Goal: Ask a question: Seek information or help from site administrators or community

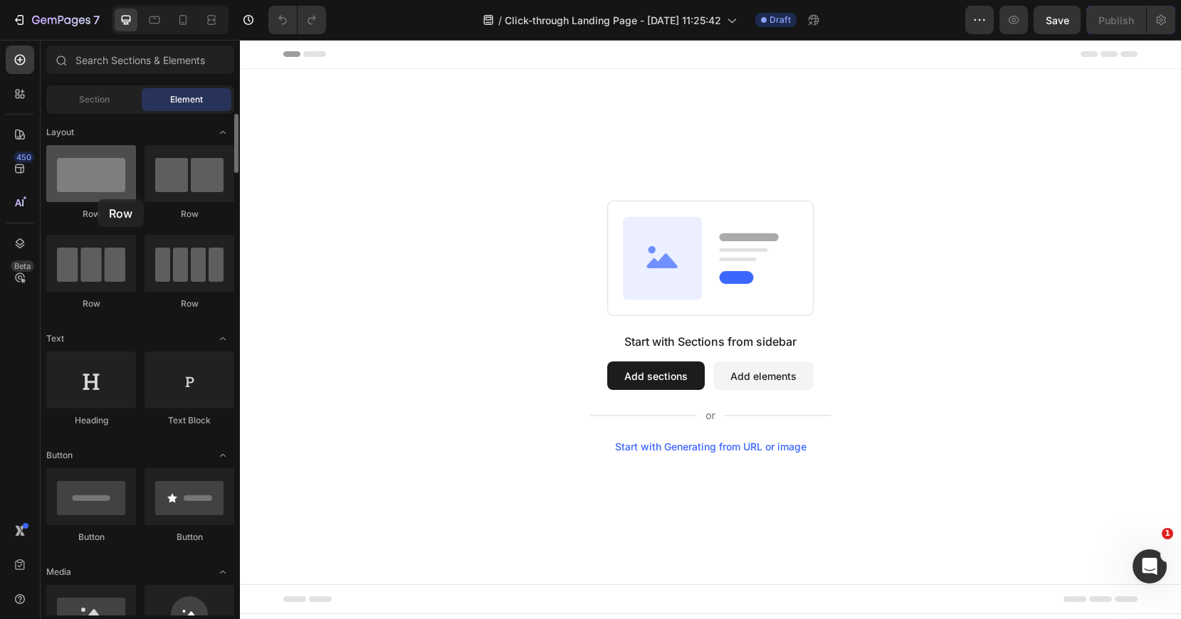
click at [98, 199] on div at bounding box center [91, 173] width 90 height 57
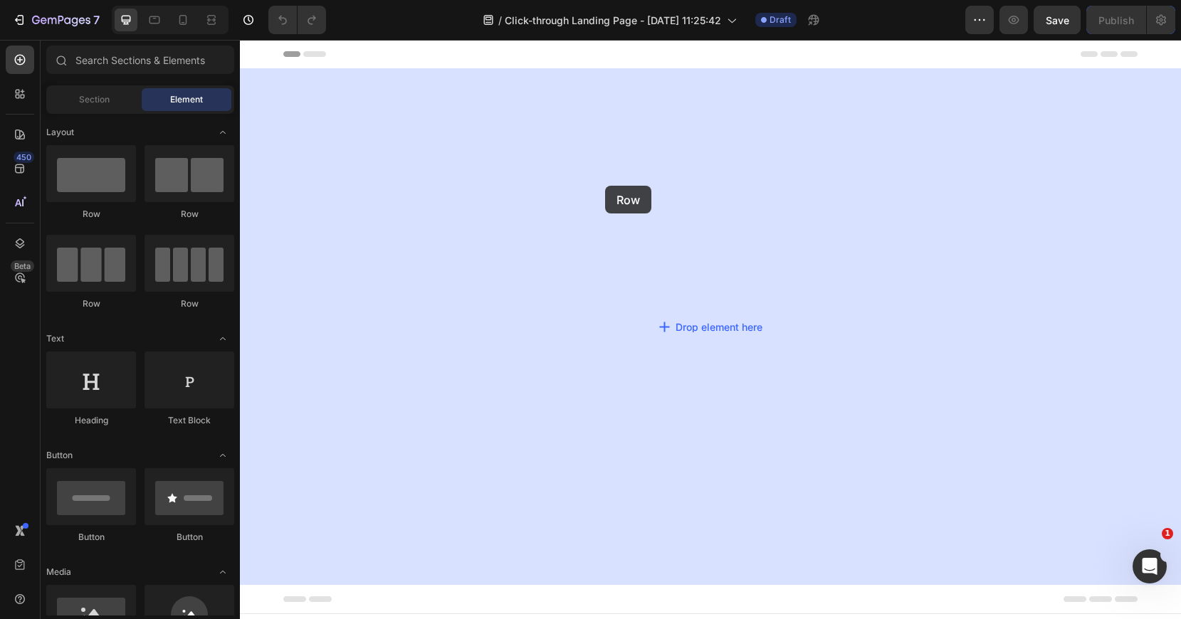
drag, startPoint x: 337, startPoint y: 238, endPoint x: 605, endPoint y: 186, distance: 272.8
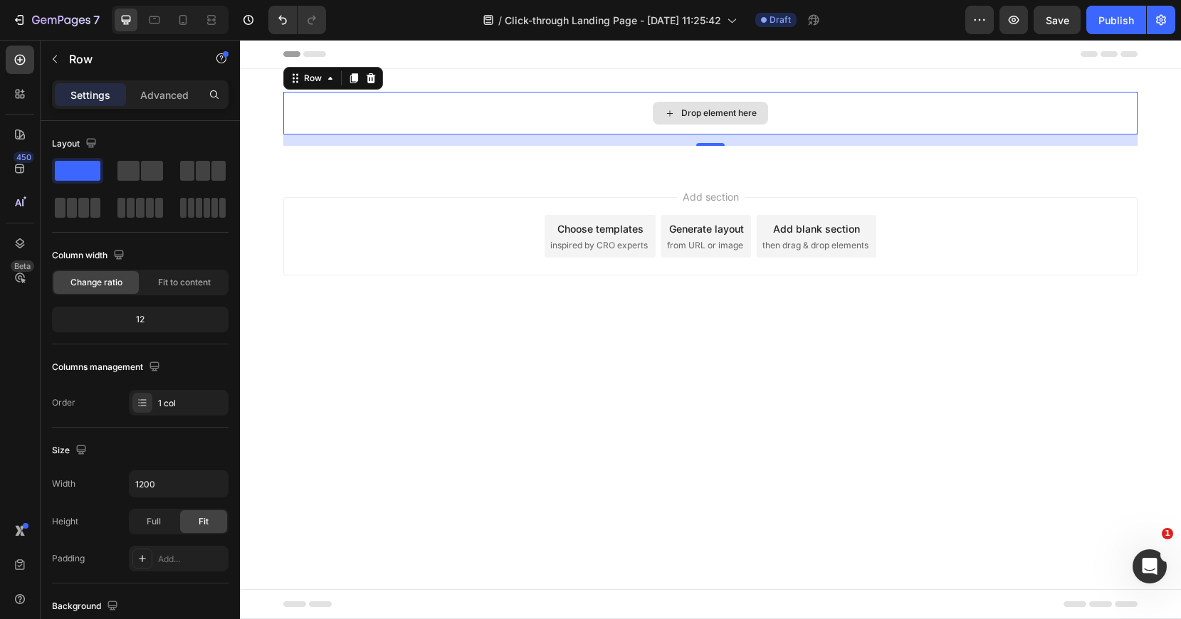
click at [683, 115] on div "Drop element here" at bounding box center [718, 112] width 75 height 11
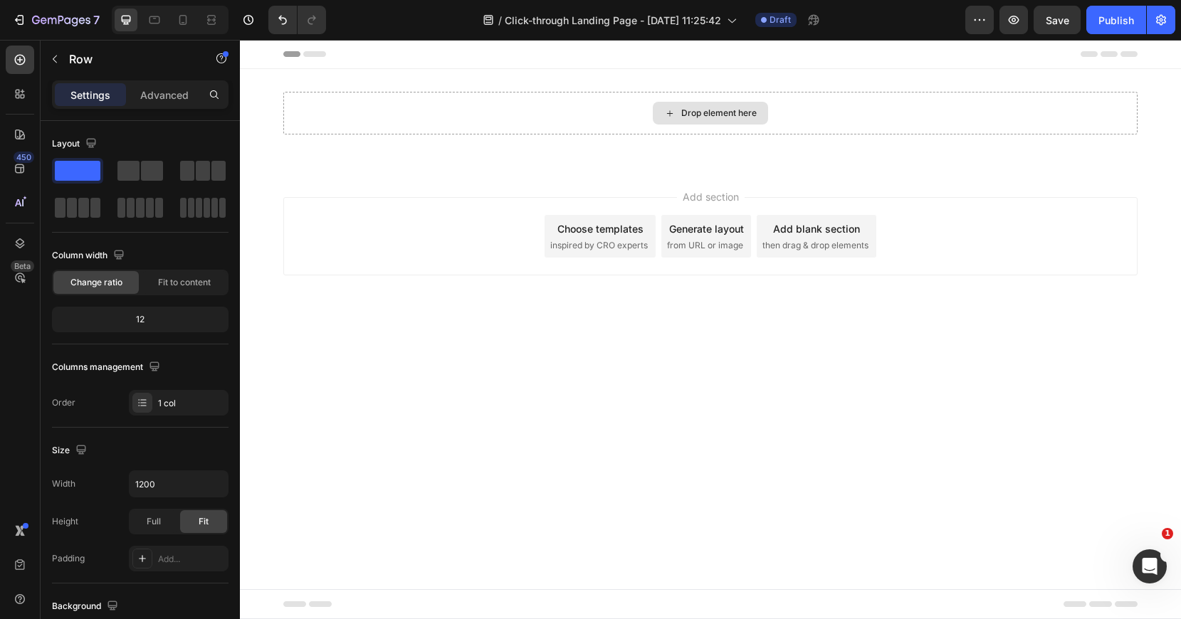
click at [683, 115] on div "Drop element here" at bounding box center [718, 112] width 75 height 11
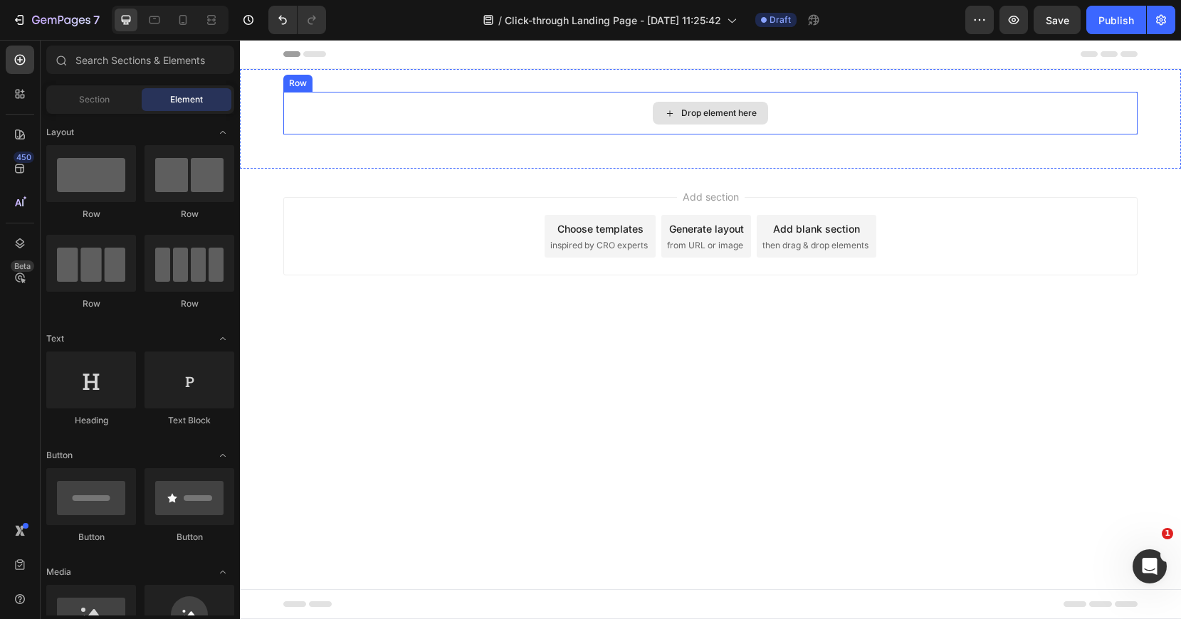
click at [692, 112] on div "Drop element here" at bounding box center [718, 112] width 75 height 11
click at [679, 112] on div "Drop element here" at bounding box center [710, 113] width 115 height 23
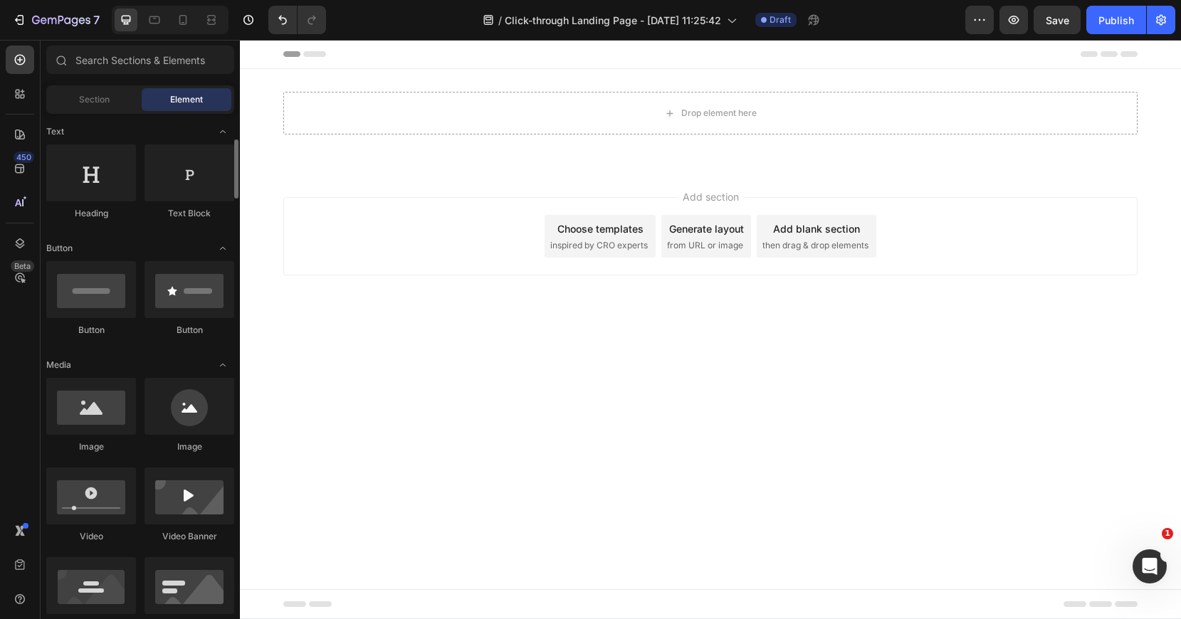
scroll to position [209, 0]
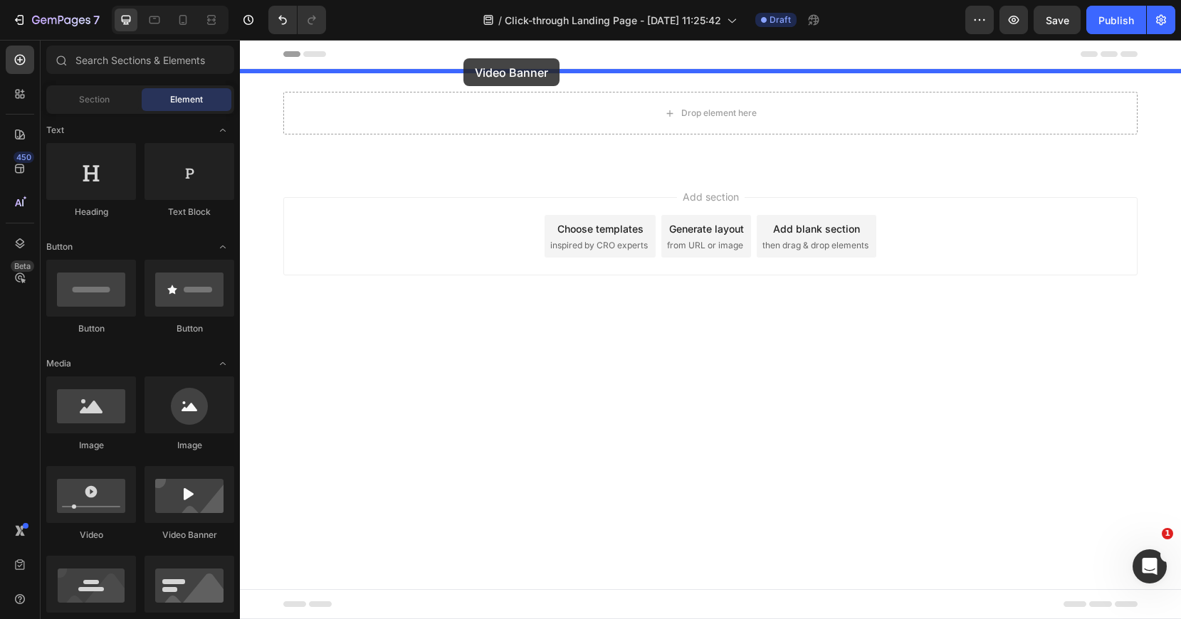
drag, startPoint x: 408, startPoint y: 552, endPoint x: 463, endPoint y: 58, distance: 496.5
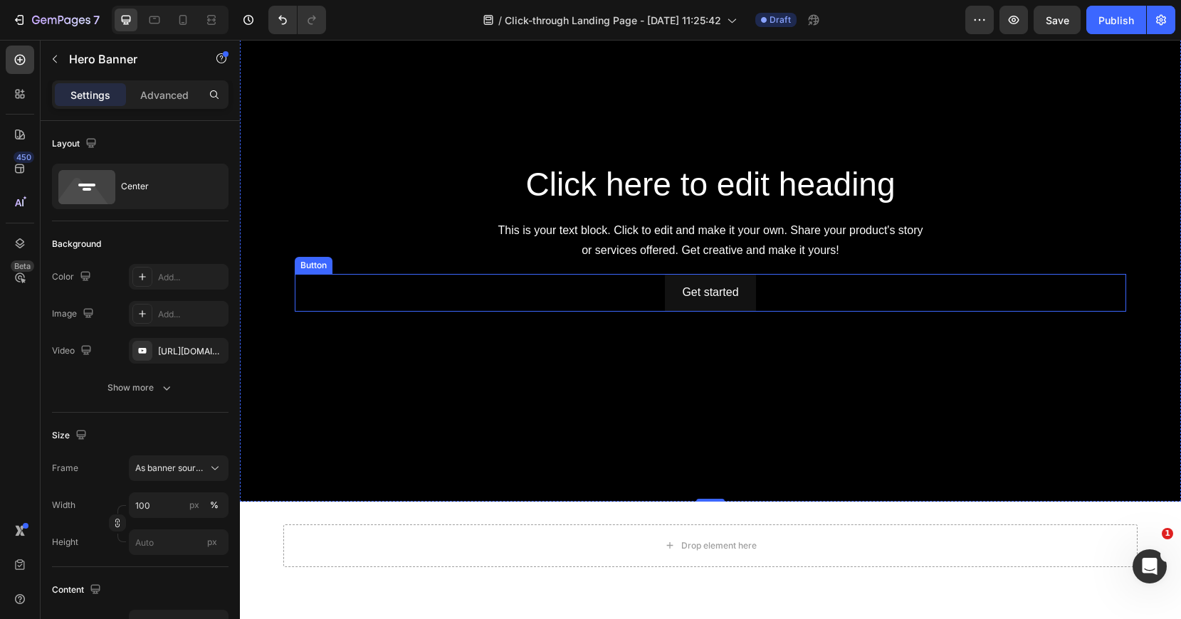
scroll to position [105, 0]
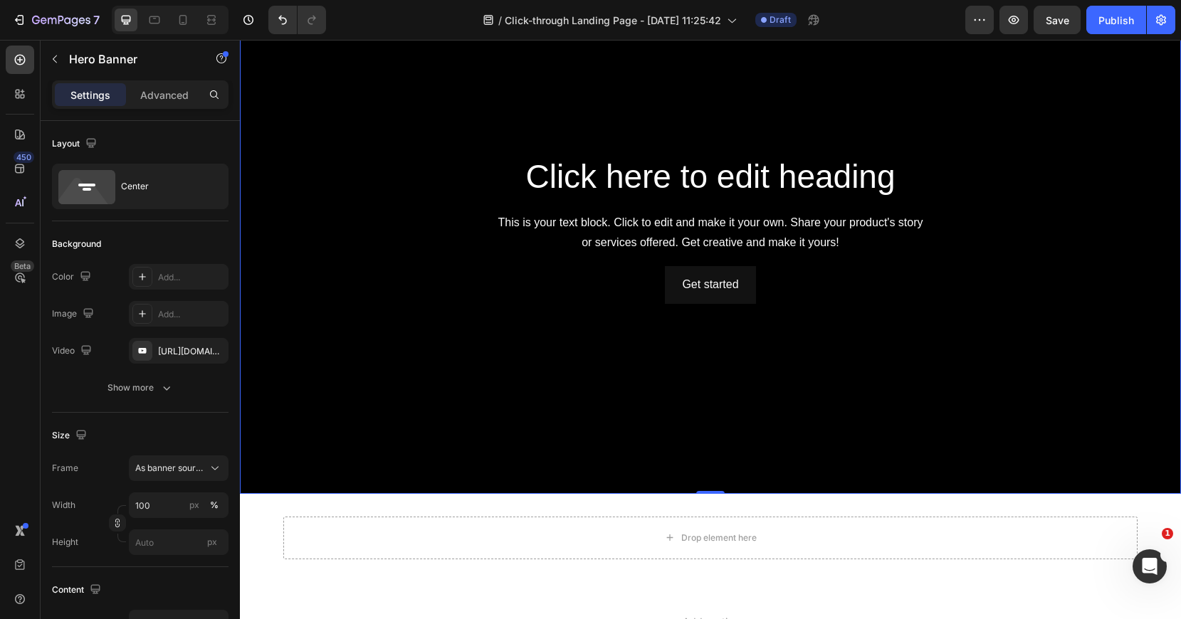
click at [755, 466] on div "Background Image" at bounding box center [710, 229] width 941 height 530
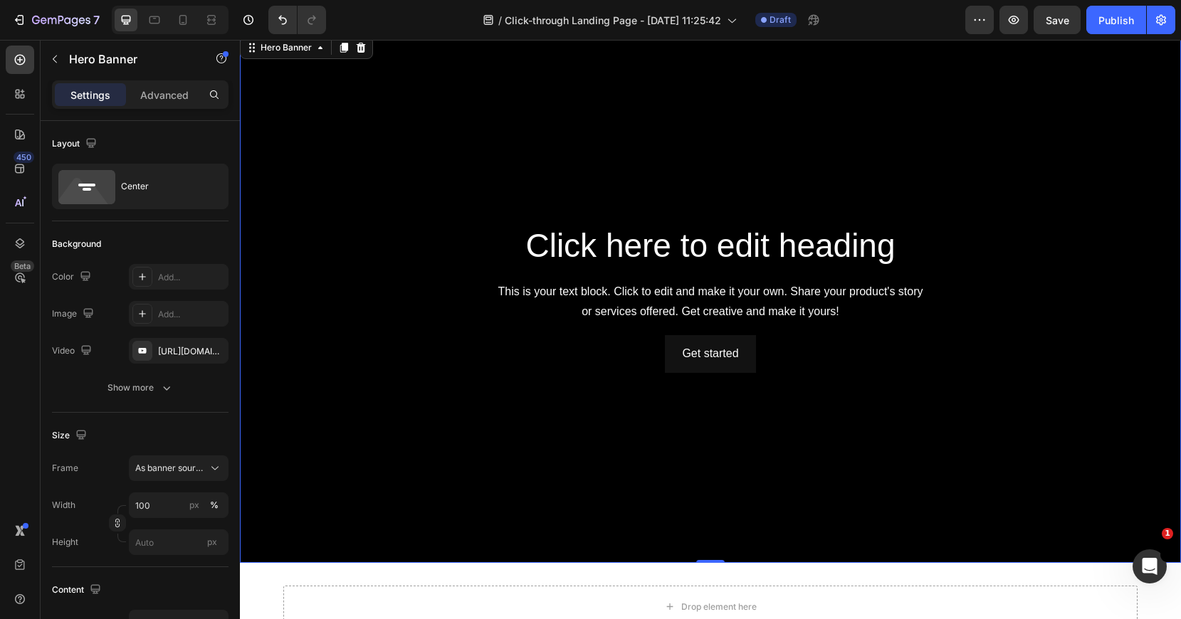
scroll to position [34, 0]
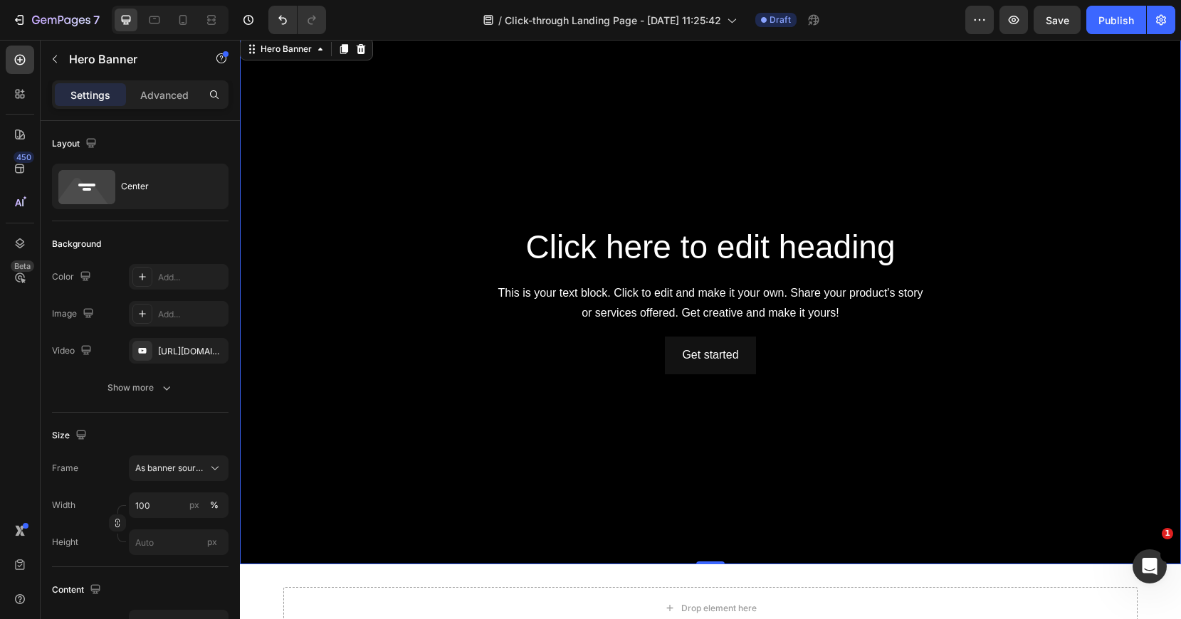
click at [815, 179] on div "Background Image" at bounding box center [710, 300] width 941 height 530
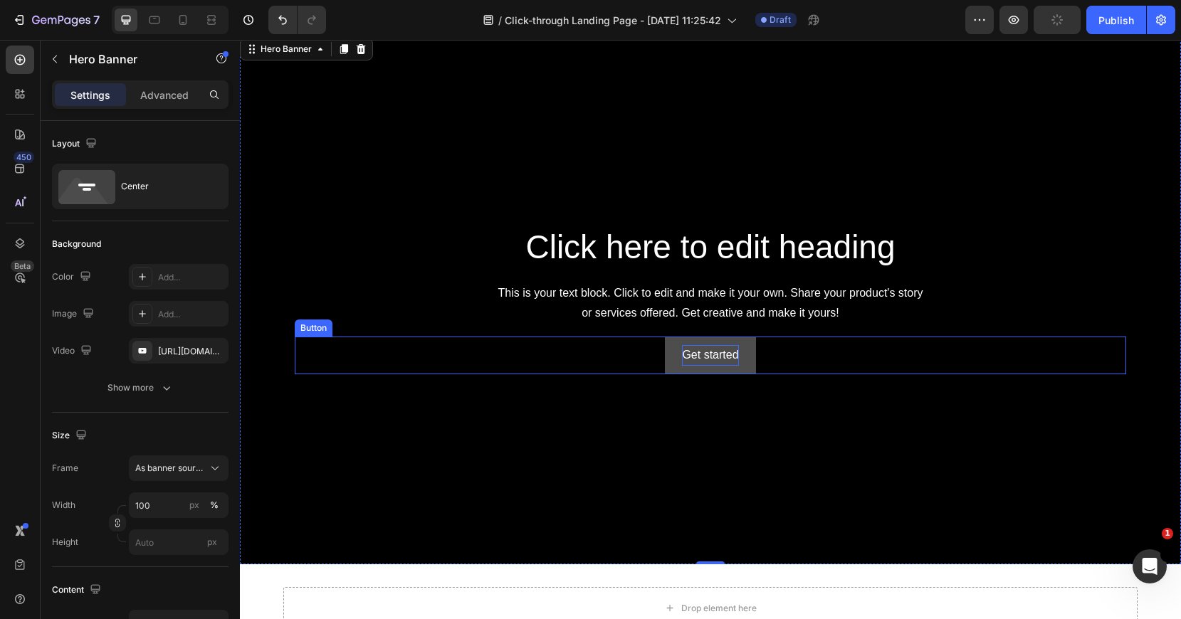
click at [720, 359] on div "Get started" at bounding box center [710, 355] width 56 height 21
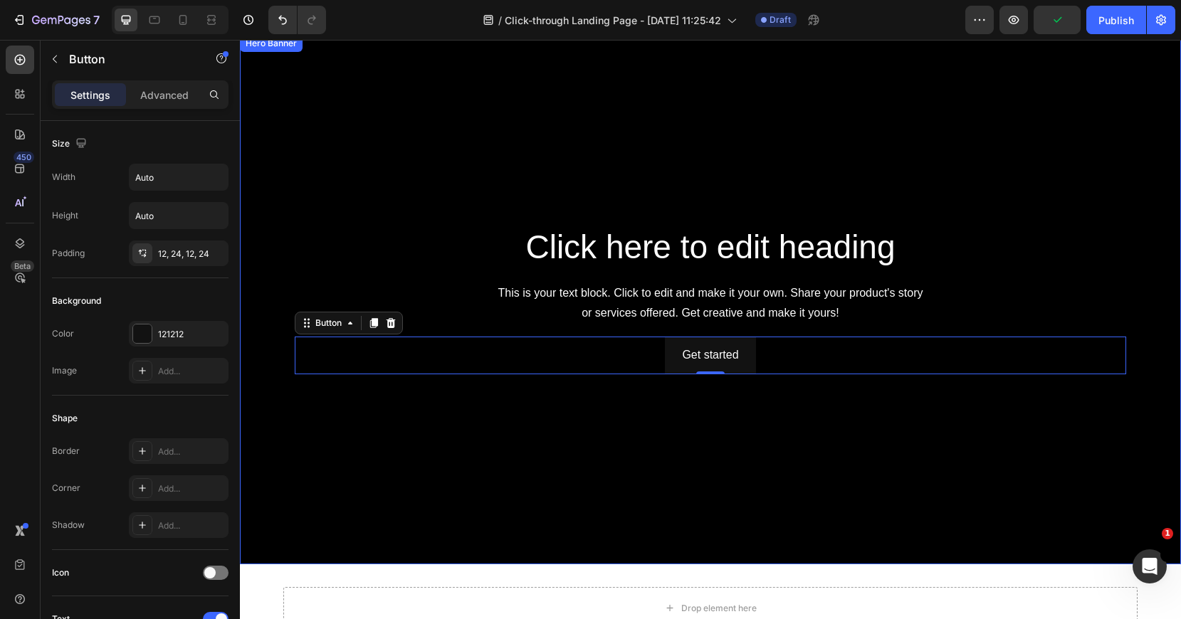
click at [715, 446] on div "Background Image" at bounding box center [710, 300] width 941 height 530
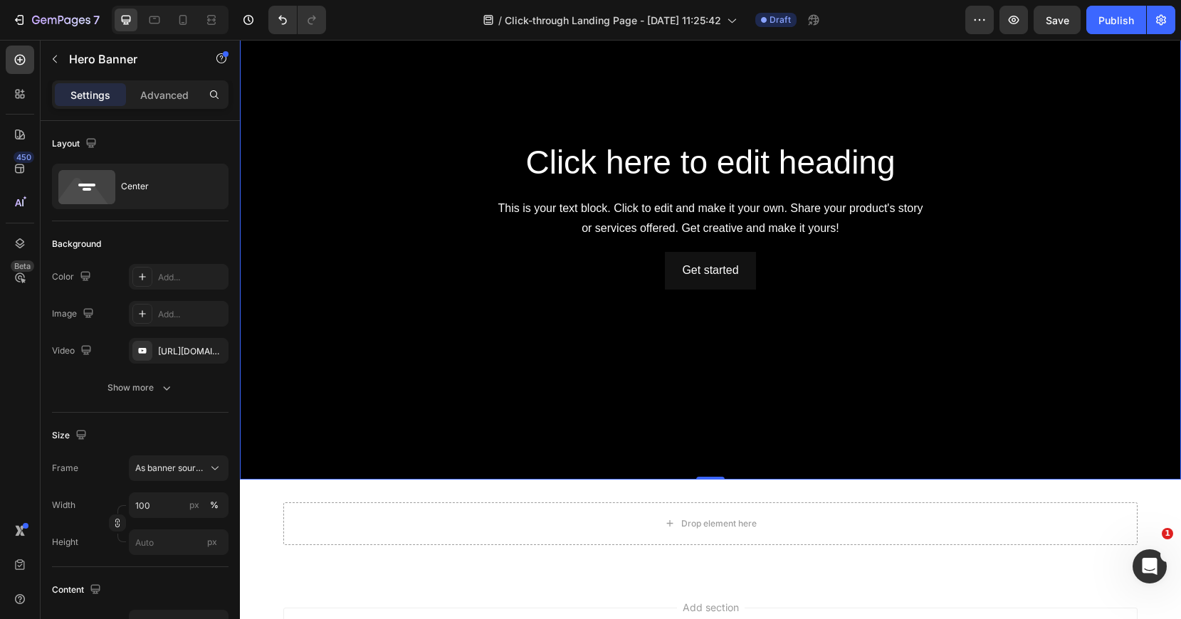
scroll to position [0, 0]
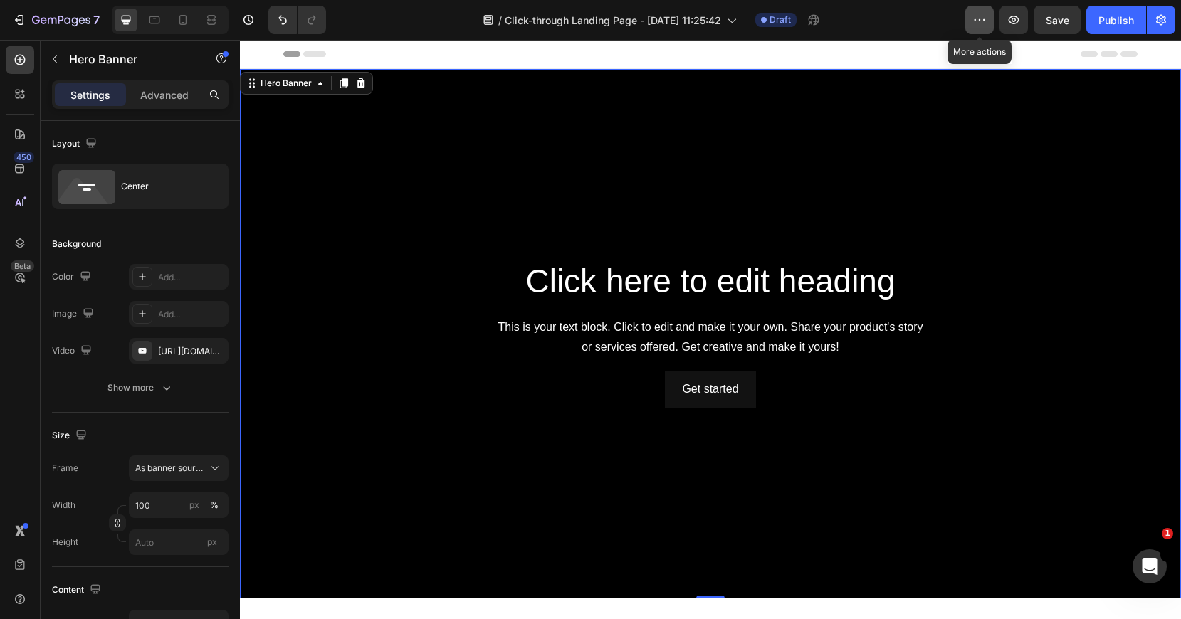
click at [977, 23] on icon "button" at bounding box center [979, 20] width 14 height 14
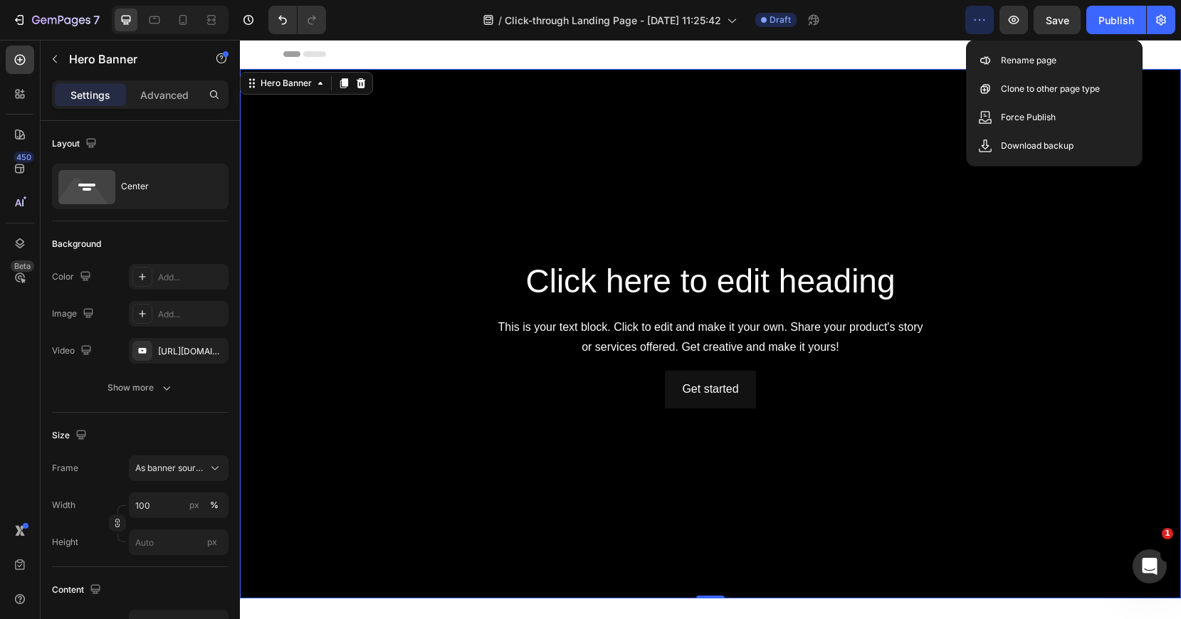
click at [869, 177] on div "Background Image" at bounding box center [710, 334] width 941 height 530
click at [442, 218] on div "Background Image" at bounding box center [710, 334] width 941 height 530
click at [144, 316] on icon at bounding box center [142, 313] width 11 height 11
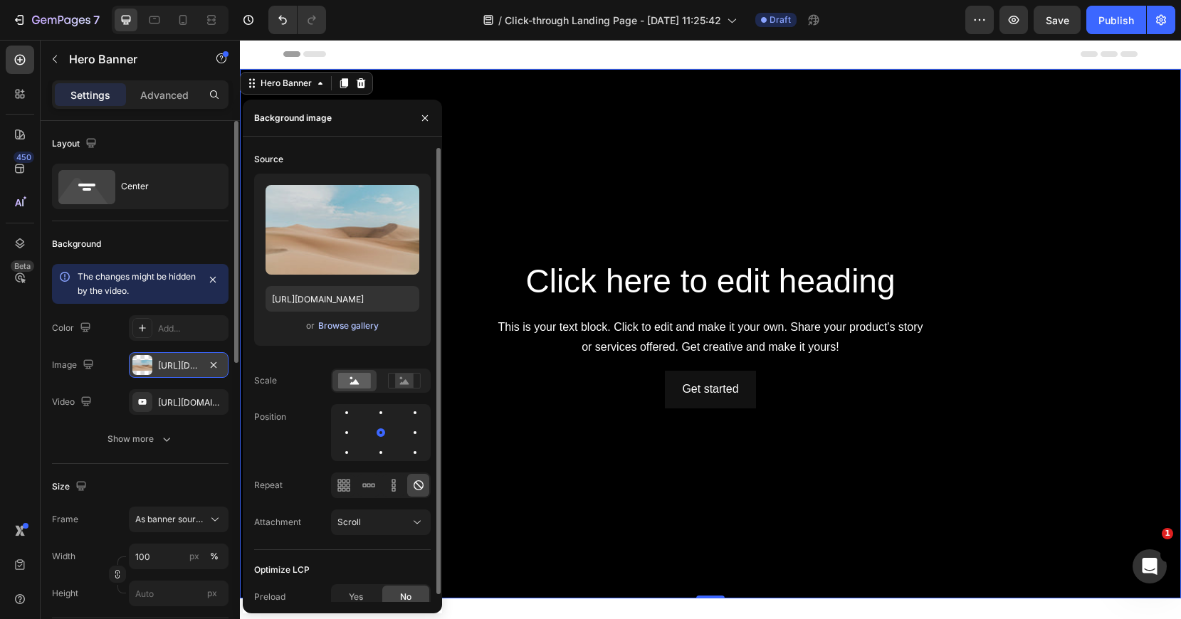
click at [341, 329] on div "Browse gallery" at bounding box center [348, 326] width 61 height 13
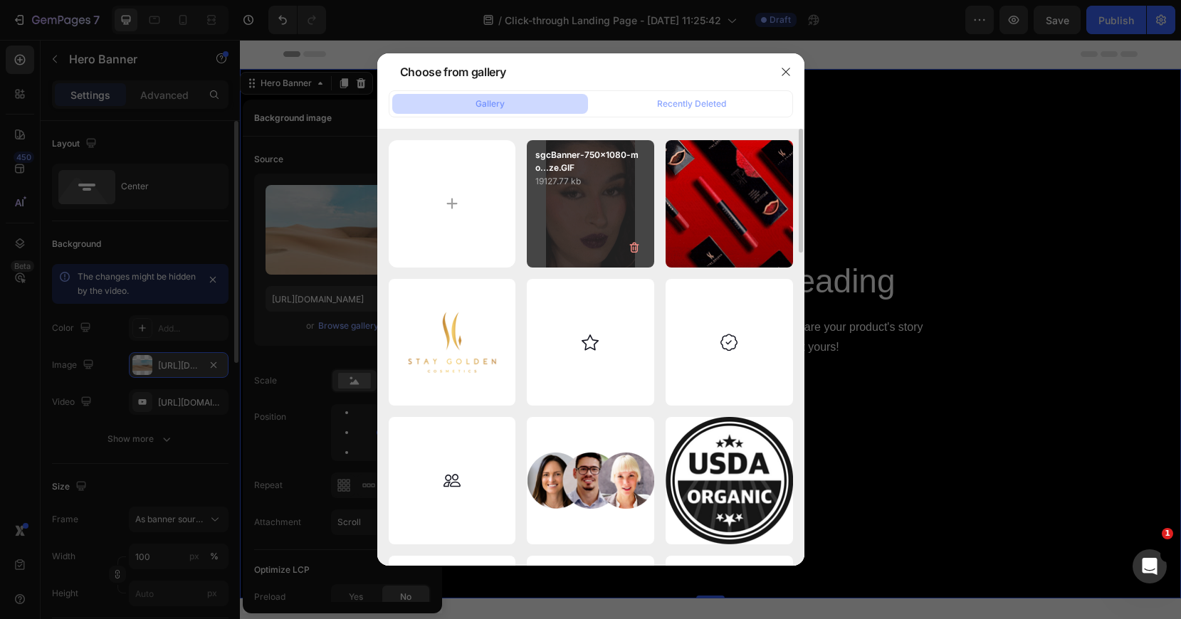
click at [596, 221] on div "sgcBanner-750x1080-mo...ze.GIF 19127.77 kb" at bounding box center [590, 203] width 127 height 127
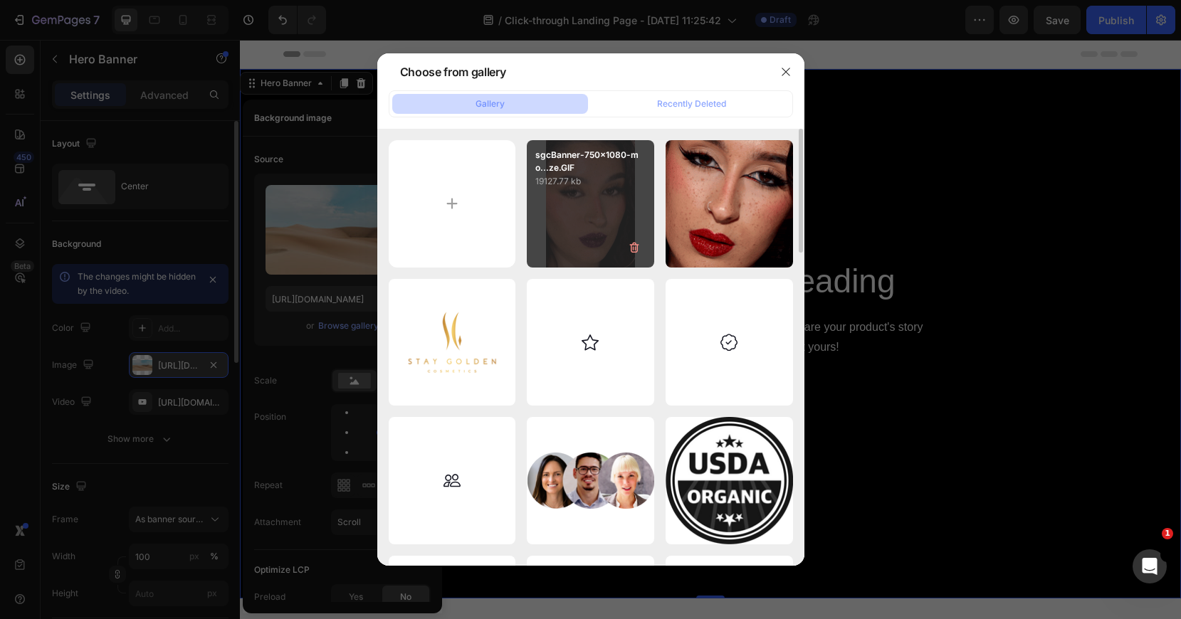
type input "[URL][DOMAIN_NAME]"
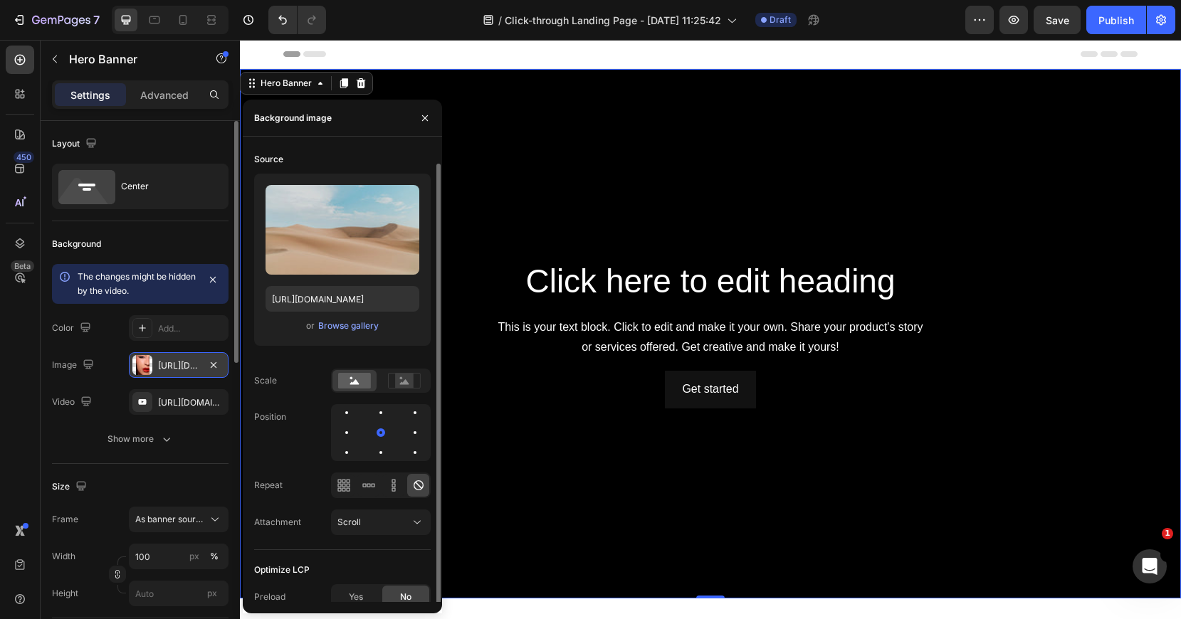
scroll to position [8, 0]
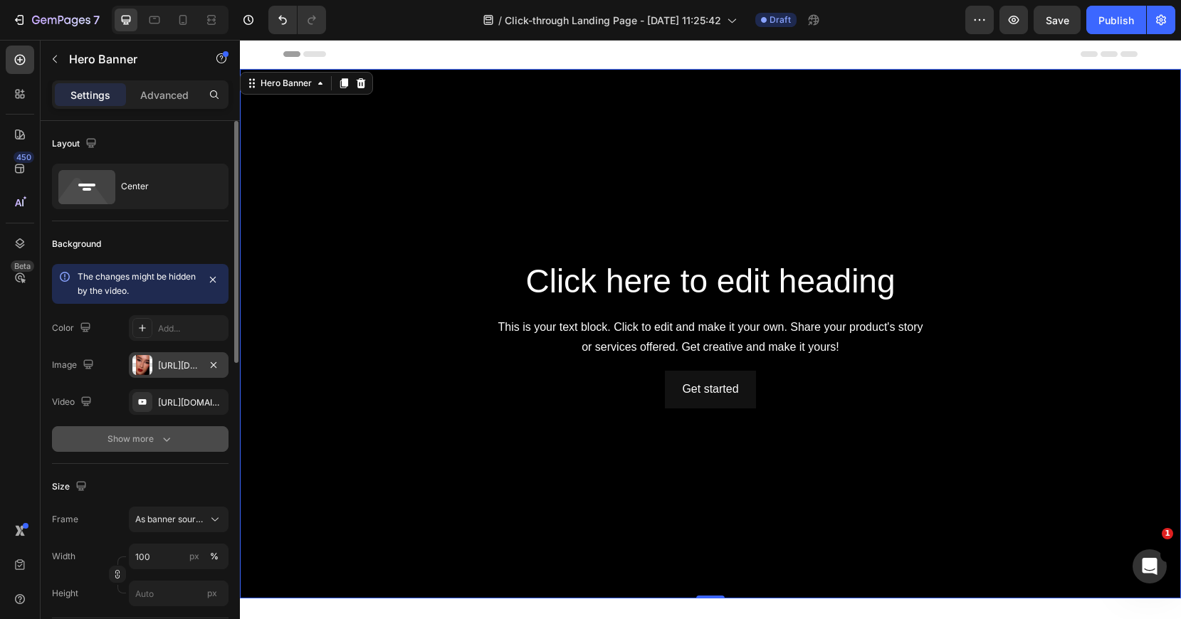
click at [81, 448] on button "Show more" at bounding box center [140, 439] width 177 height 26
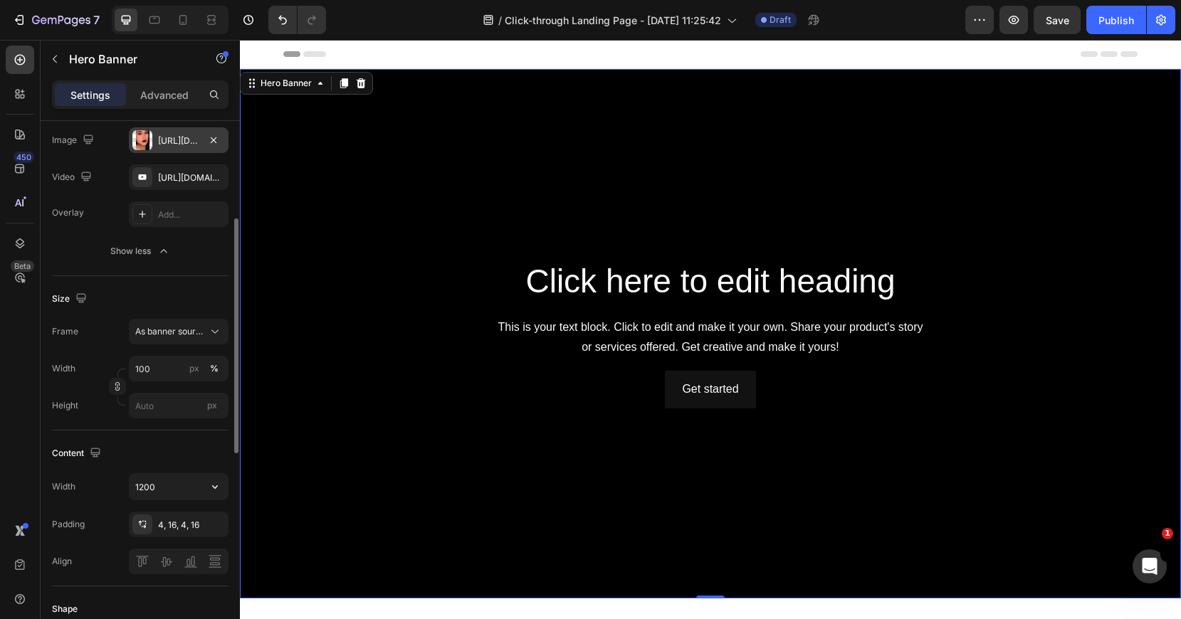
scroll to position [0, 0]
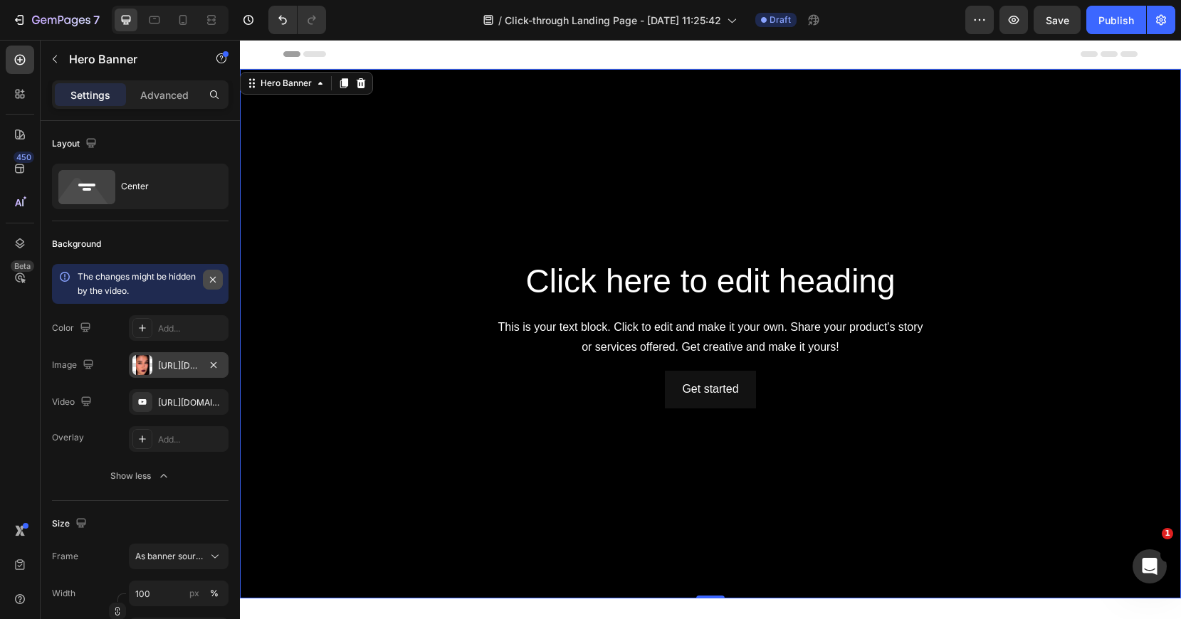
click at [209, 280] on icon "button" at bounding box center [212, 279] width 11 height 11
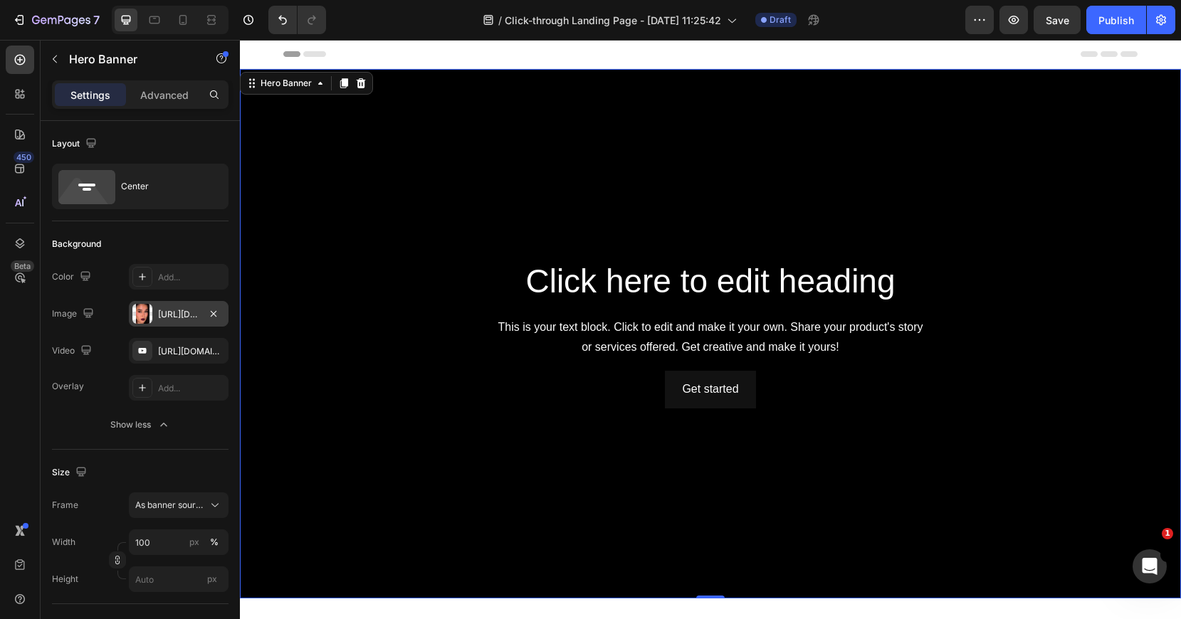
click at [508, 204] on div "Background Image" at bounding box center [710, 334] width 941 height 530
click at [698, 142] on div "Background Image" at bounding box center [710, 334] width 941 height 530
click at [364, 81] on icon at bounding box center [360, 83] width 11 height 11
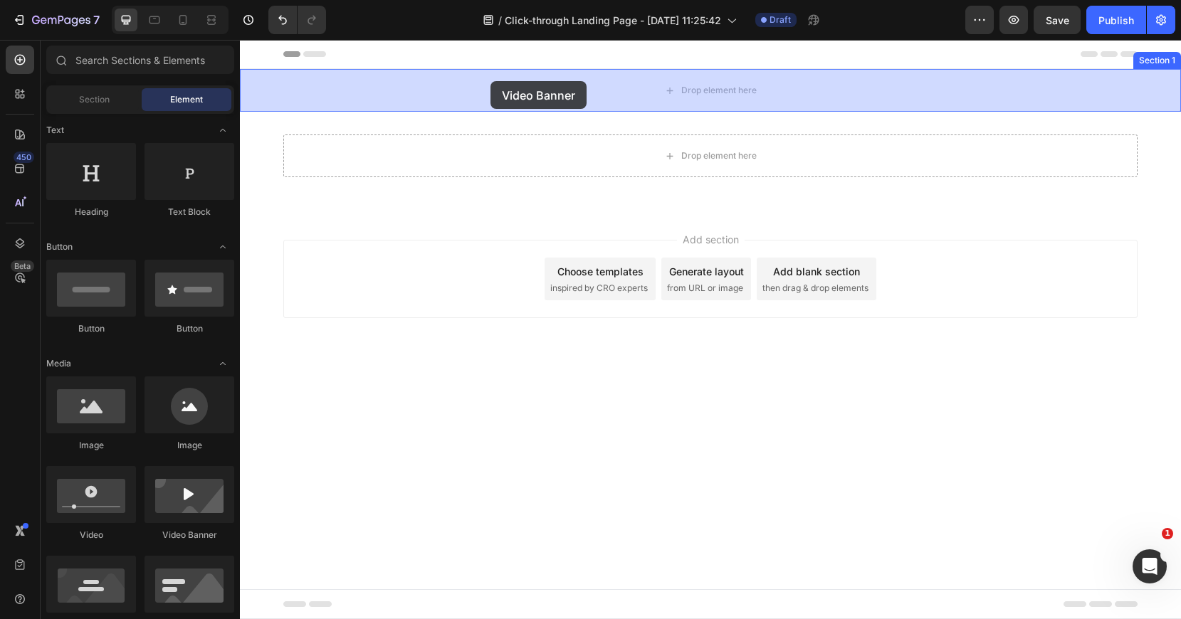
drag, startPoint x: 460, startPoint y: 550, endPoint x: 491, endPoint y: 79, distance: 471.6
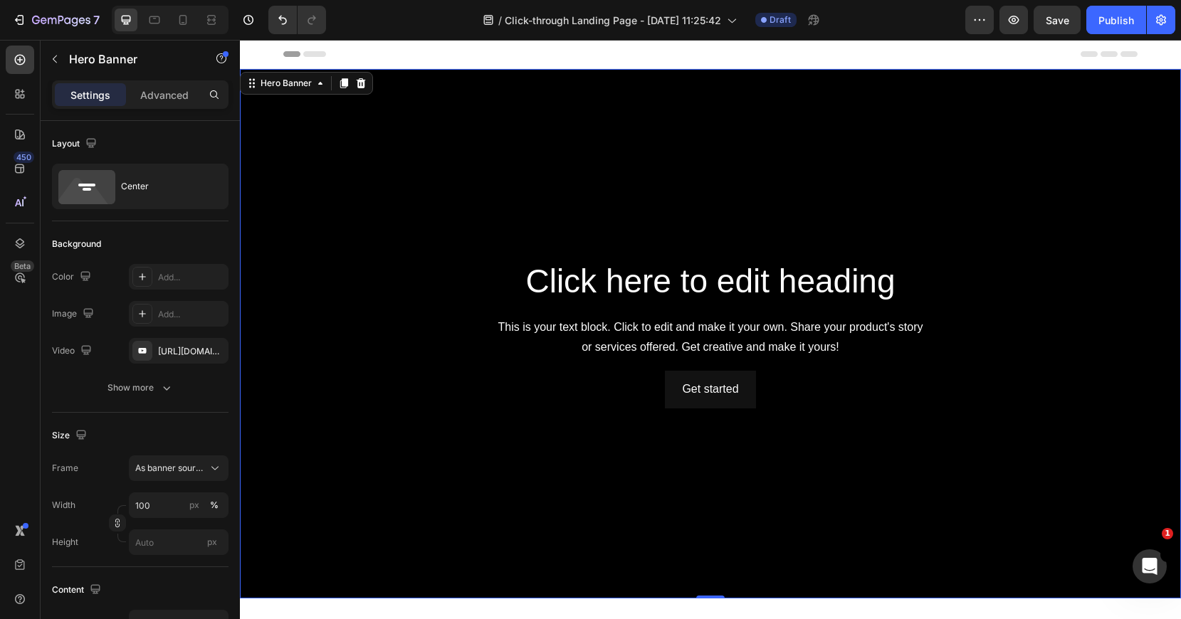
click at [389, 458] on div "Background Image" at bounding box center [710, 334] width 941 height 530
click at [321, 87] on icon at bounding box center [320, 83] width 11 height 11
click at [1135, 566] on div "Open Intercom Messenger" at bounding box center [1147, 564] width 47 height 47
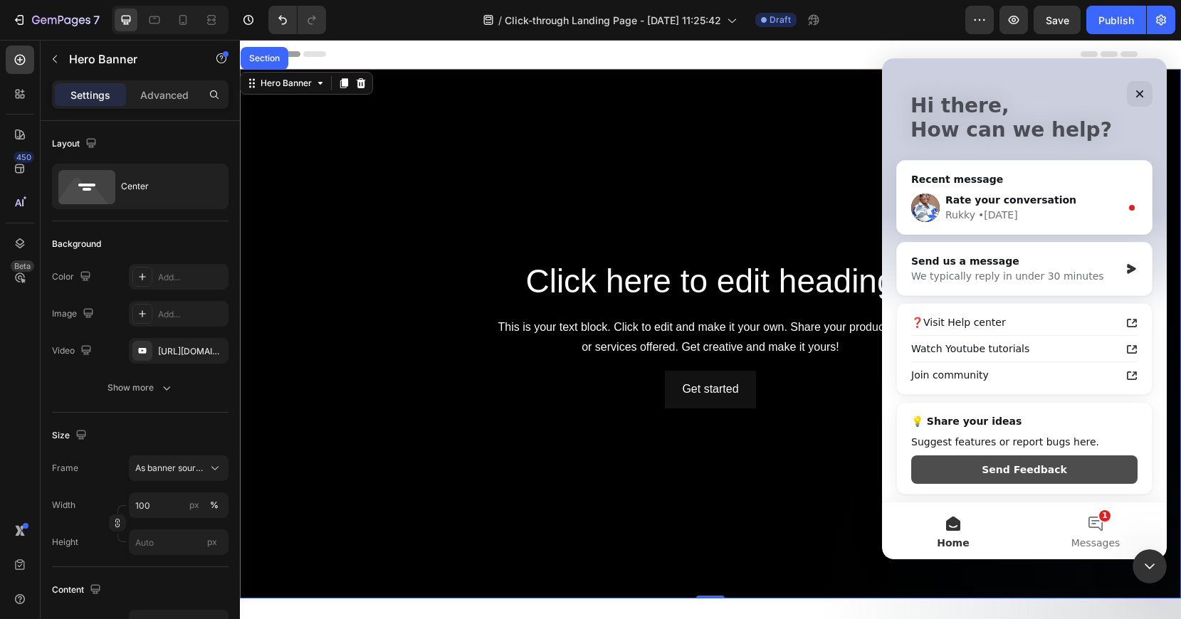
scroll to position [54, 0]
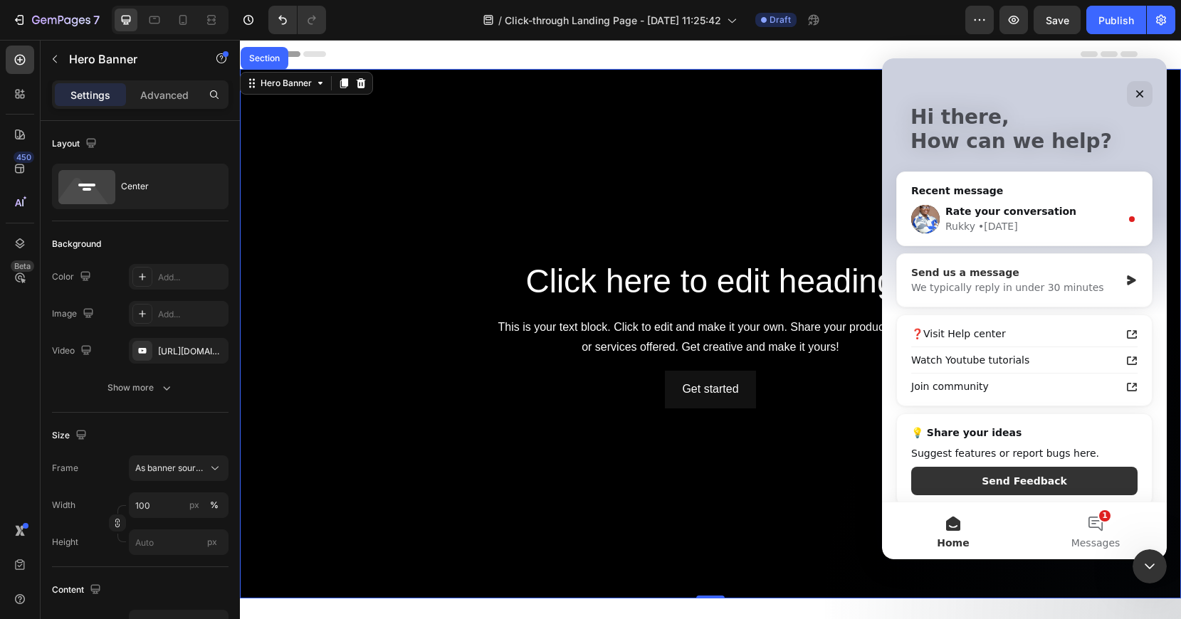
click at [1011, 275] on div "Send us a message" at bounding box center [1015, 273] width 209 height 15
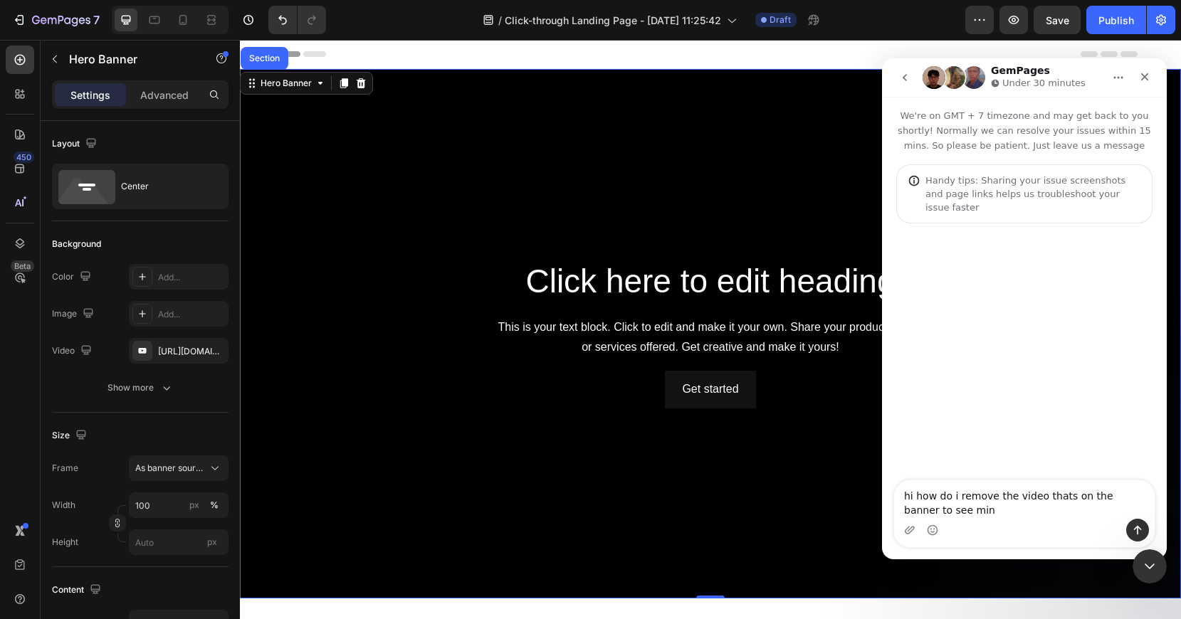
type textarea "hi how do i remove the video thats on the banner to see mine"
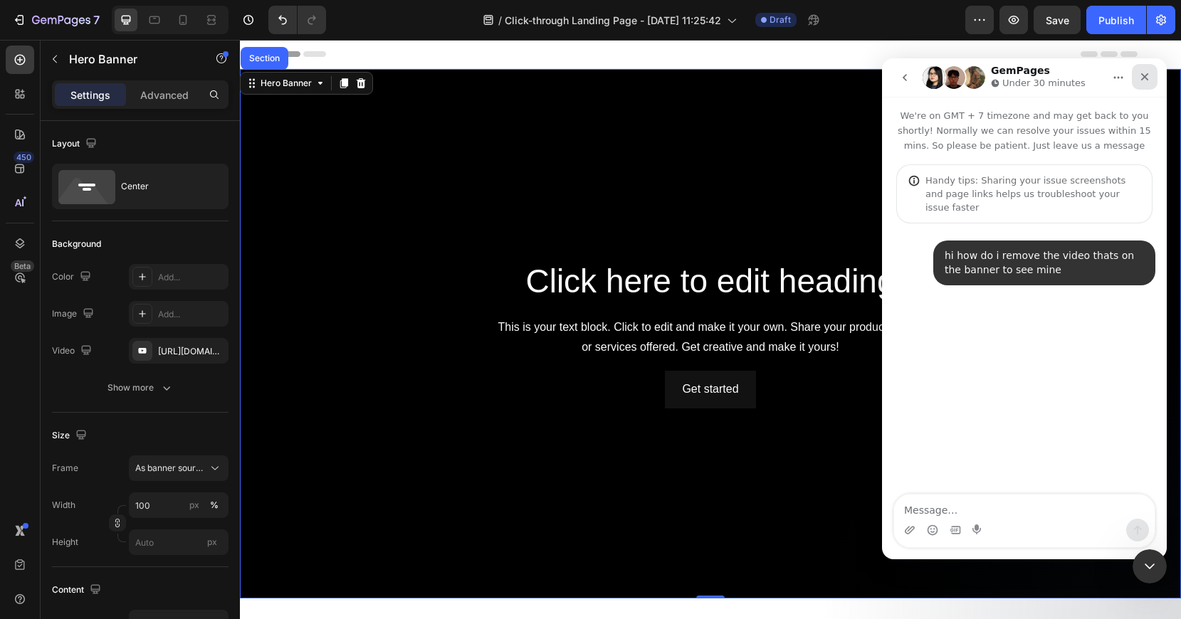
click at [1146, 78] on icon "Close" at bounding box center [1145, 77] width 8 height 8
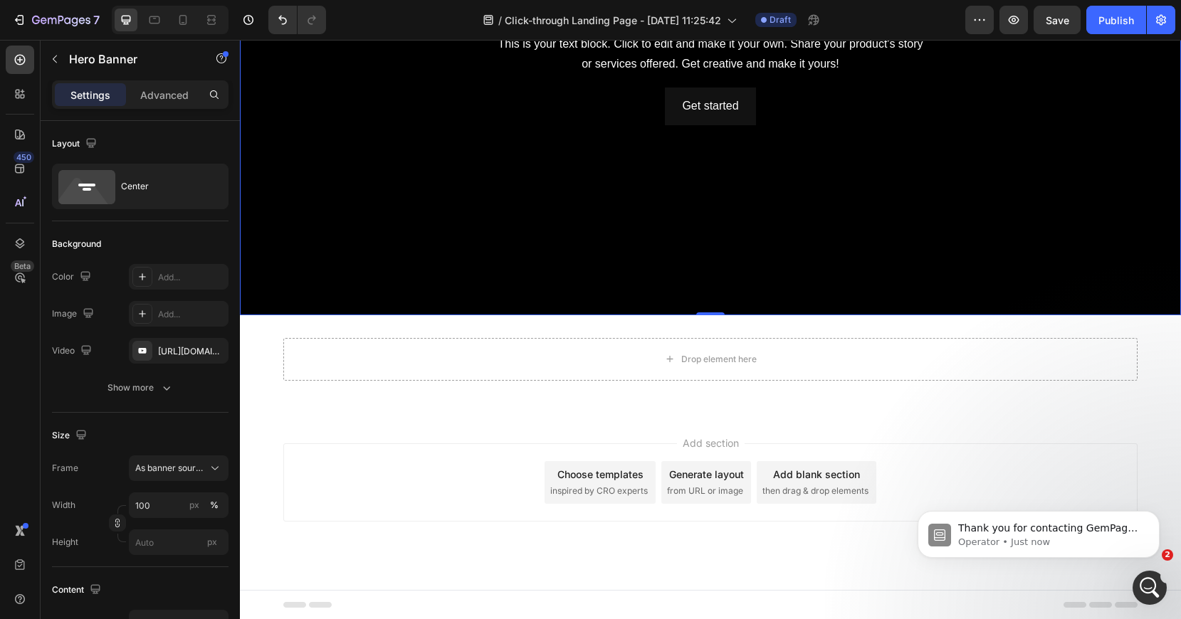
scroll to position [0, 0]
click at [1044, 538] on p "Operator • Just now" at bounding box center [1050, 542] width 184 height 13
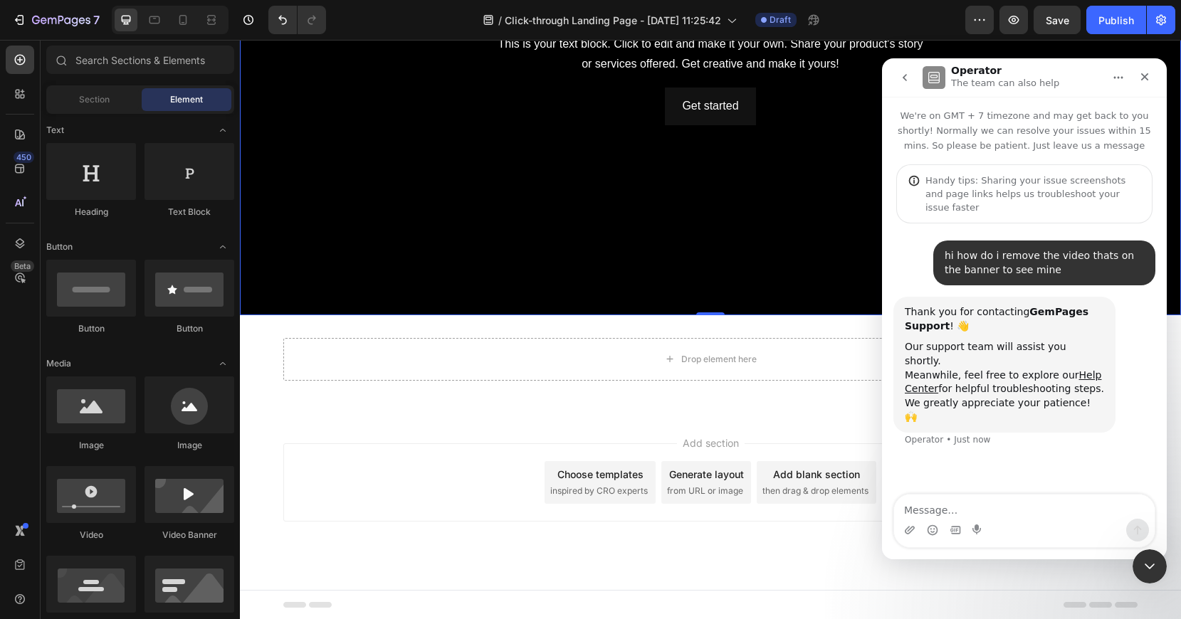
click at [267, 433] on div "Add section Choose templates inspired by CRO experts Generate layout from URL o…" at bounding box center [710, 502] width 941 height 175
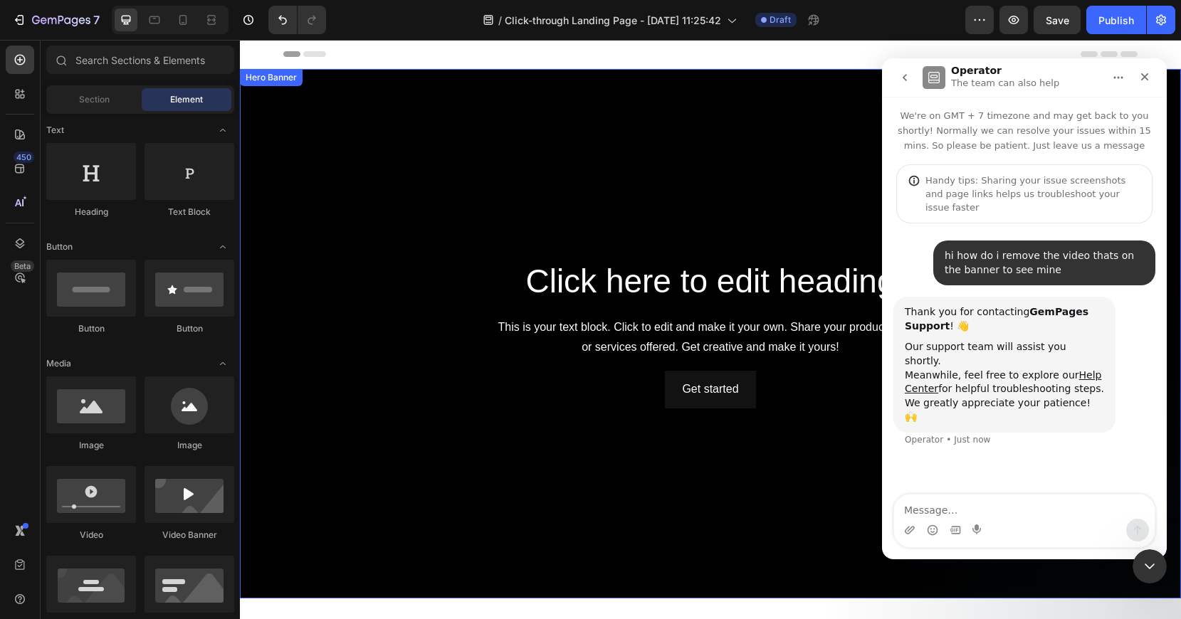
click at [461, 127] on div "Background Image" at bounding box center [710, 334] width 941 height 530
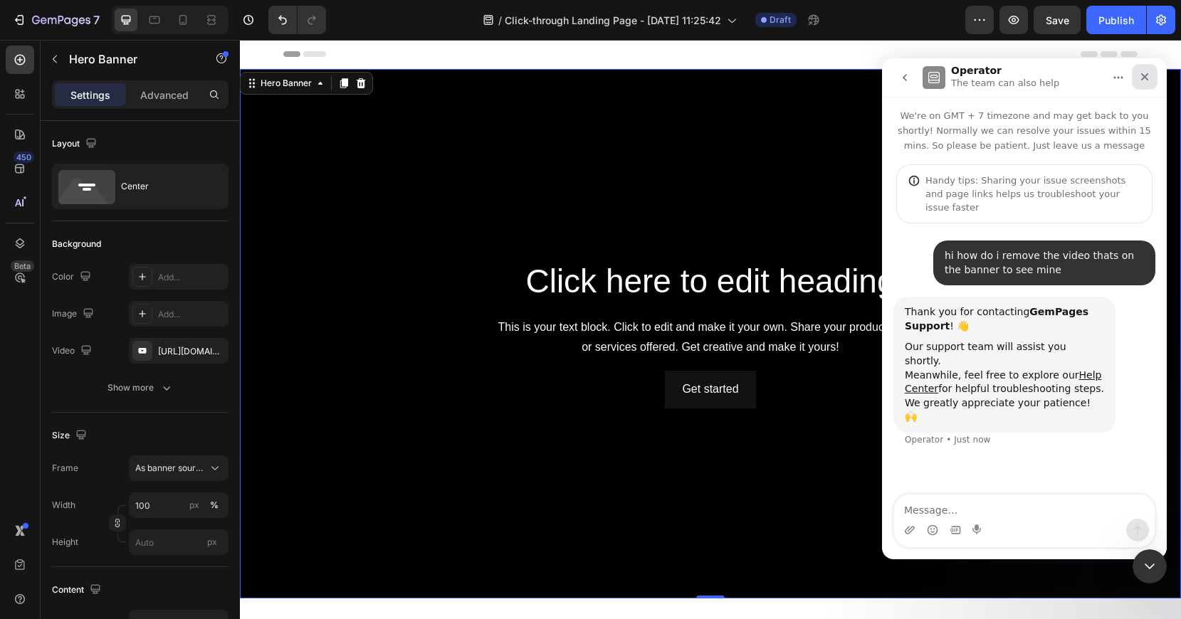
click at [1145, 74] on icon "Close" at bounding box center [1144, 76] width 11 height 11
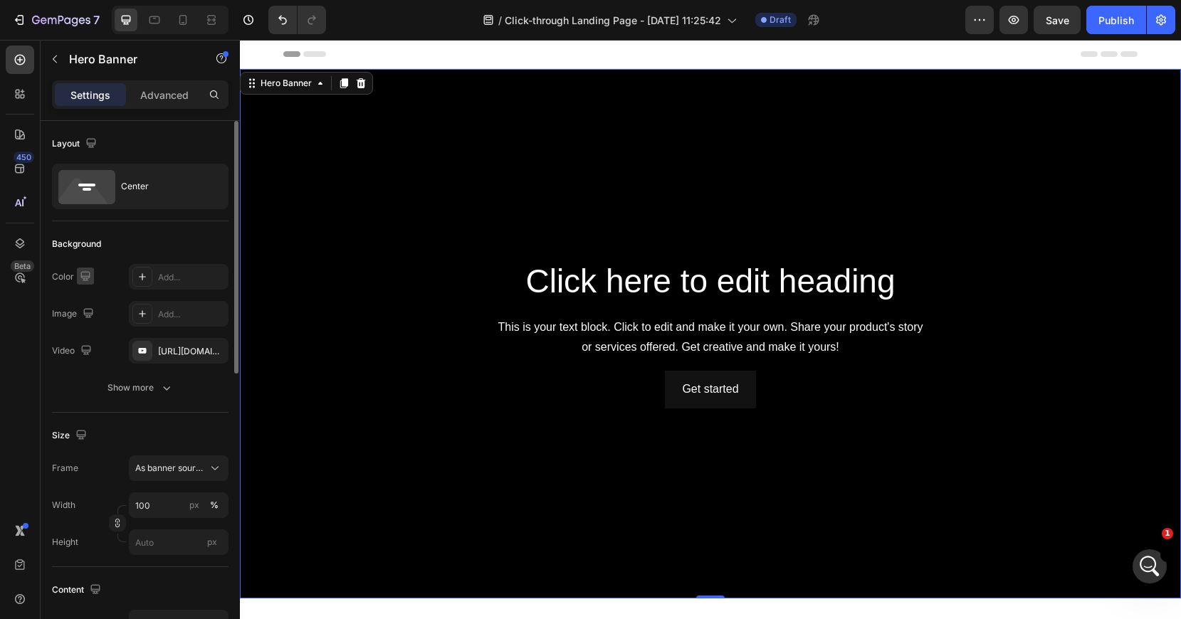
click at [85, 280] on icon "button" at bounding box center [84, 275] width 9 height 9
click at [184, 278] on div "Add..." at bounding box center [191, 277] width 67 height 13
type input "Auto"
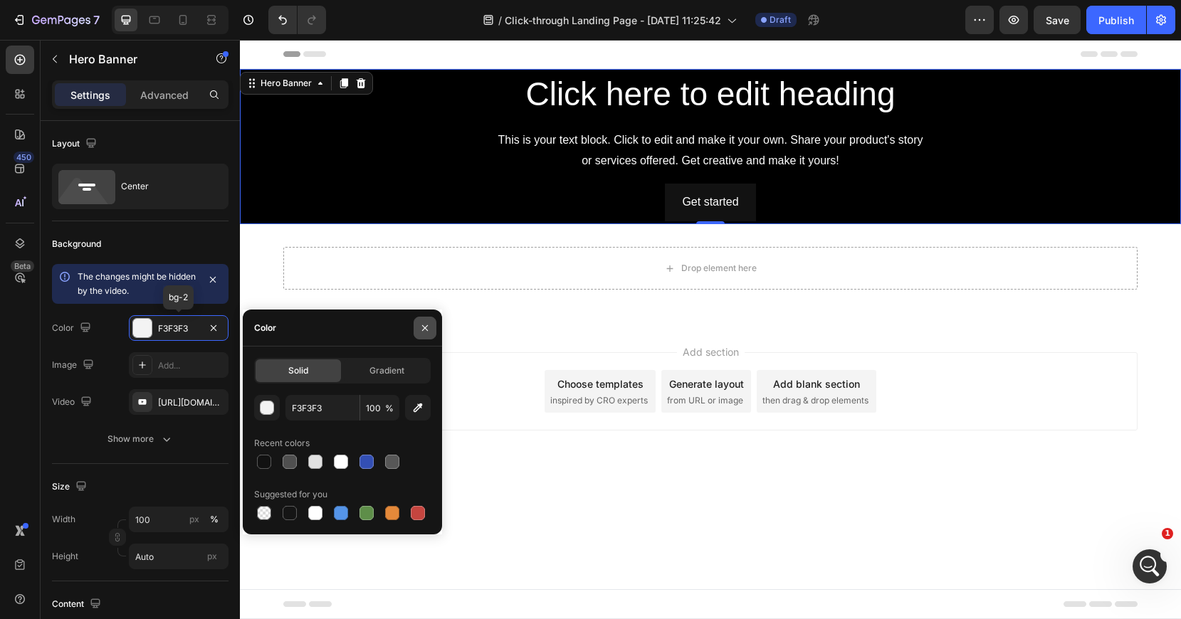
click at [422, 329] on icon "button" at bounding box center [424, 327] width 11 height 11
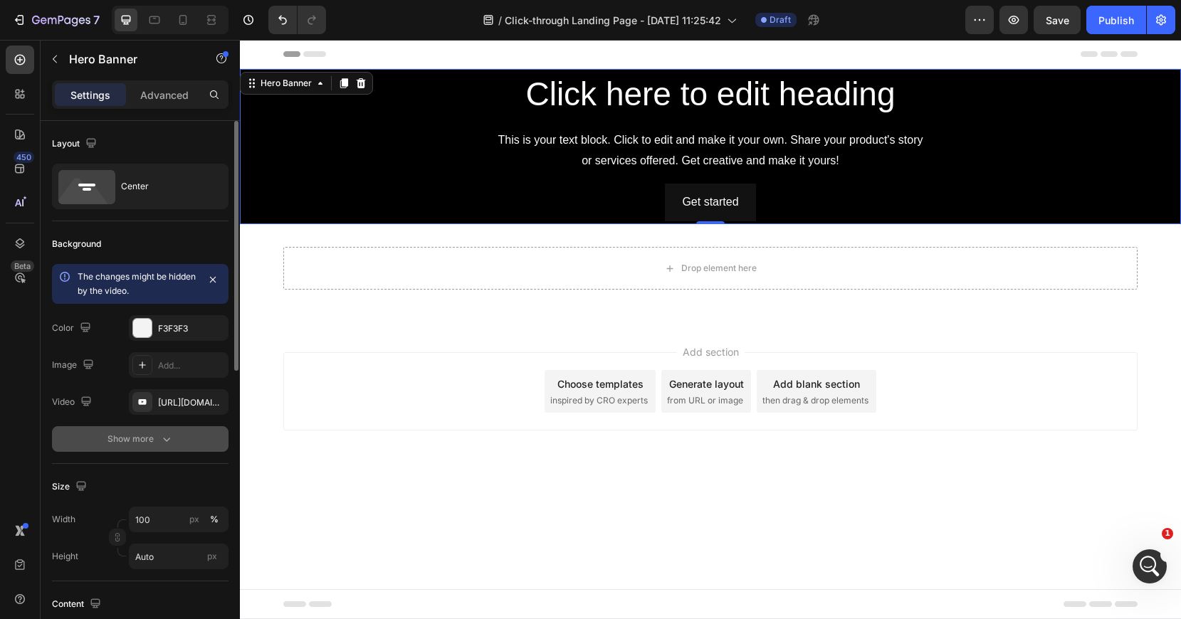
click at [161, 439] on icon "button" at bounding box center [166, 439] width 14 height 14
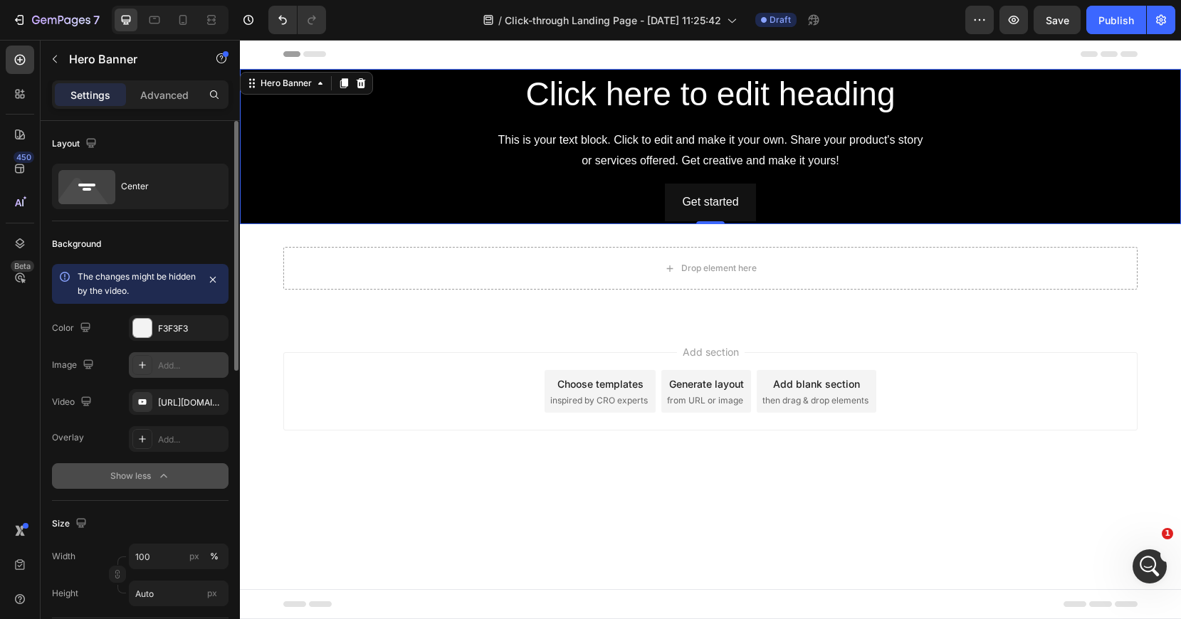
click at [184, 364] on div "Add..." at bounding box center [191, 366] width 67 height 13
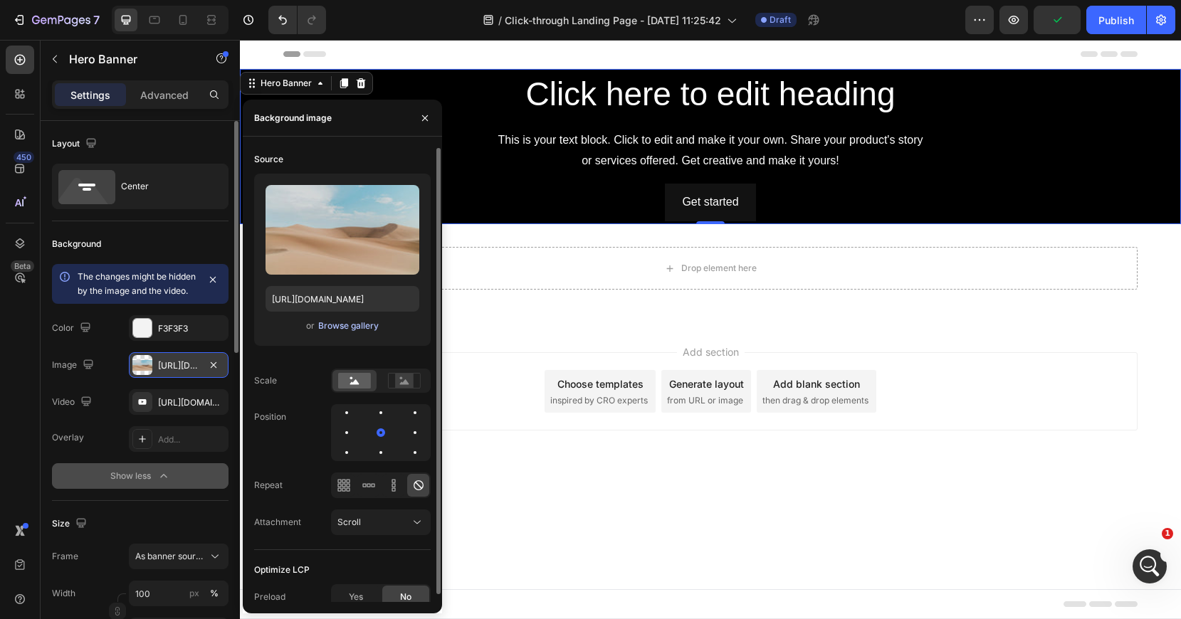
click at [335, 325] on div "Browse gallery" at bounding box center [348, 326] width 61 height 13
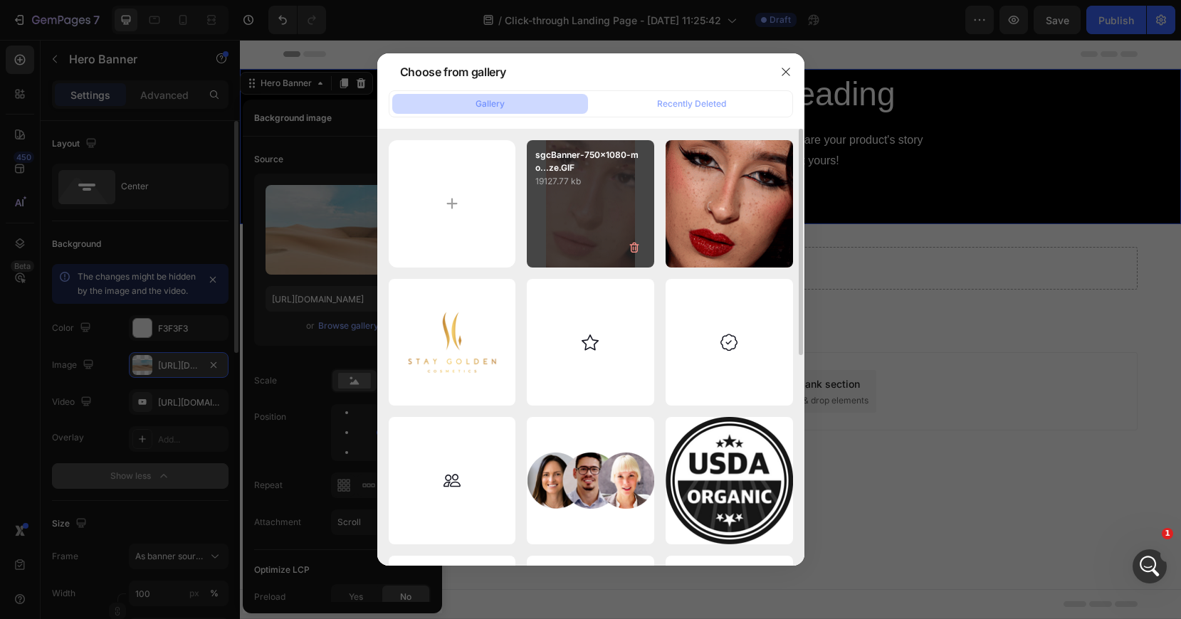
click at [588, 226] on div "sgcBanner-750x1080-mo...ze.GIF 19127.77 kb" at bounding box center [590, 203] width 127 height 127
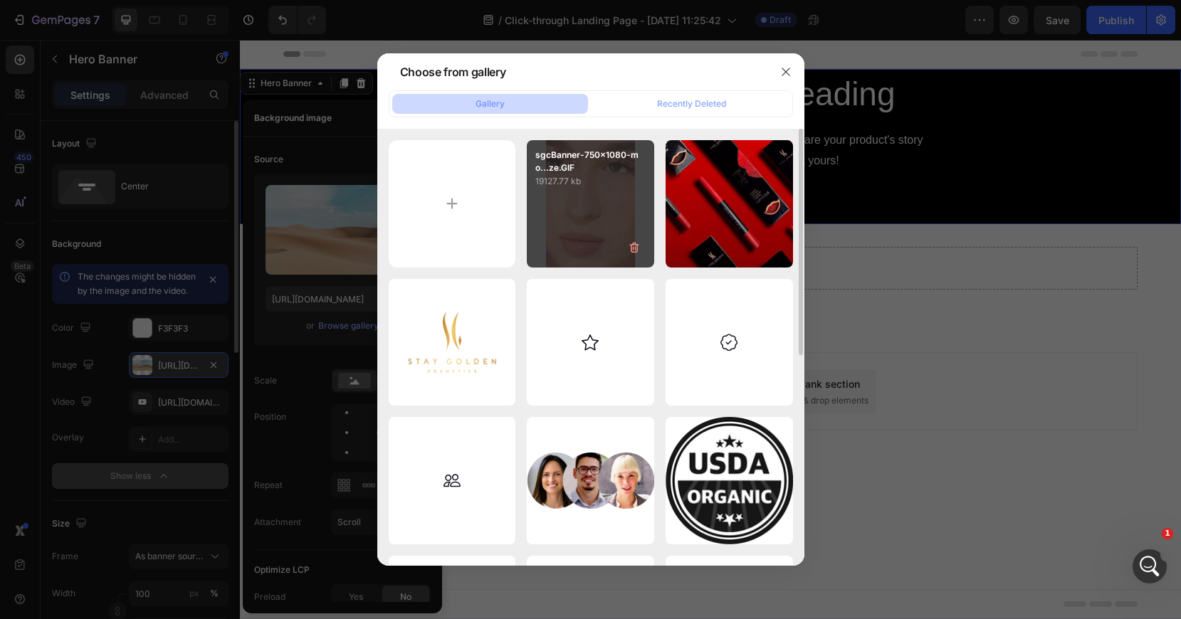
type input "[URL][DOMAIN_NAME]"
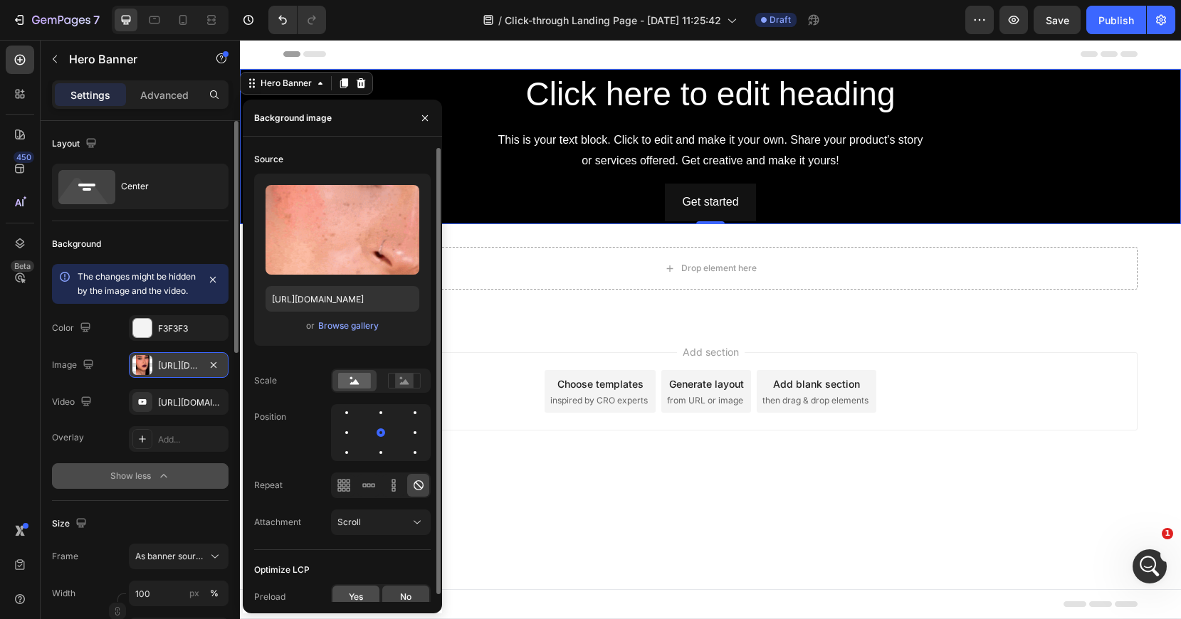
click at [360, 598] on span "Yes" at bounding box center [356, 597] width 14 height 13
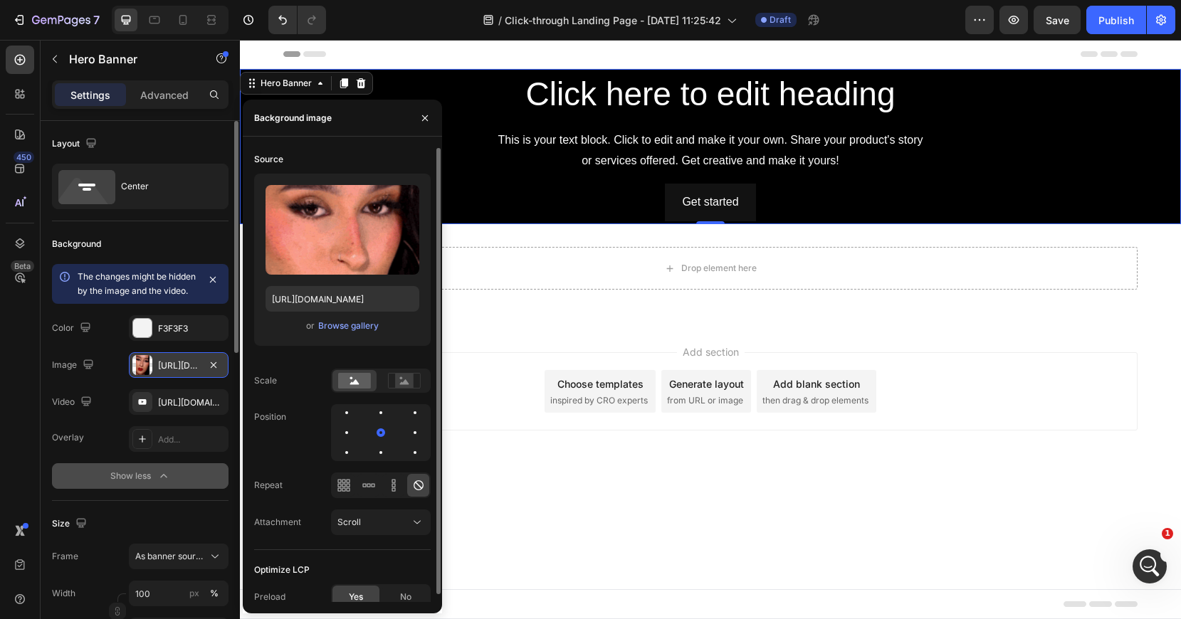
click at [356, 597] on span "Yes" at bounding box center [356, 597] width 14 height 13
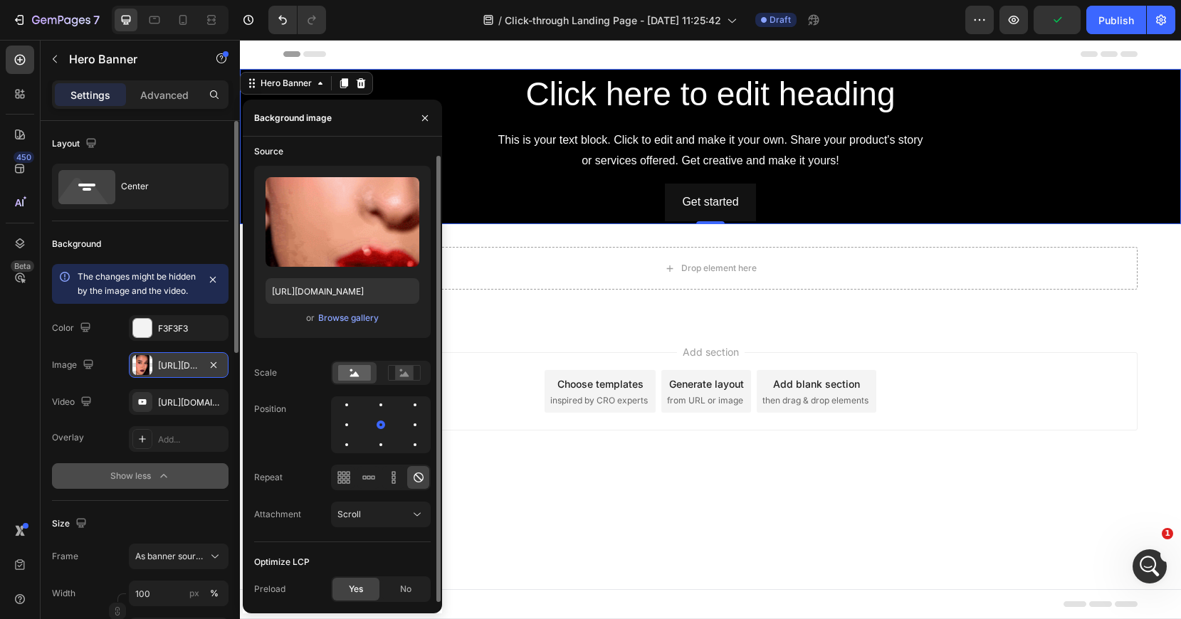
click at [354, 589] on span "Yes" at bounding box center [356, 589] width 14 height 13
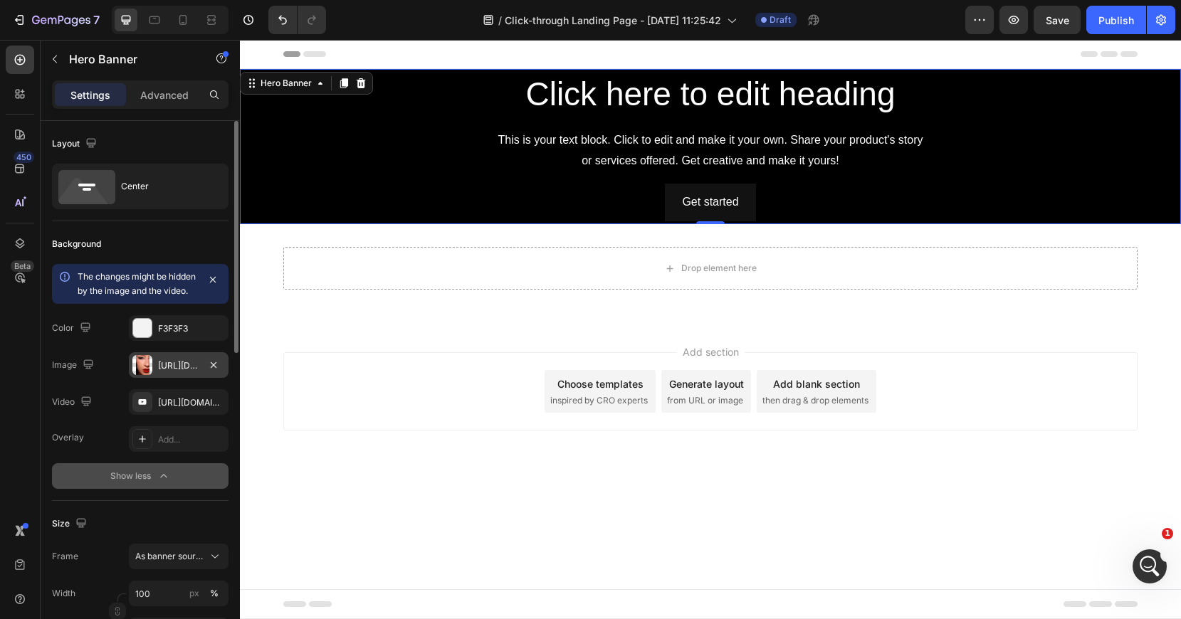
click at [90, 472] on div "Overlay Add... Show less" at bounding box center [140, 457] width 177 height 63
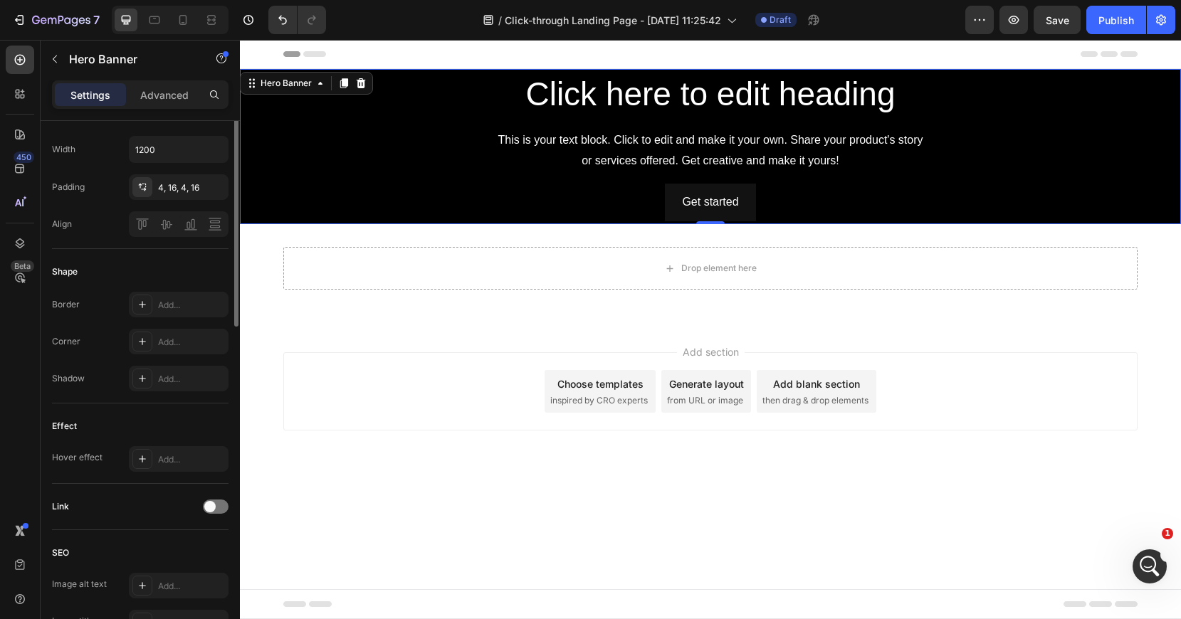
scroll to position [0, 0]
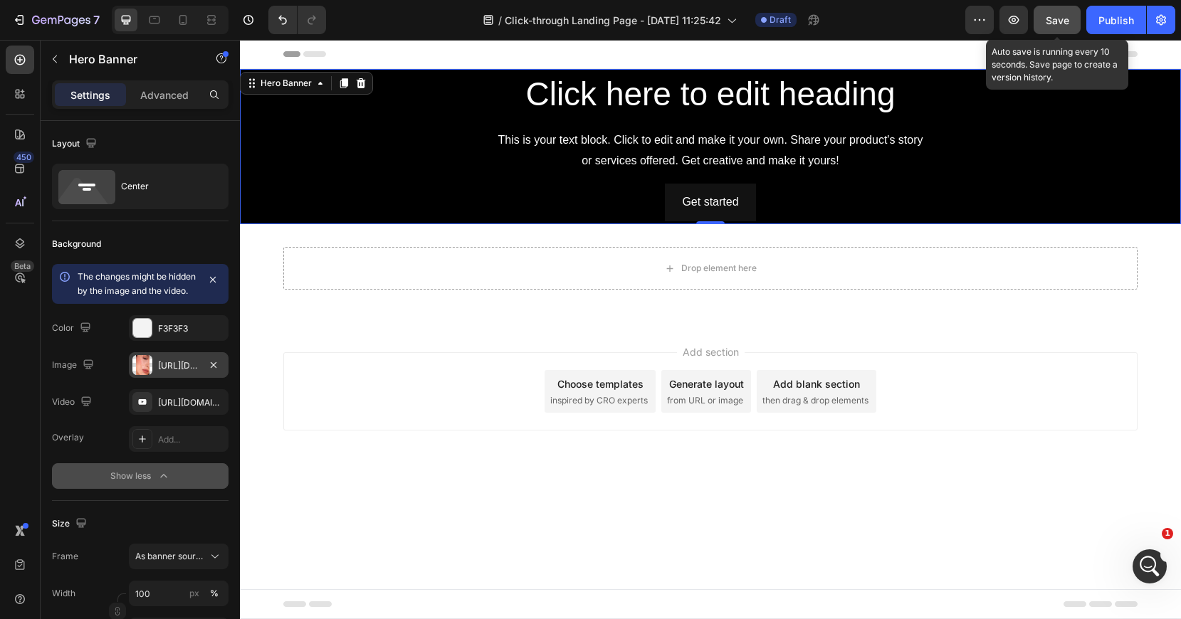
click at [1061, 25] on span "Save" at bounding box center [1057, 20] width 23 height 12
click at [616, 383] on div "Choose templates" at bounding box center [600, 384] width 86 height 15
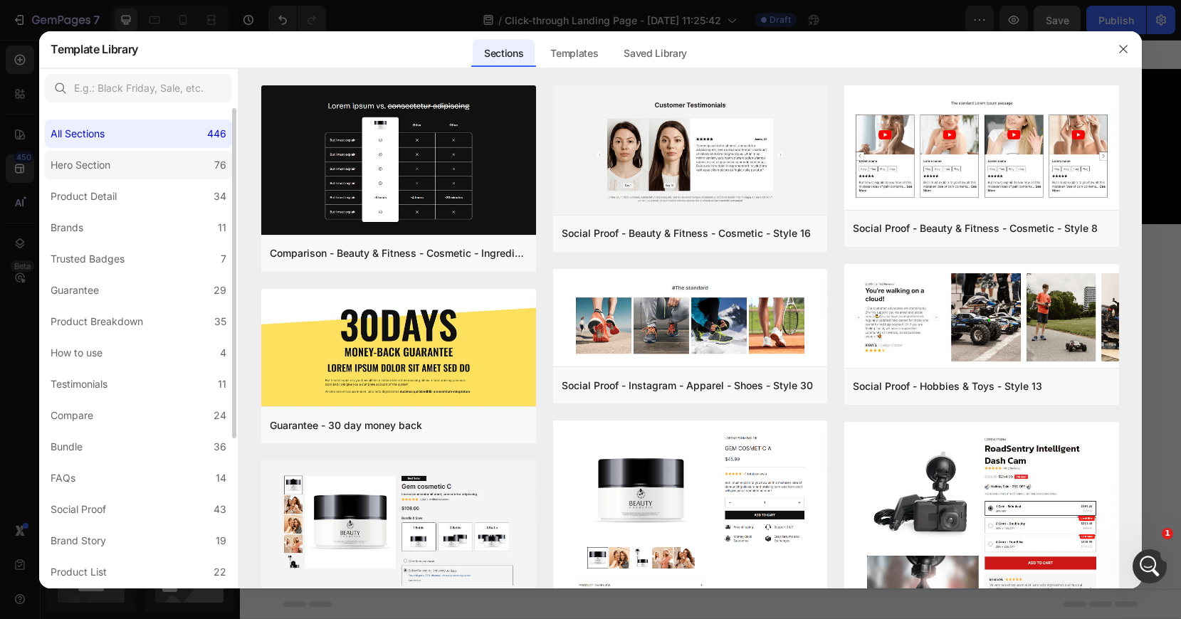
click at [161, 162] on label "Hero Section 76" at bounding box center [138, 165] width 187 height 28
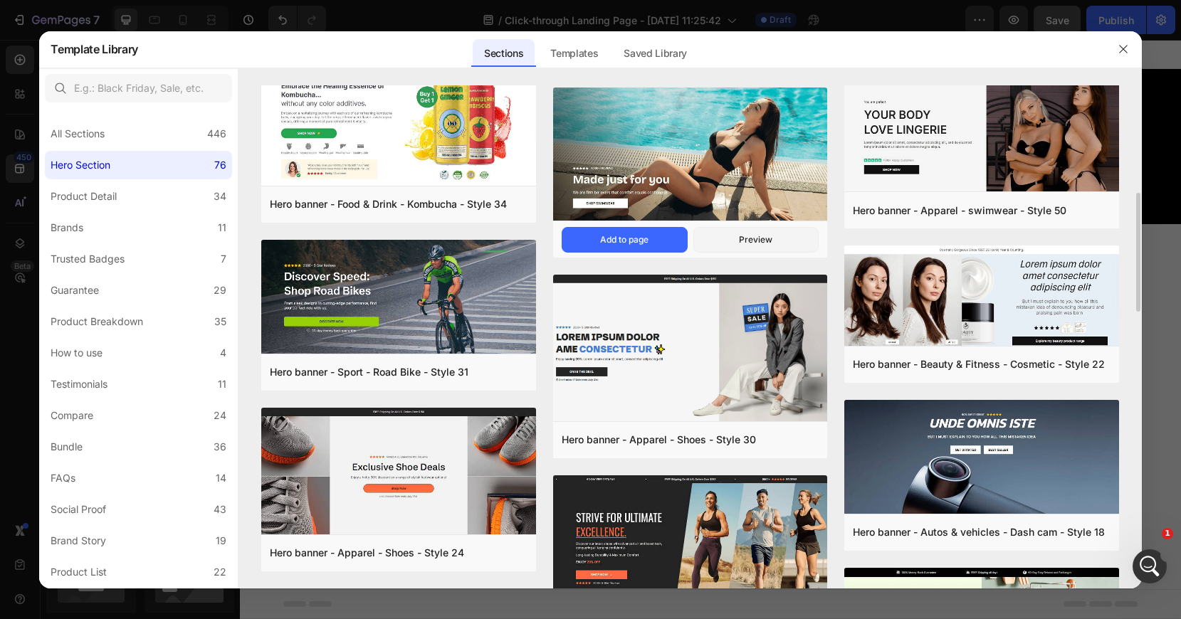
scroll to position [497, 0]
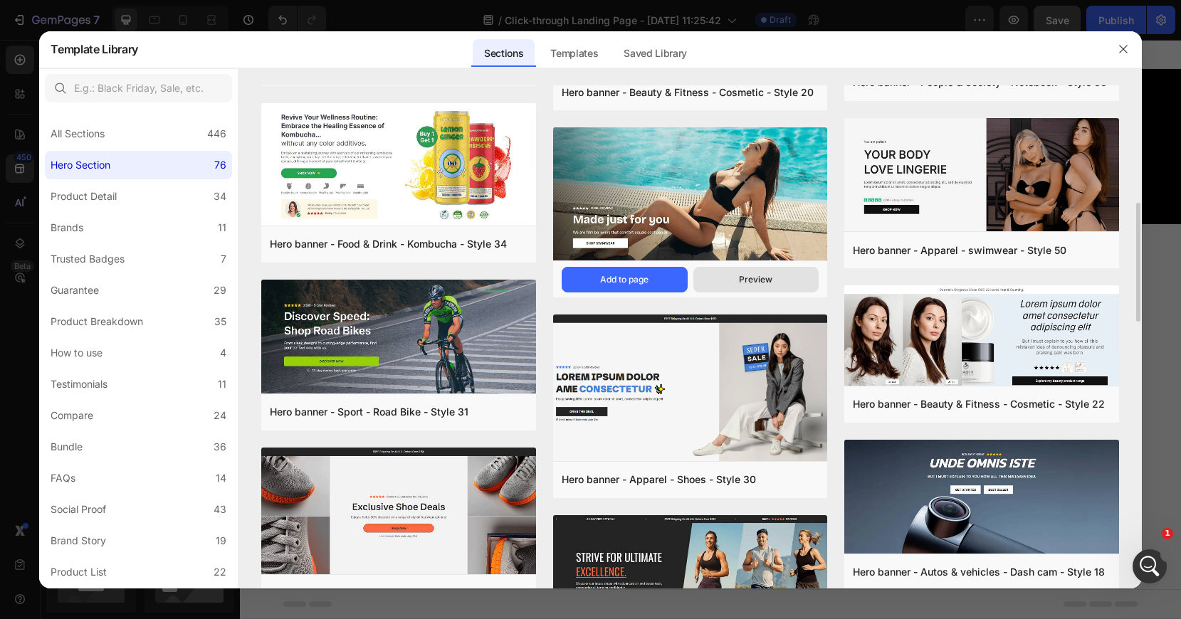
click at [760, 276] on div "Preview" at bounding box center [755, 279] width 33 height 13
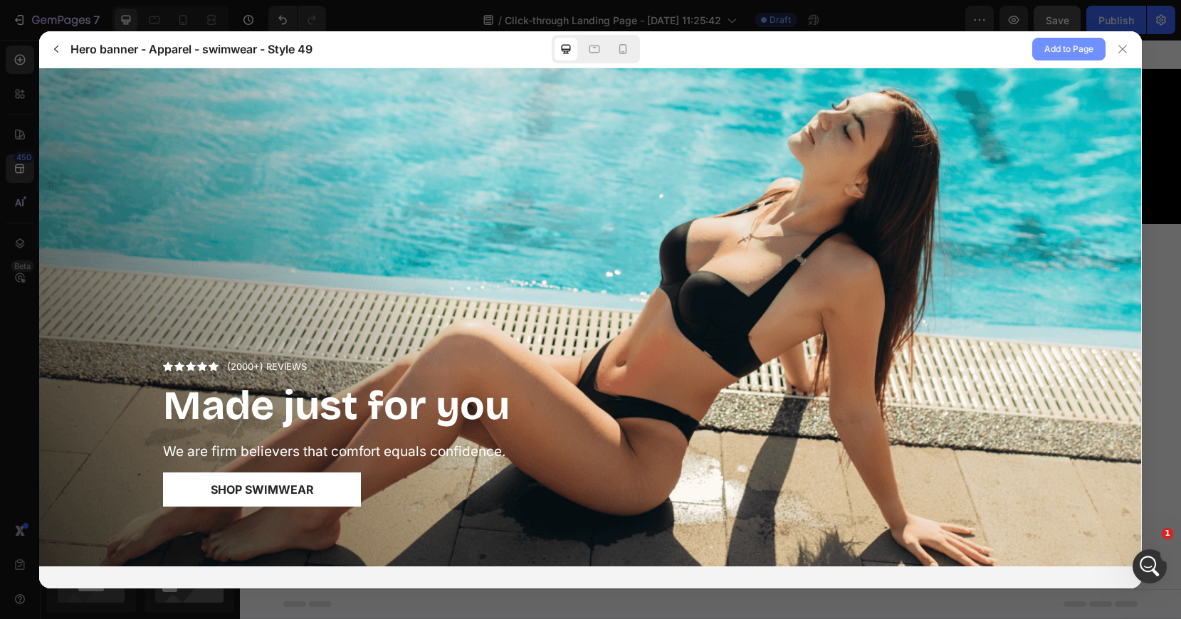
scroll to position [0, 0]
click at [1069, 50] on span "Add to Page" at bounding box center [1068, 49] width 49 height 17
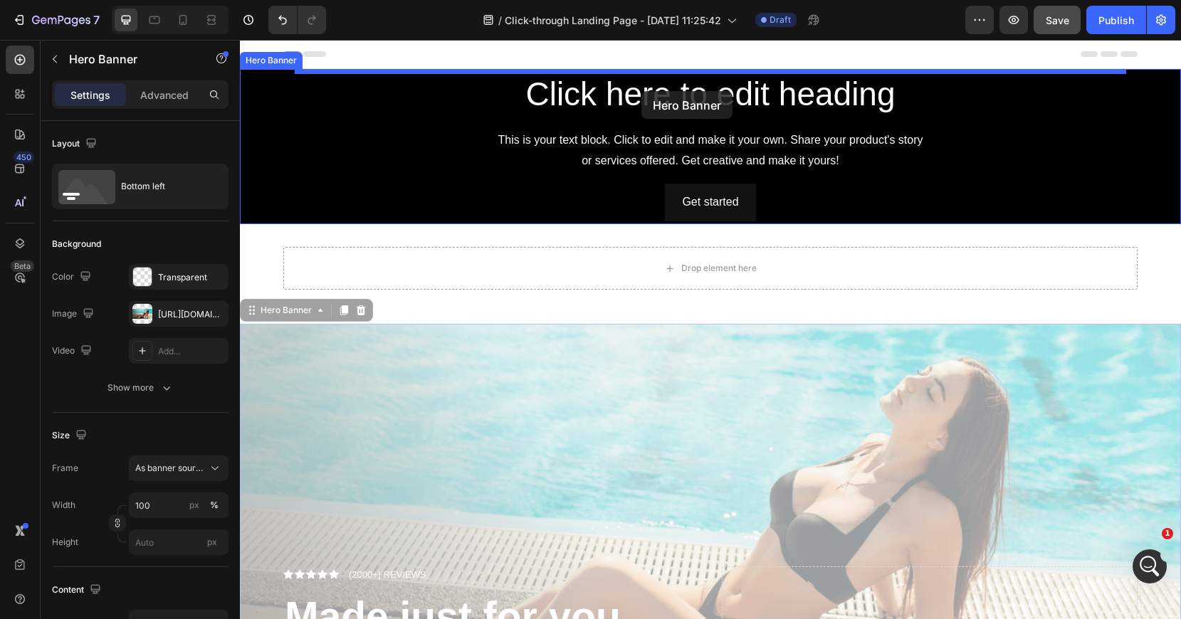
drag, startPoint x: 713, startPoint y: 417, endPoint x: 640, endPoint y: 88, distance: 337.0
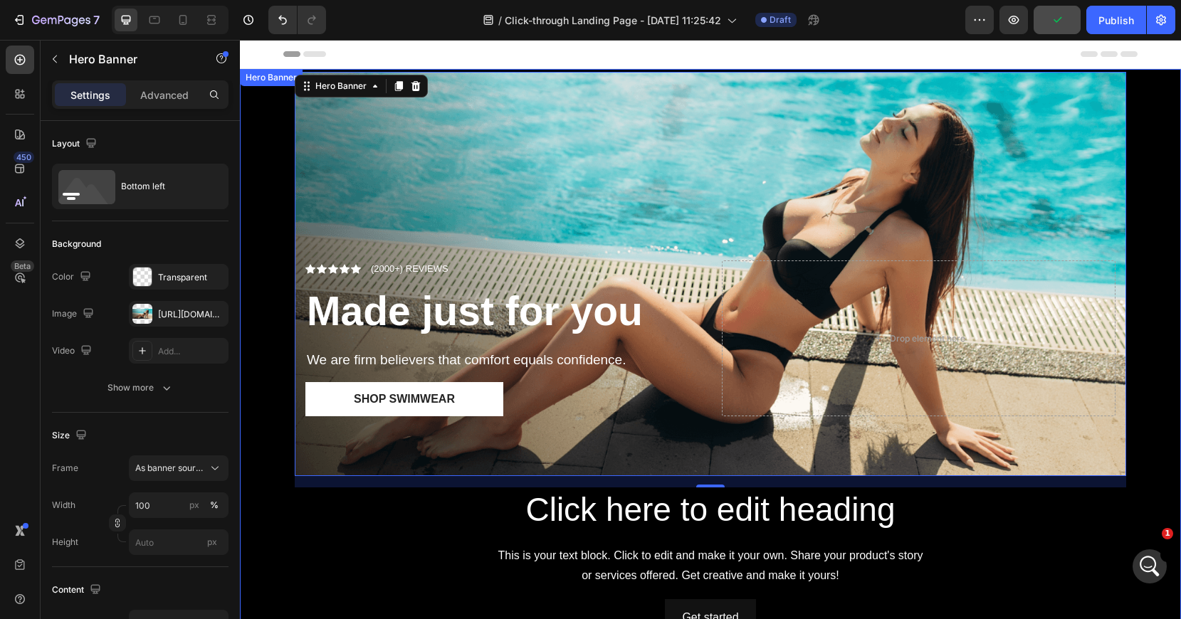
click at [1138, 360] on div "Background Image" at bounding box center [710, 354] width 941 height 571
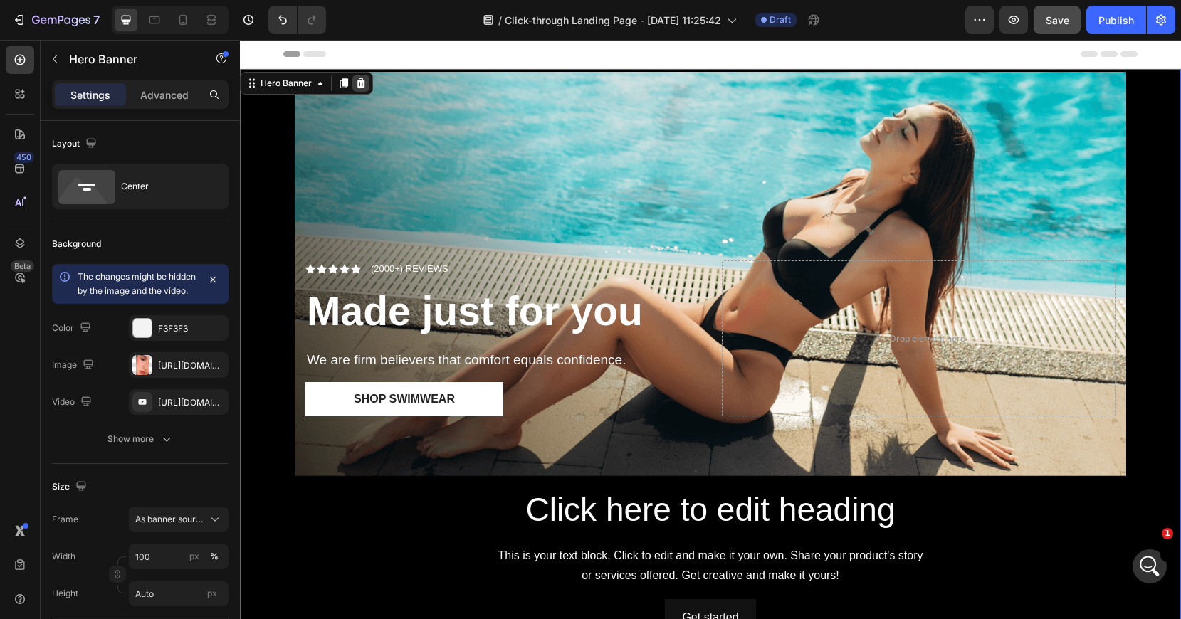
click at [362, 86] on icon at bounding box center [361, 83] width 9 height 10
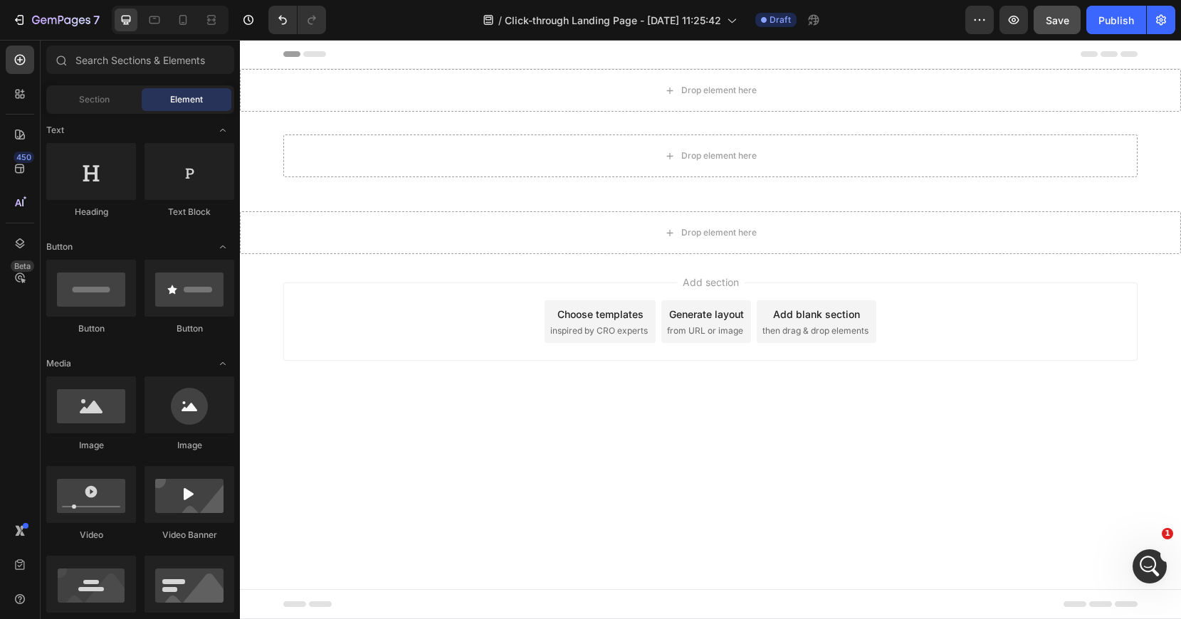
click at [598, 325] on span "inspired by CRO experts" at bounding box center [599, 331] width 98 height 13
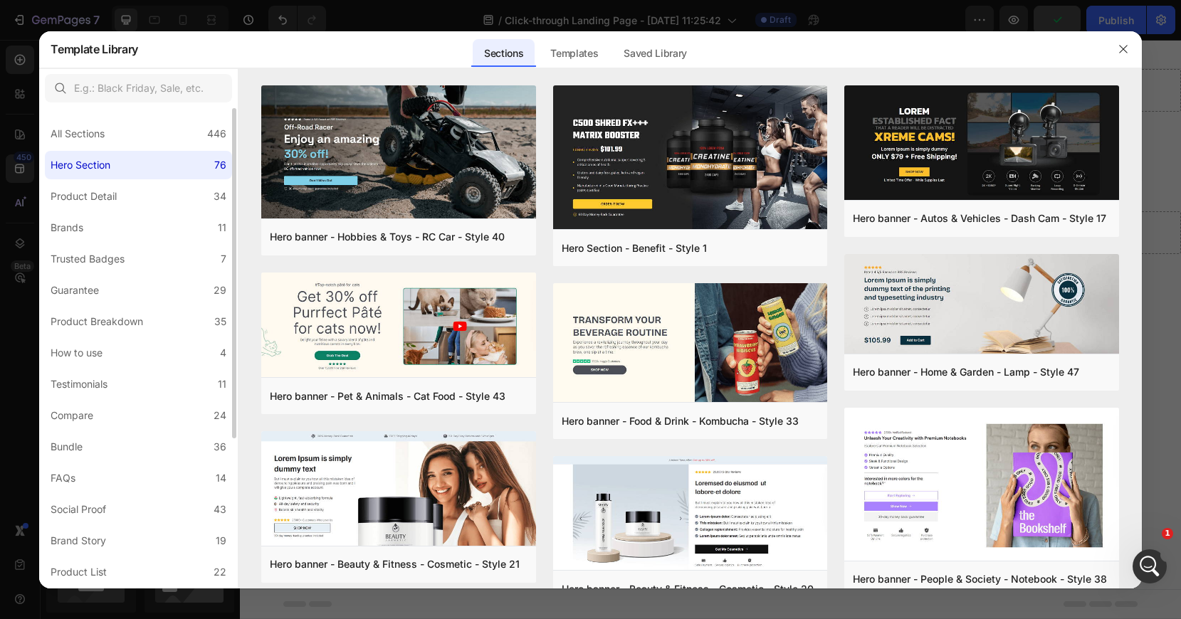
click at [110, 167] on div "Hero Section" at bounding box center [81, 165] width 60 height 17
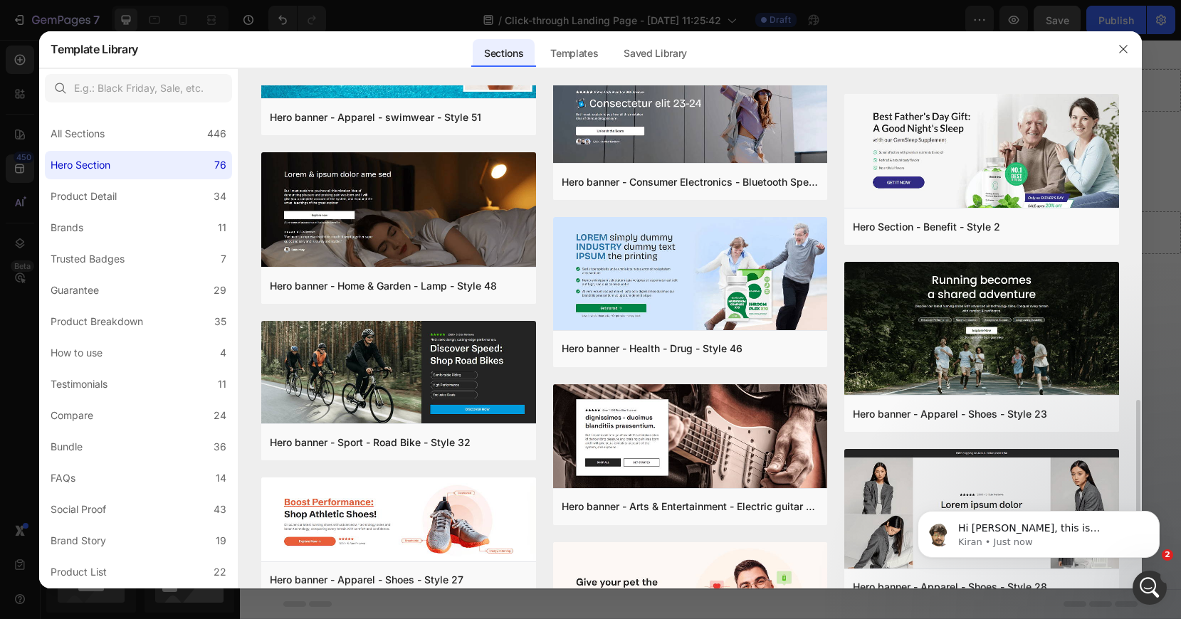
scroll to position [1317, 0]
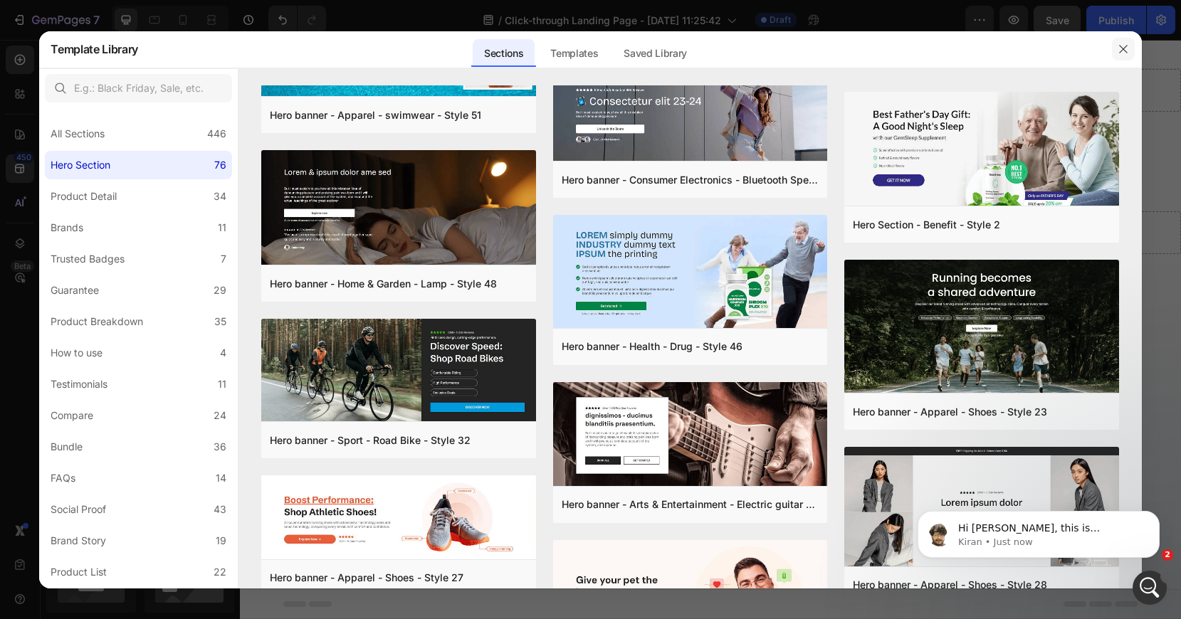
click at [1123, 52] on icon "button" at bounding box center [1123, 48] width 11 height 11
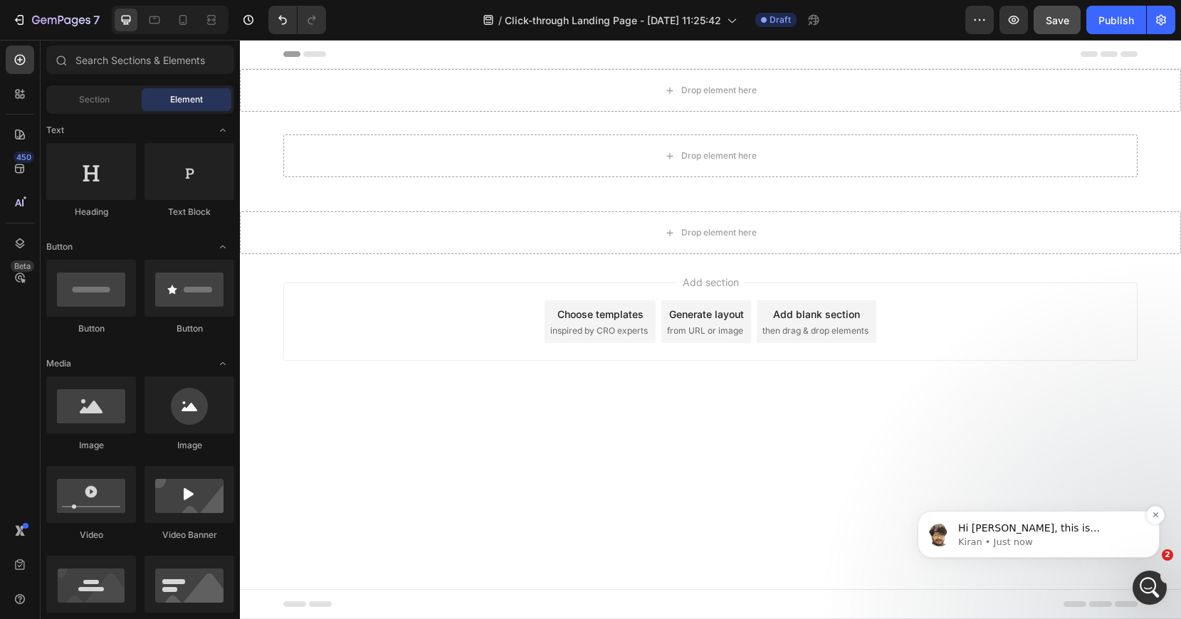
click at [1069, 527] on span "Hi [PERSON_NAME], this is [PERSON_NAME] from GemPages Support Team. I hope you'…" at bounding box center [1044, 557] width 172 height 68
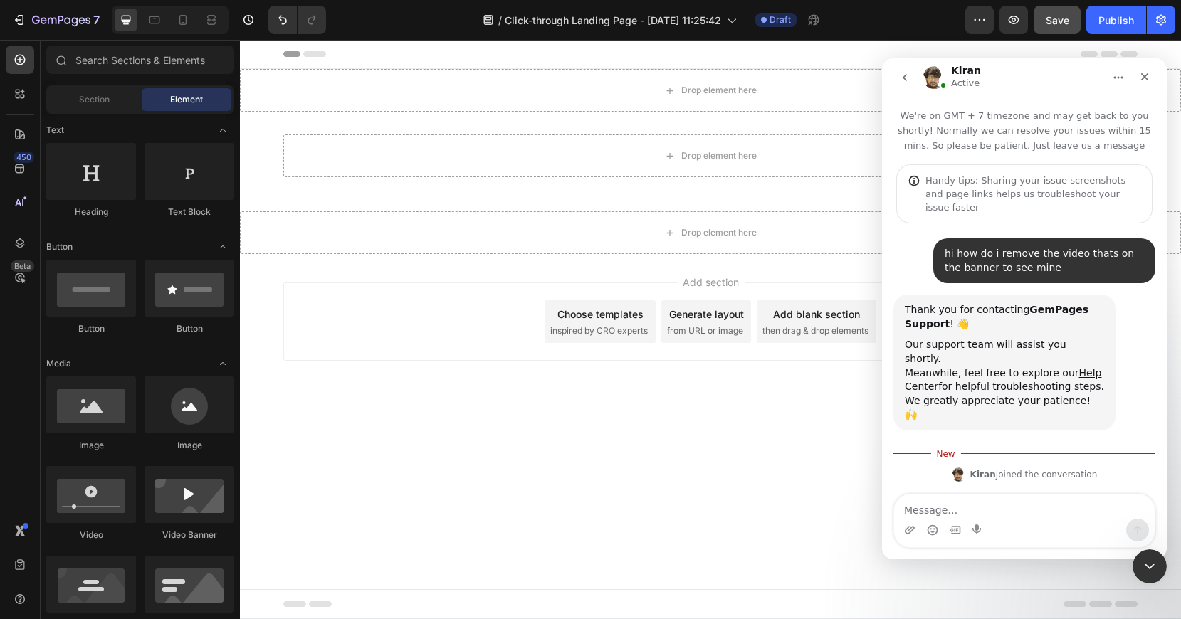
scroll to position [67, 0]
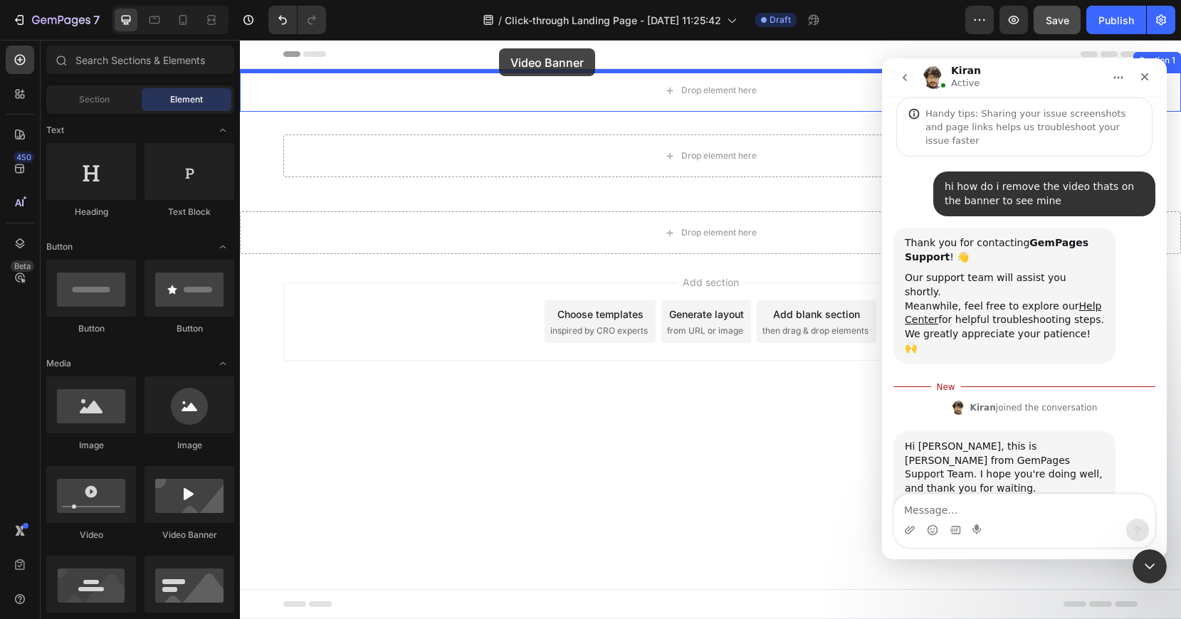
drag, startPoint x: 450, startPoint y: 552, endPoint x: 498, endPoint y: 48, distance: 505.6
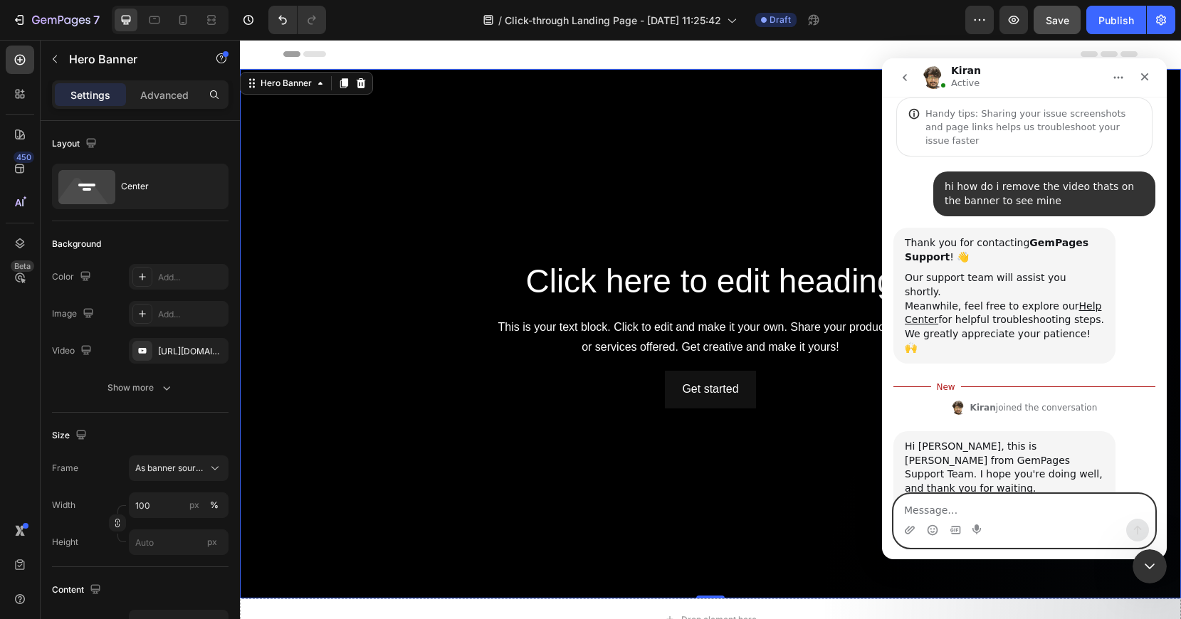
click at [1010, 510] on textarea "Message…" at bounding box center [1024, 507] width 261 height 24
type textarea "I'd like tp add our banner videi but yours is showing"
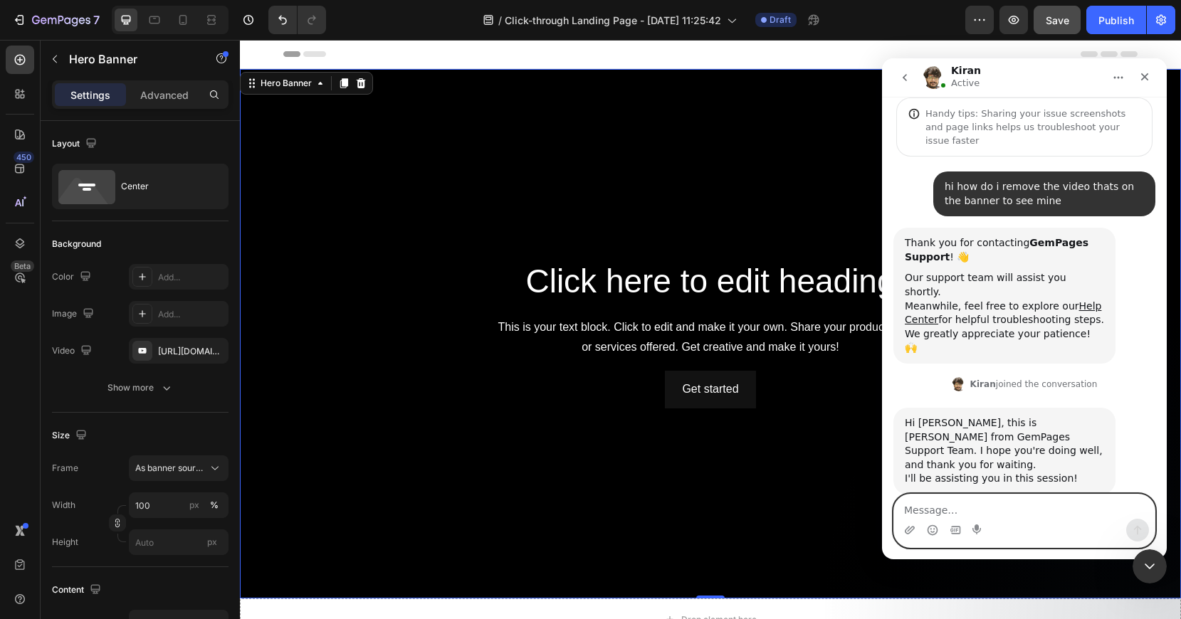
scroll to position [100, 0]
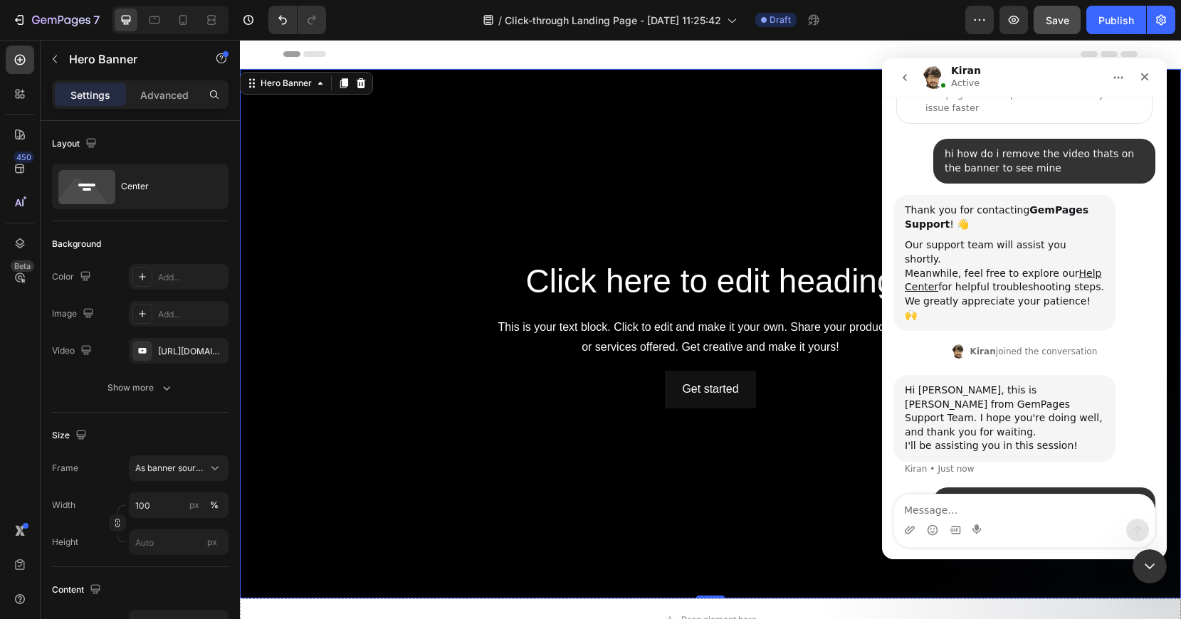
click at [561, 223] on div "Background Image" at bounding box center [710, 334] width 941 height 530
click at [1146, 80] on icon "Close" at bounding box center [1144, 76] width 11 height 11
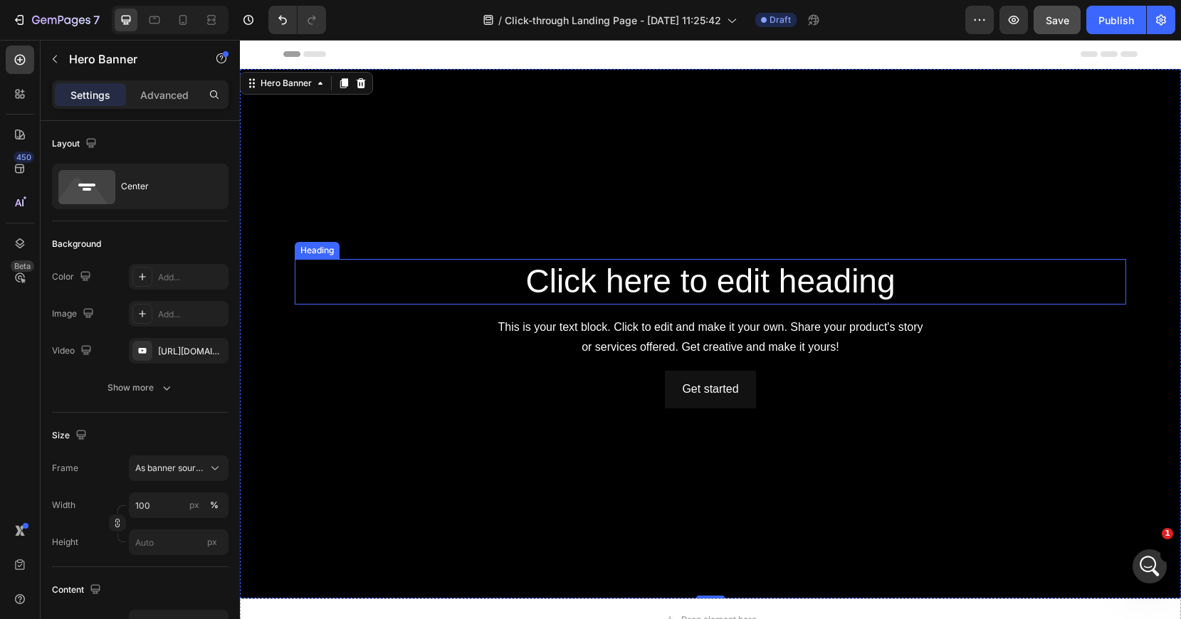
scroll to position [369, 0]
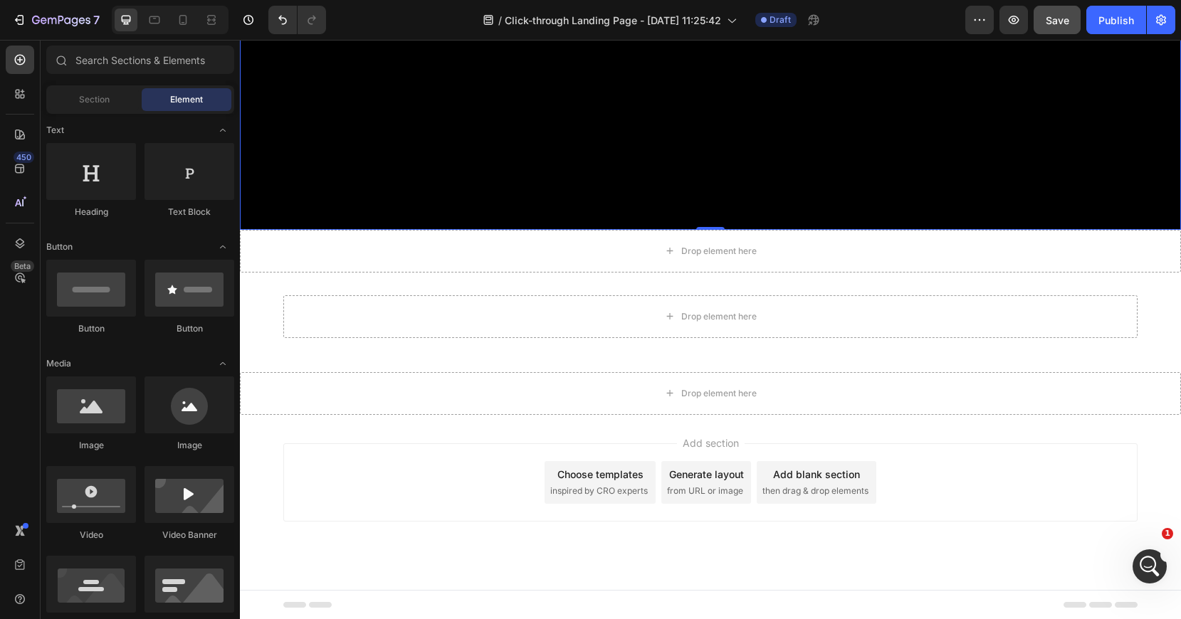
click at [613, 488] on span "inspired by CRO experts" at bounding box center [599, 491] width 98 height 13
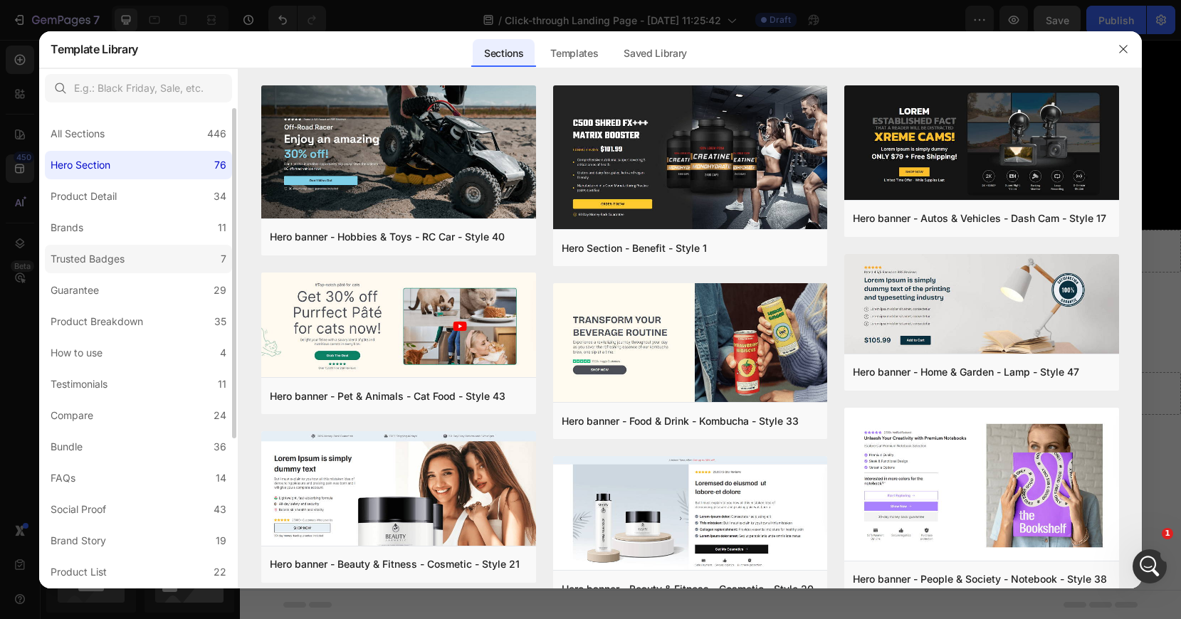
click at [144, 259] on label "Trusted Badges 7" at bounding box center [138, 259] width 187 height 28
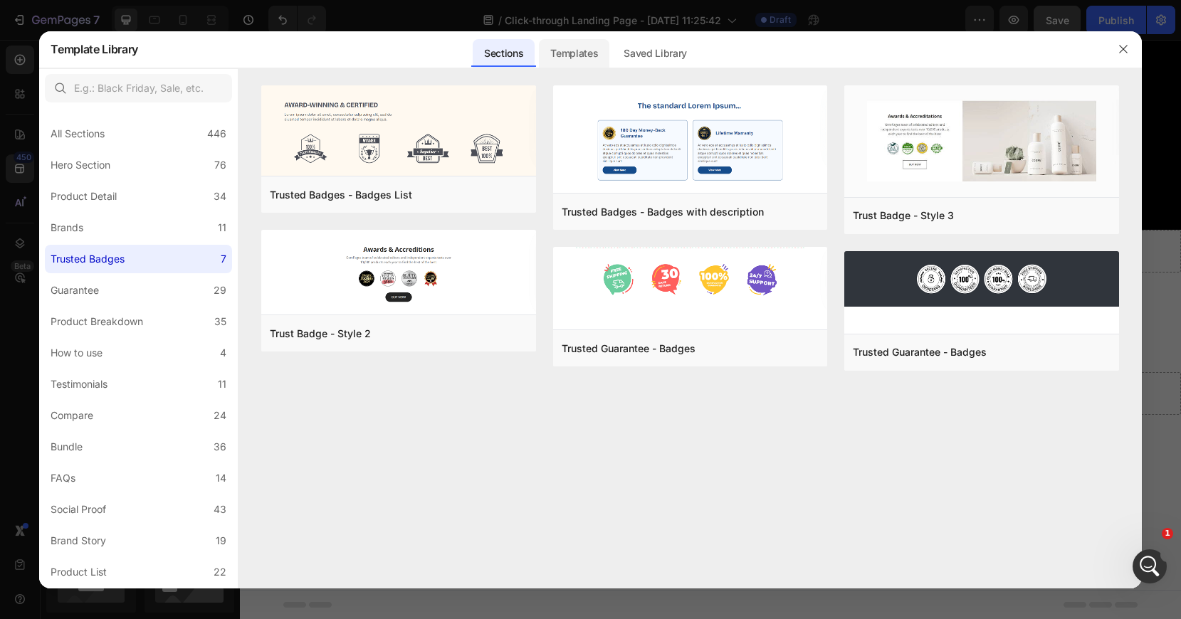
click at [568, 58] on div "Templates" at bounding box center [574, 53] width 70 height 28
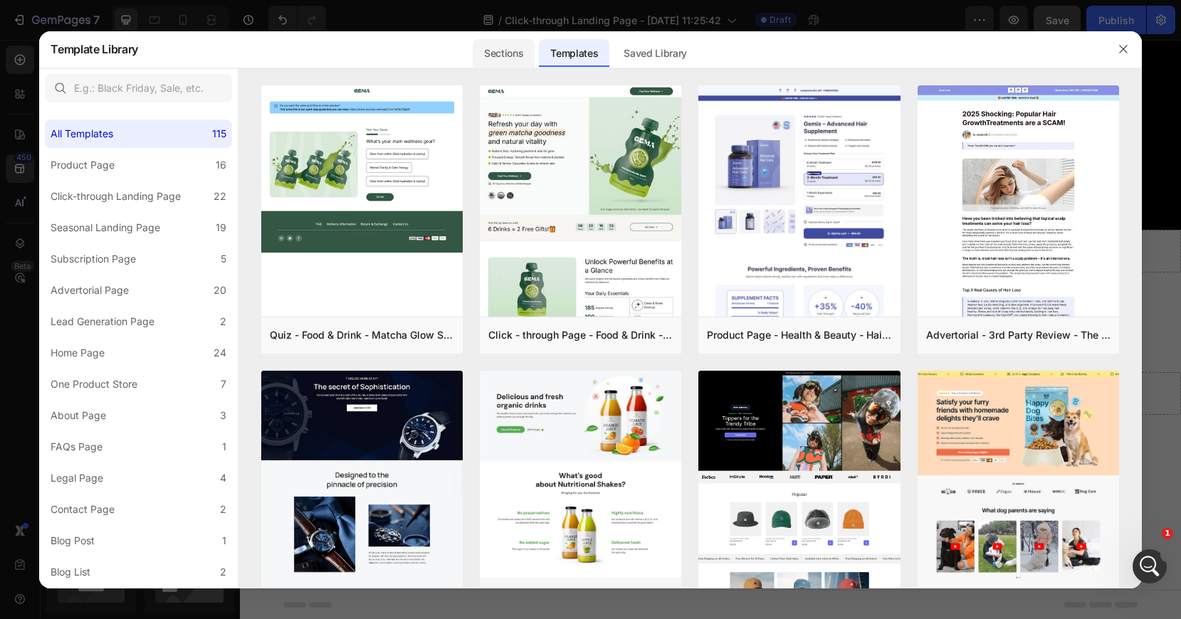
click at [495, 56] on div "Sections" at bounding box center [504, 53] width 62 height 28
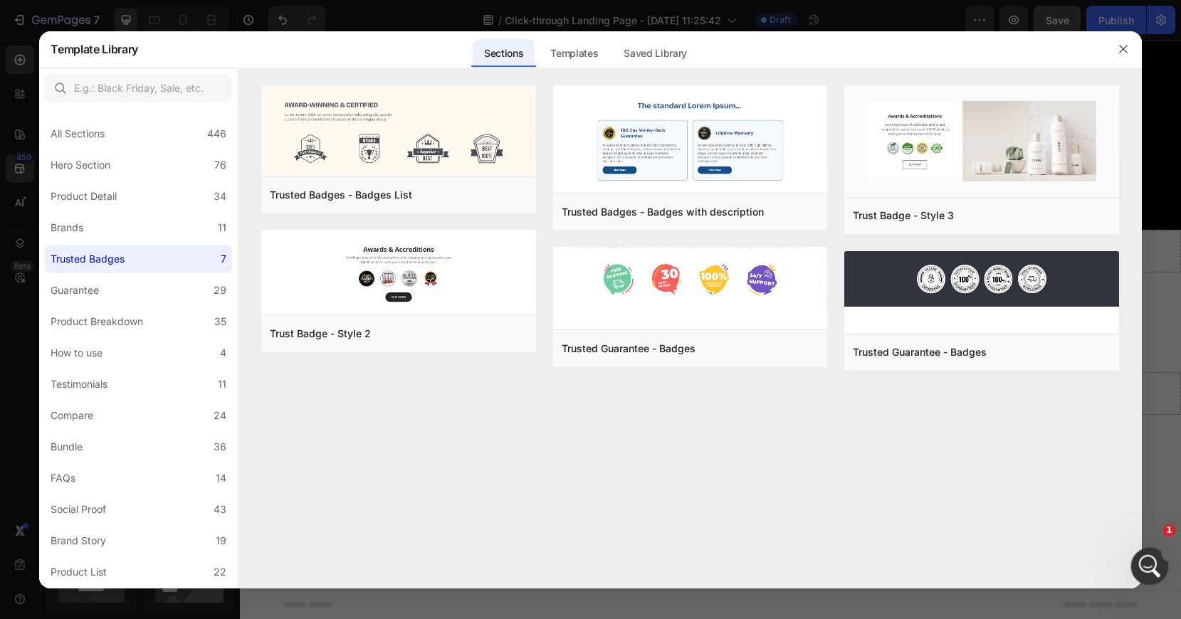
click at [1157, 560] on icon "Open Intercom Messenger" at bounding box center [1147, 564] width 23 height 23
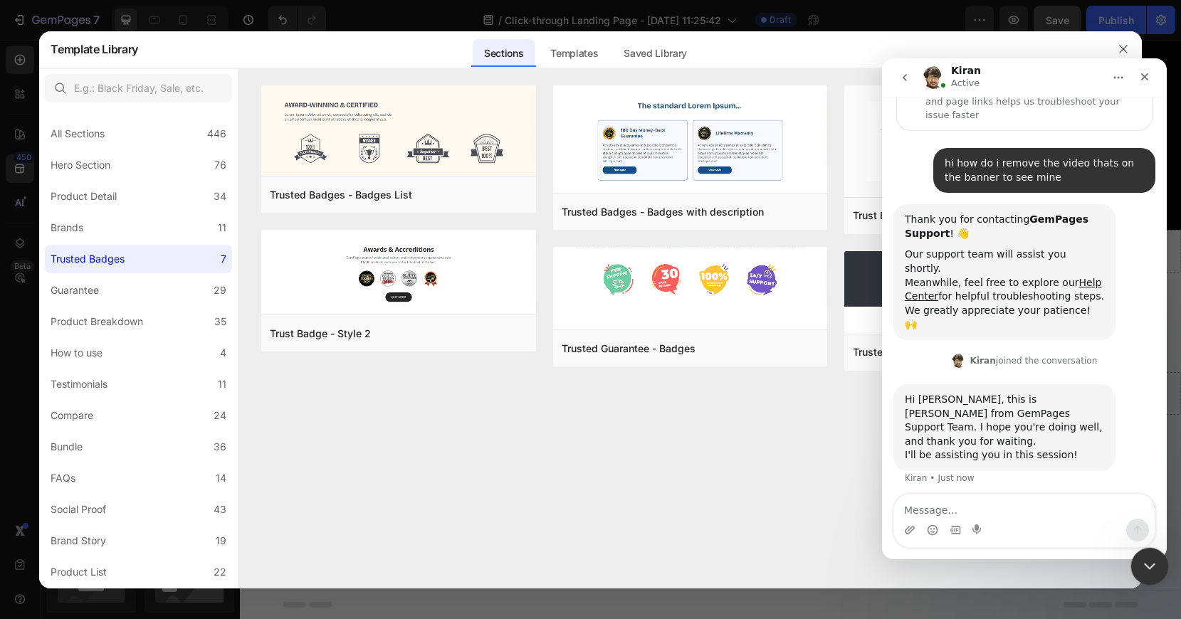
scroll to position [100, 0]
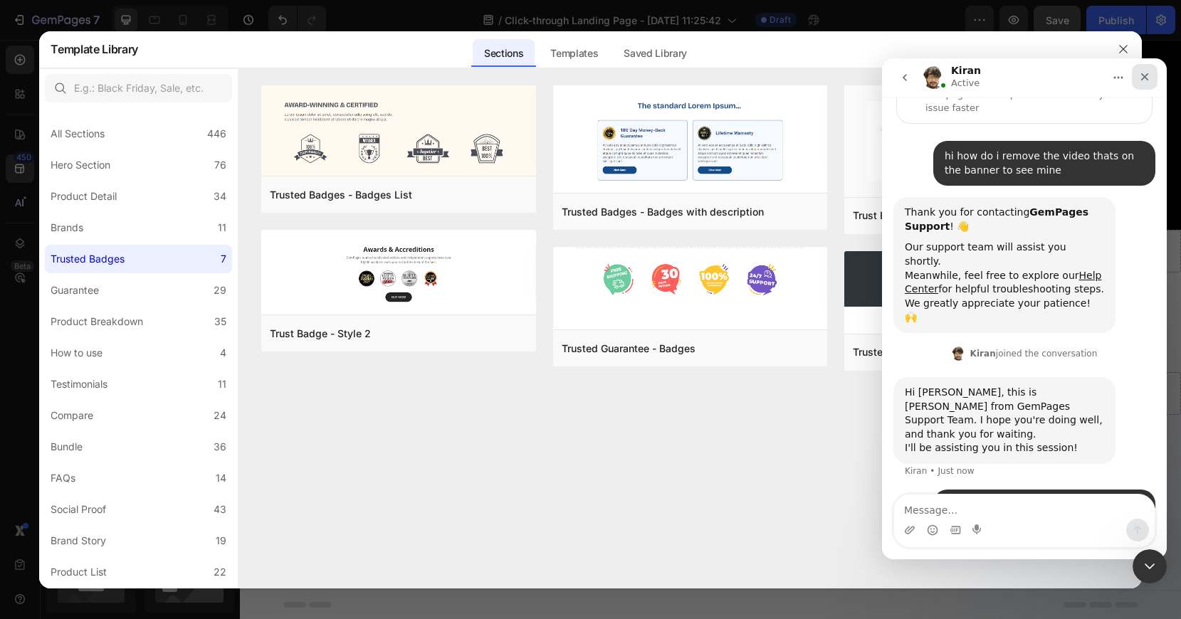
click at [1147, 78] on icon "Close" at bounding box center [1144, 76] width 11 height 11
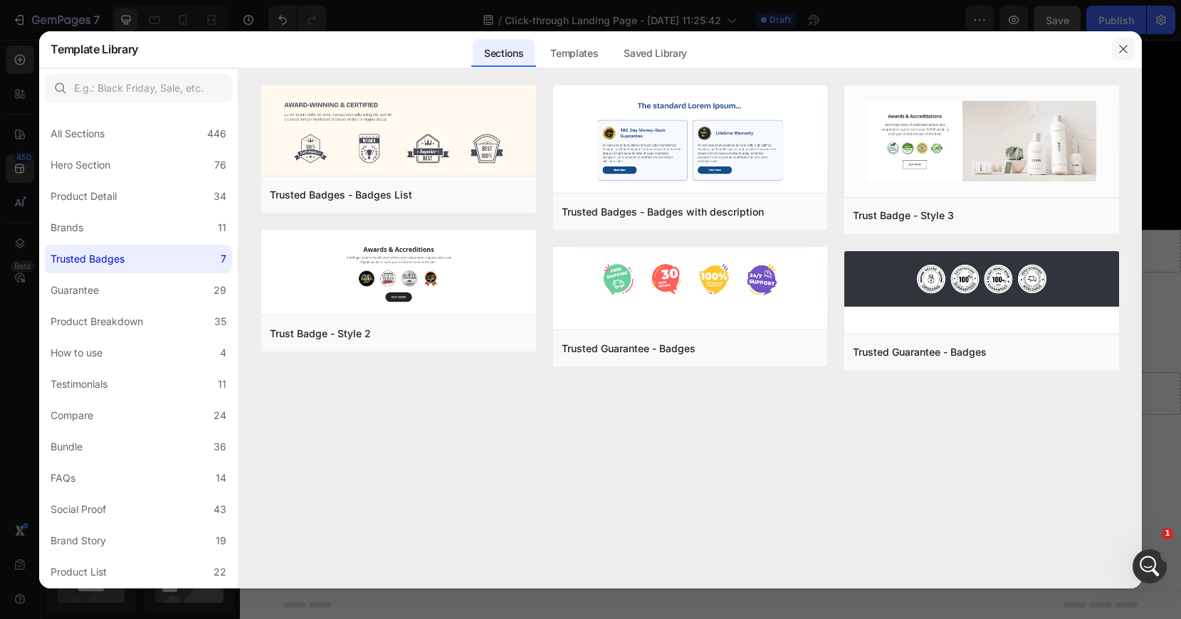
click at [1124, 48] on icon "button" at bounding box center [1123, 48] width 11 height 11
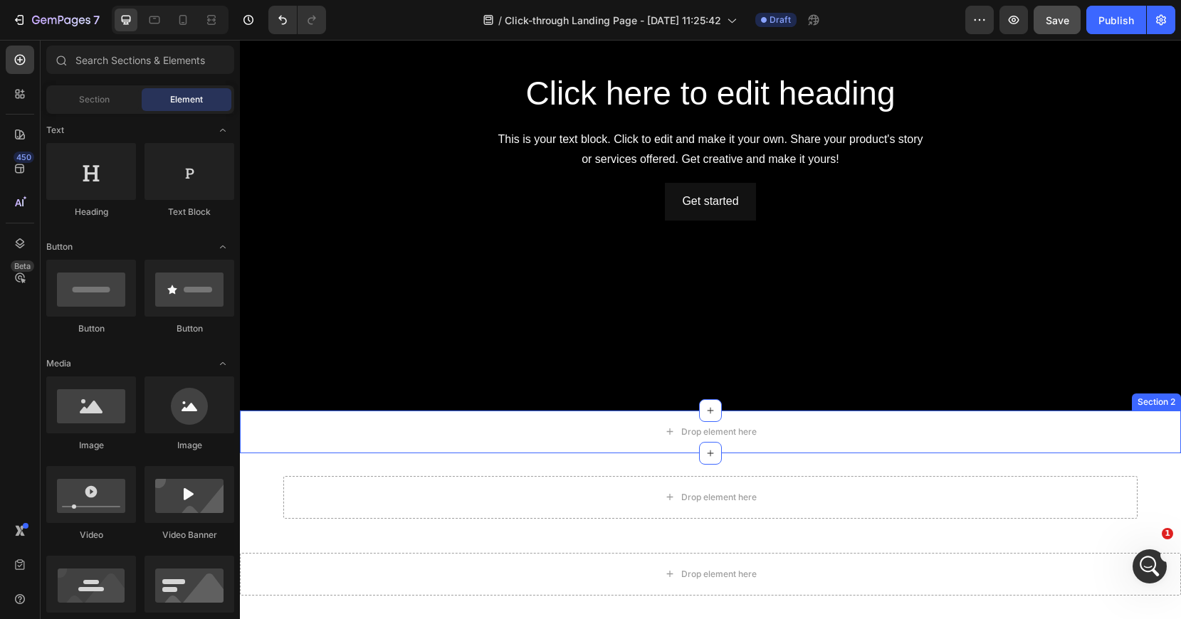
scroll to position [152, 0]
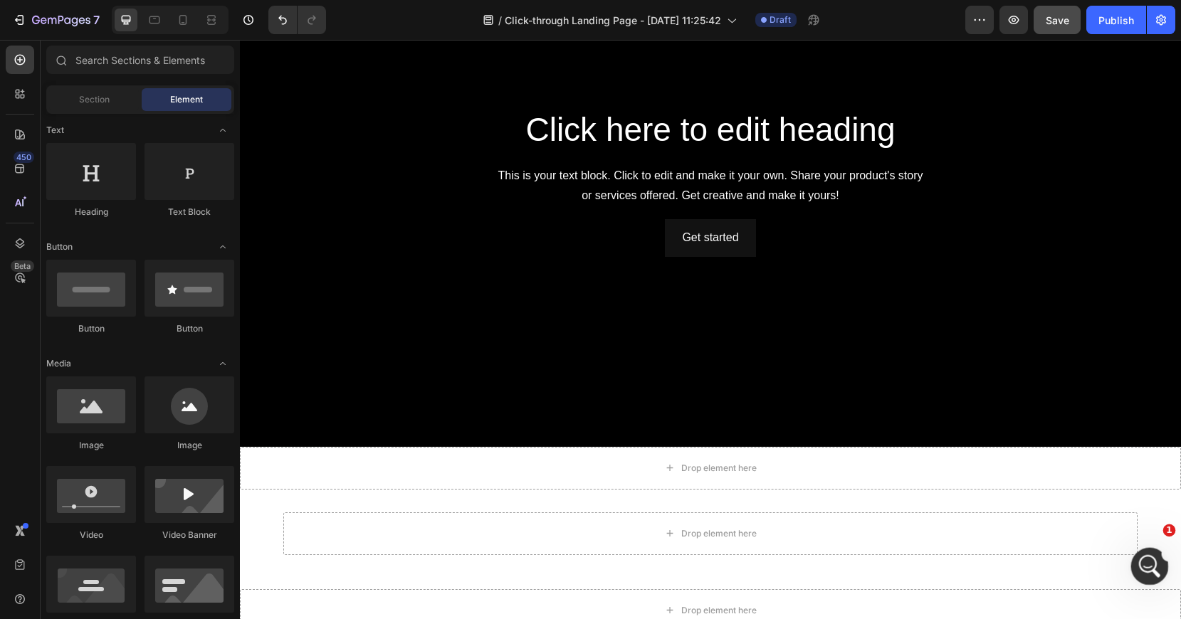
click at [1155, 564] on icon "Open Intercom Messenger" at bounding box center [1147, 564] width 23 height 23
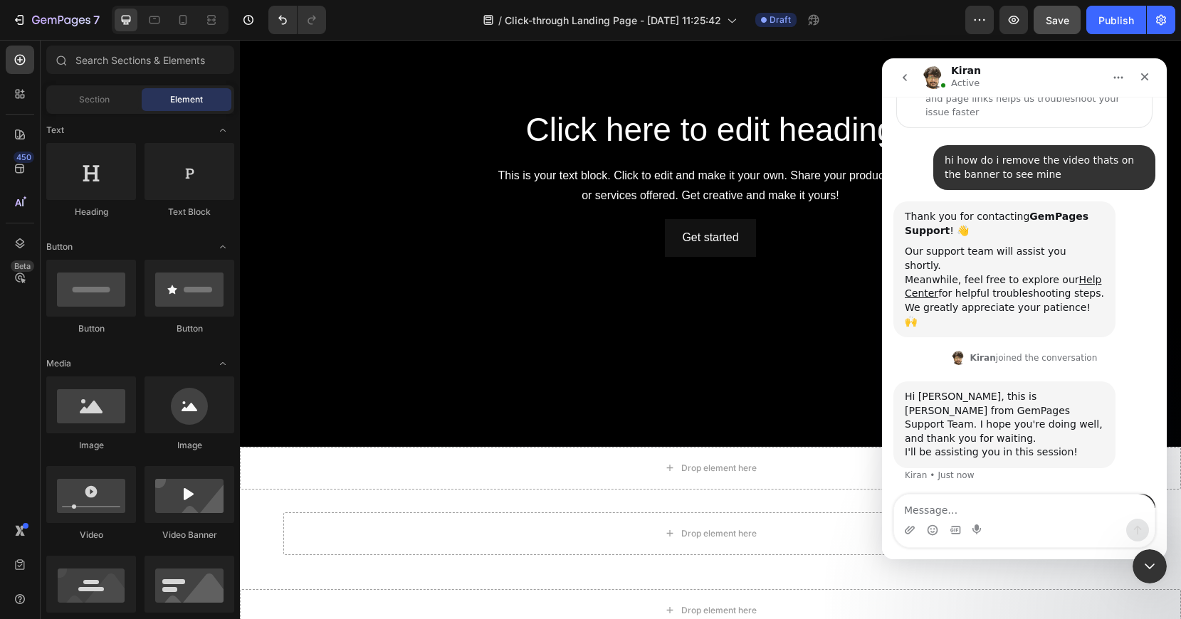
scroll to position [100, 0]
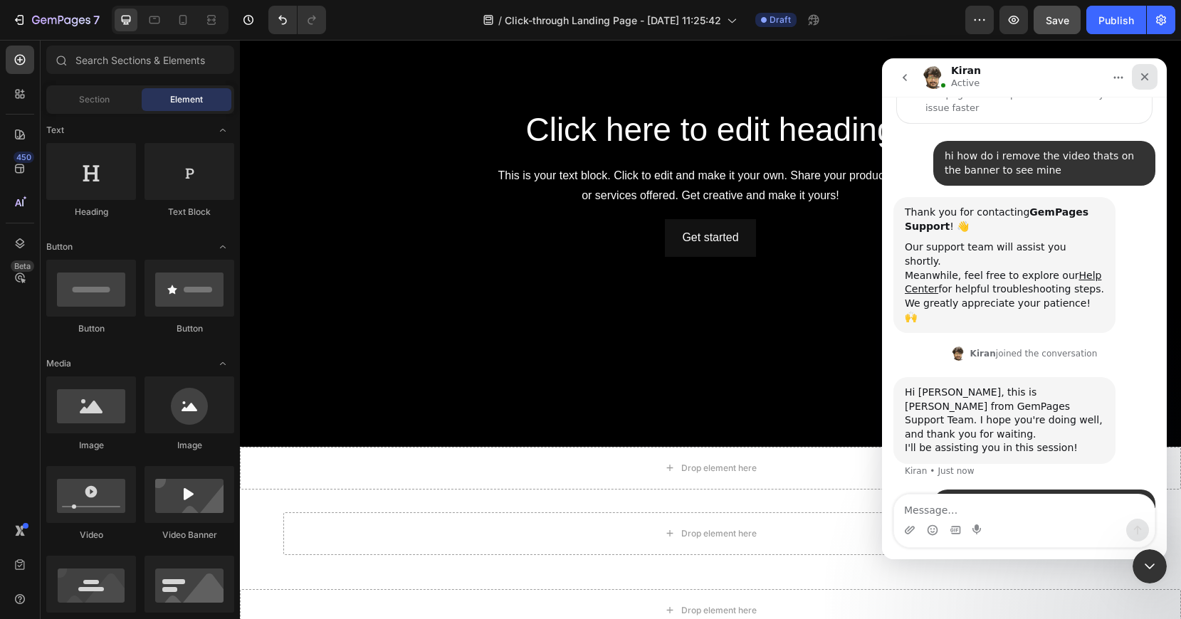
click at [1145, 78] on icon "Close" at bounding box center [1144, 76] width 11 height 11
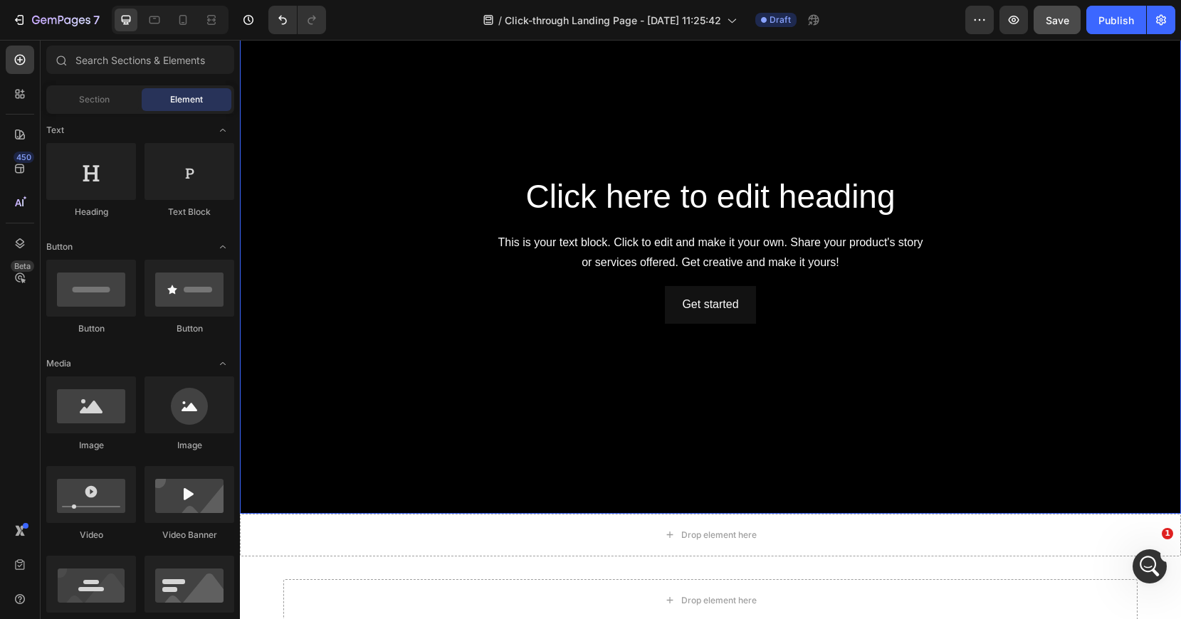
scroll to position [0, 0]
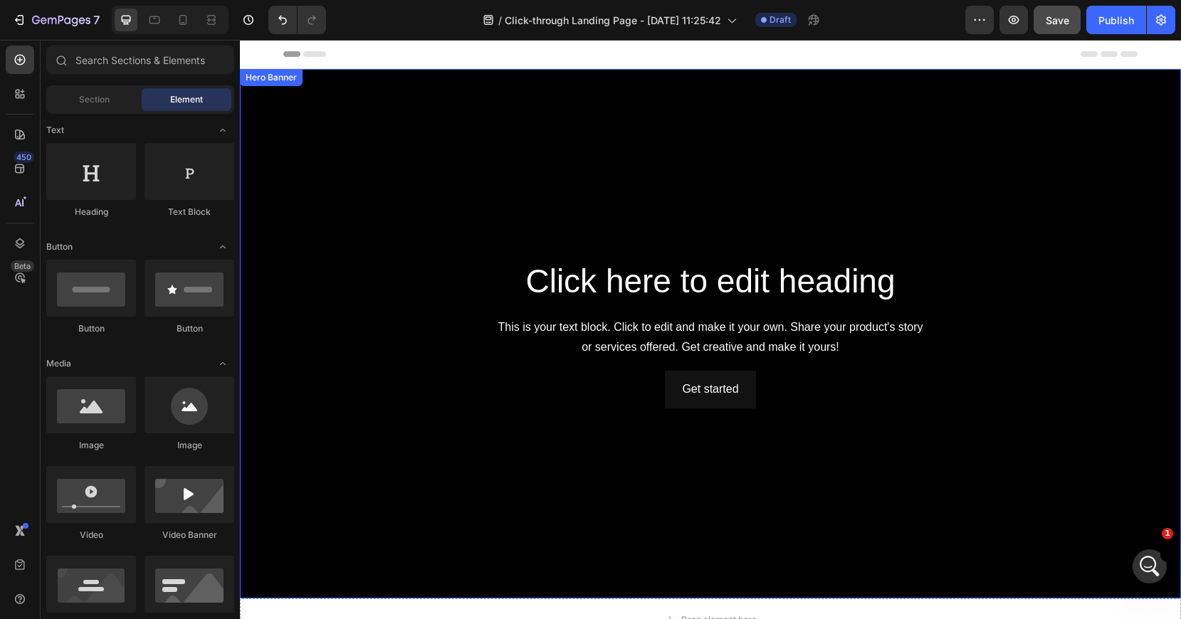
click at [834, 162] on div "Background Image" at bounding box center [710, 334] width 941 height 530
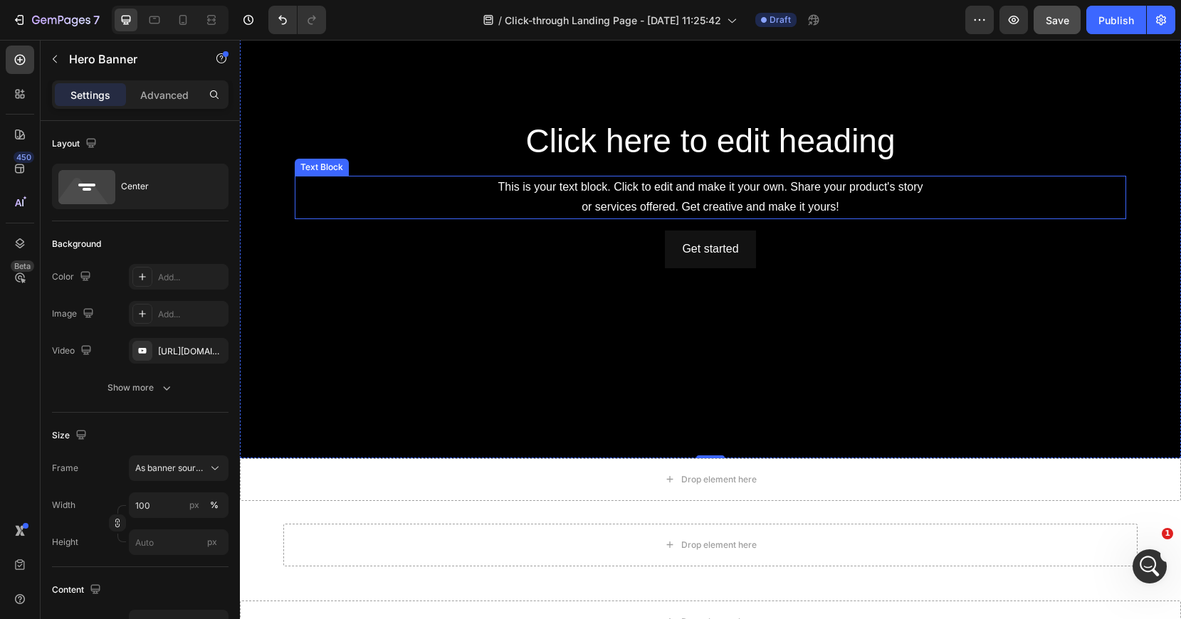
scroll to position [369, 0]
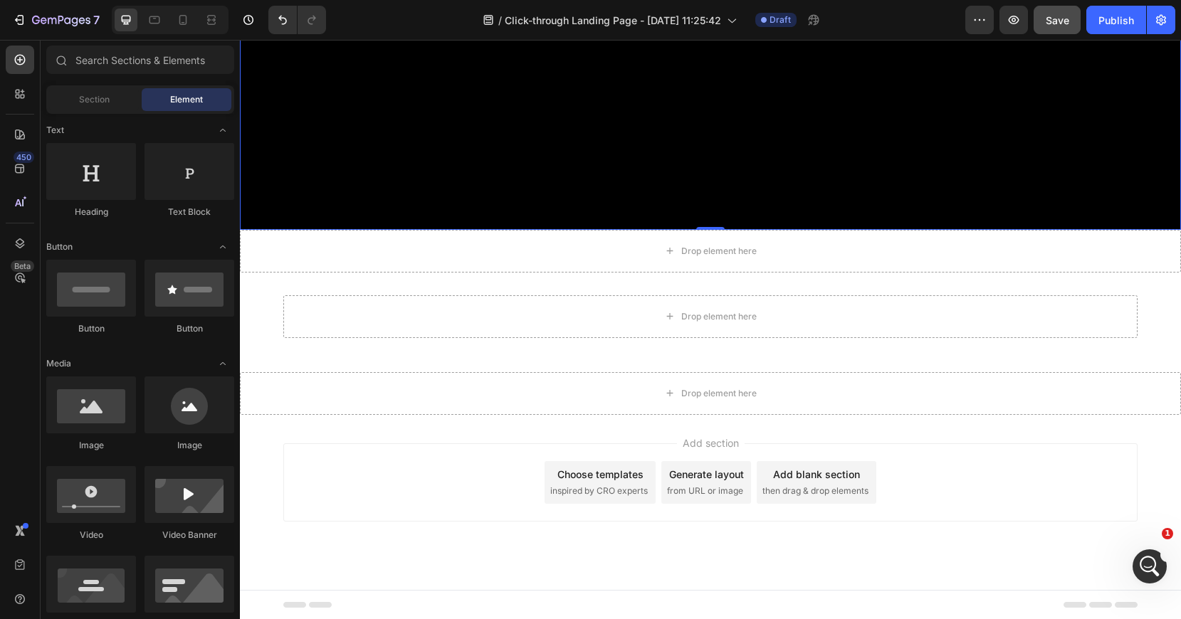
click at [691, 486] on span "from URL or image" at bounding box center [705, 491] width 76 height 13
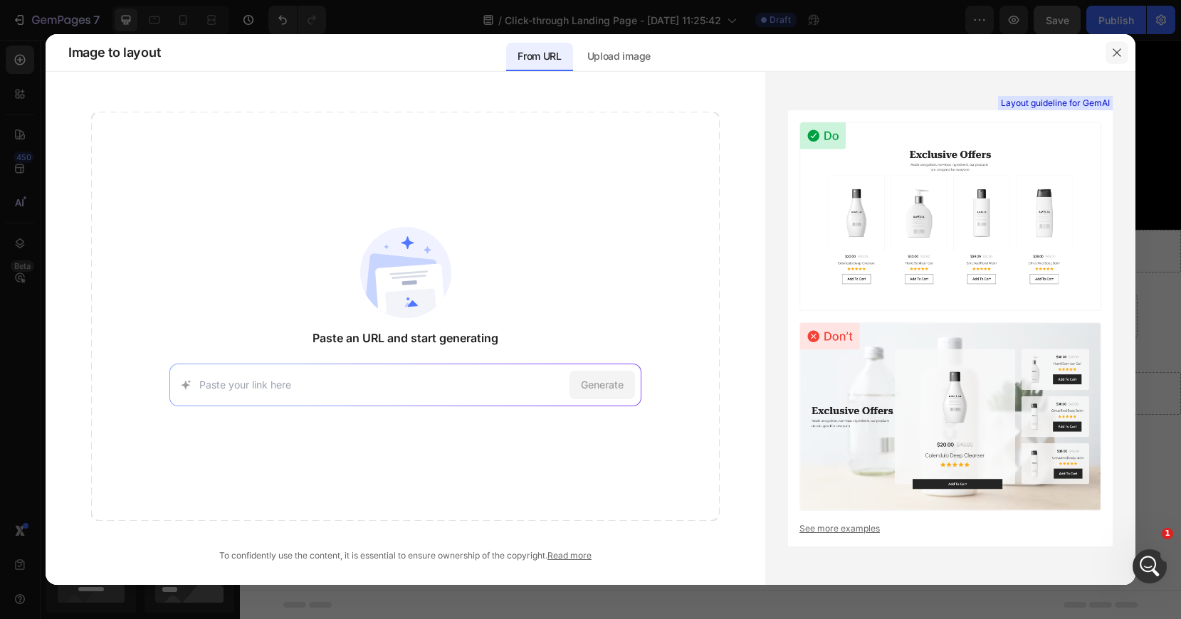
click at [1115, 52] on icon "button" at bounding box center [1116, 52] width 11 height 11
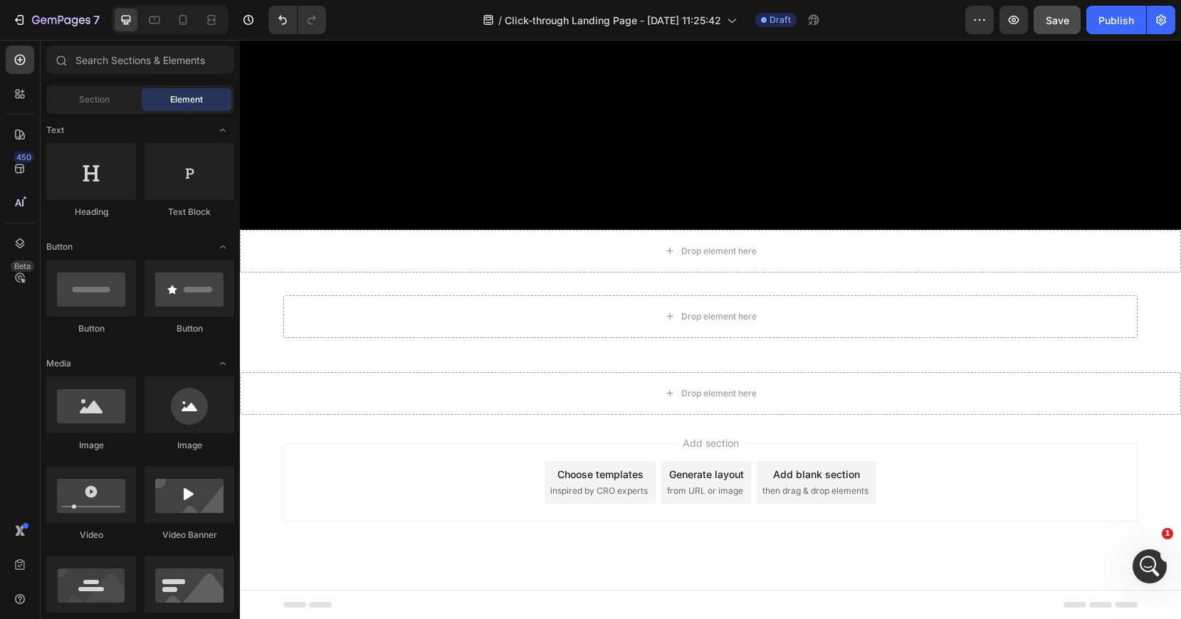
click at [577, 483] on div "Choose templates inspired by CRO experts" at bounding box center [600, 482] width 111 height 43
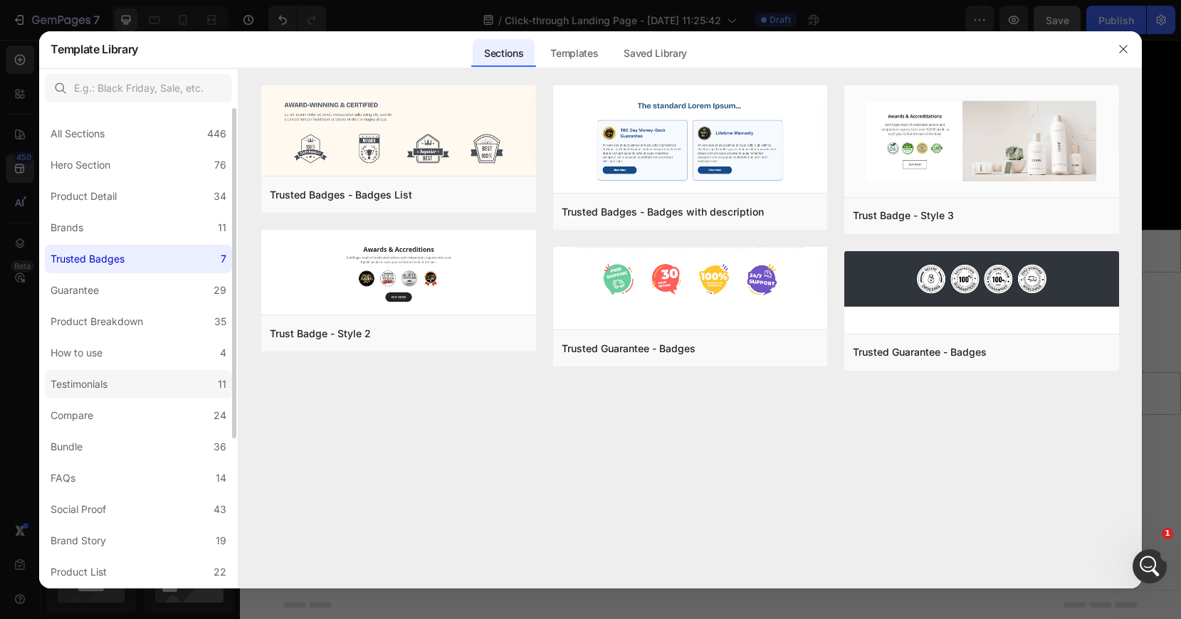
click at [140, 386] on label "Testimonials 11" at bounding box center [138, 384] width 187 height 28
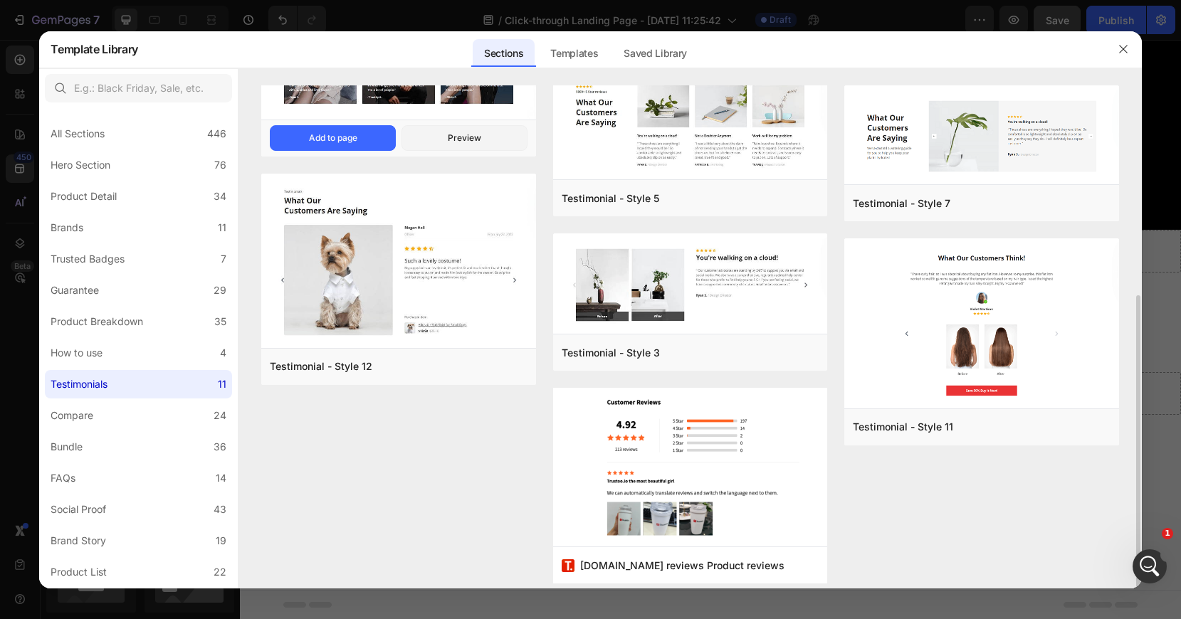
scroll to position [324, 0]
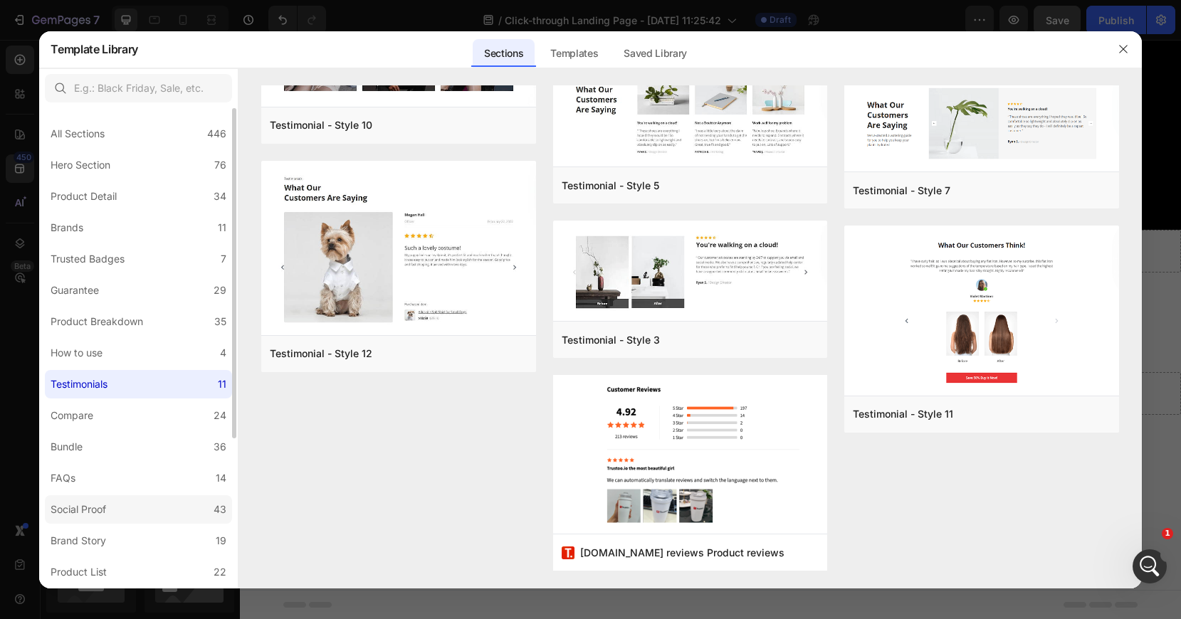
click at [156, 505] on label "Social Proof 43" at bounding box center [138, 509] width 187 height 28
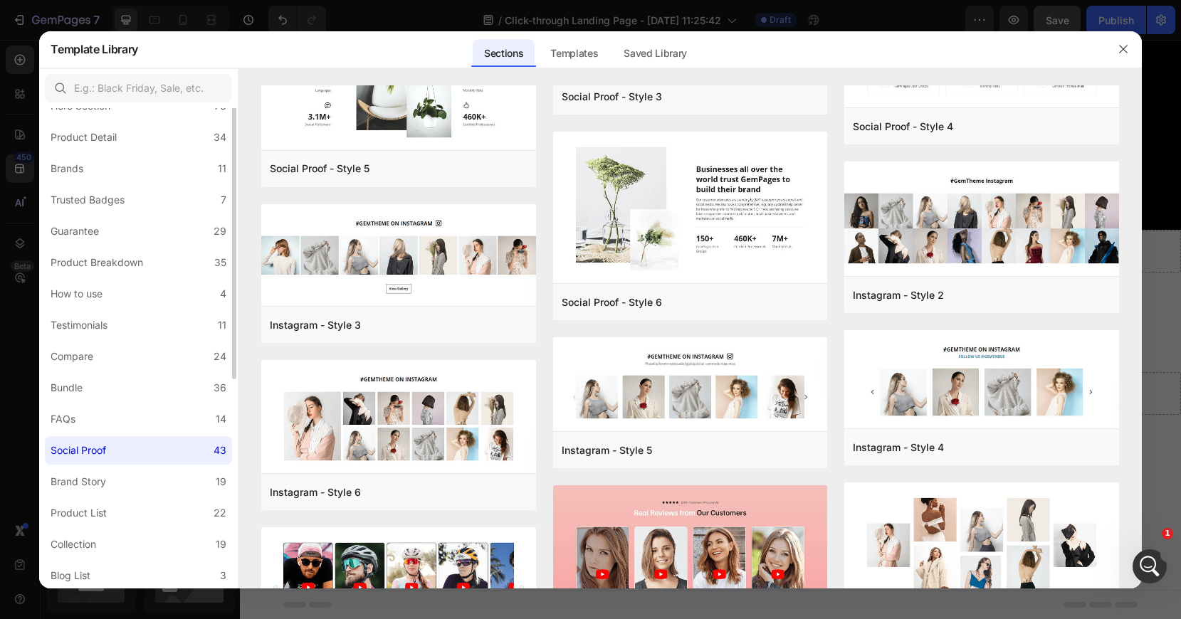
scroll to position [0, 0]
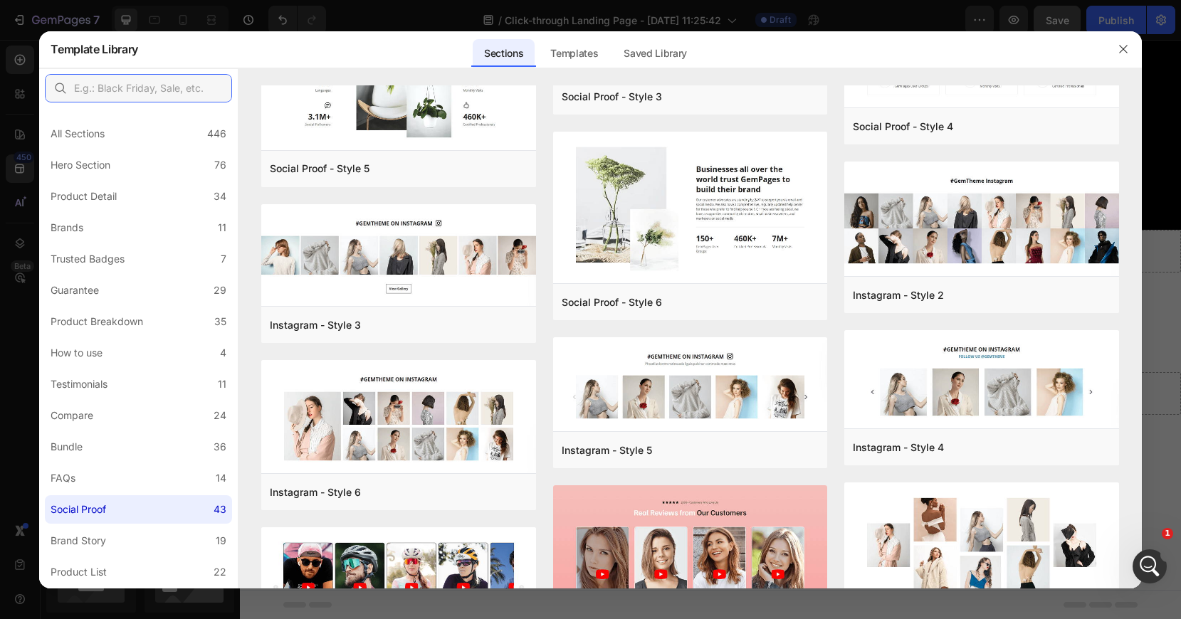
click at [121, 86] on input "text" at bounding box center [138, 88] width 187 height 28
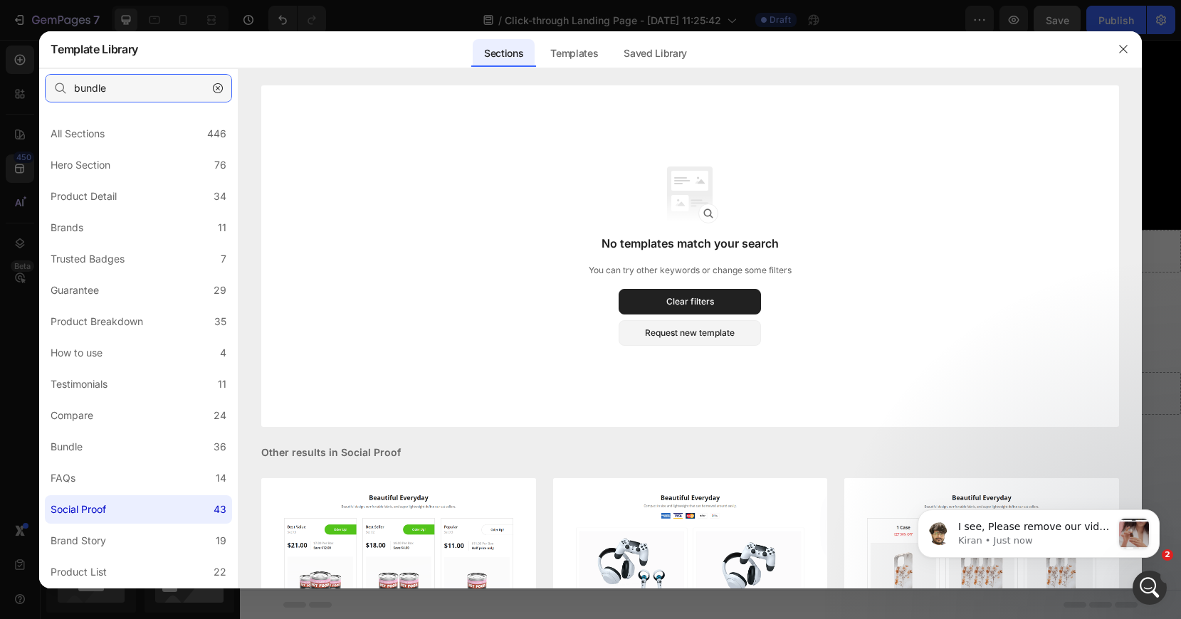
click at [132, 89] on input "bundle" at bounding box center [138, 88] width 187 height 28
type input "bundle"
click at [157, 325] on label "Product Breakdown 35" at bounding box center [138, 322] width 187 height 28
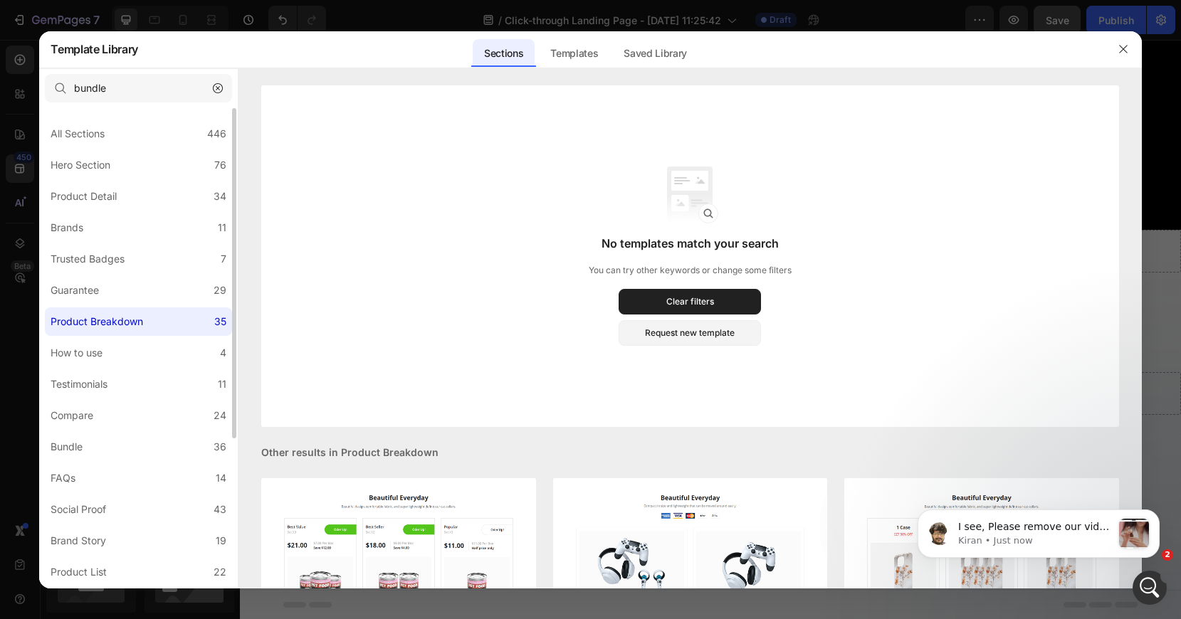
click at [155, 324] on label "Product Breakdown 35" at bounding box center [138, 322] width 187 height 28
click at [1126, 48] on icon "button" at bounding box center [1123, 48] width 11 height 11
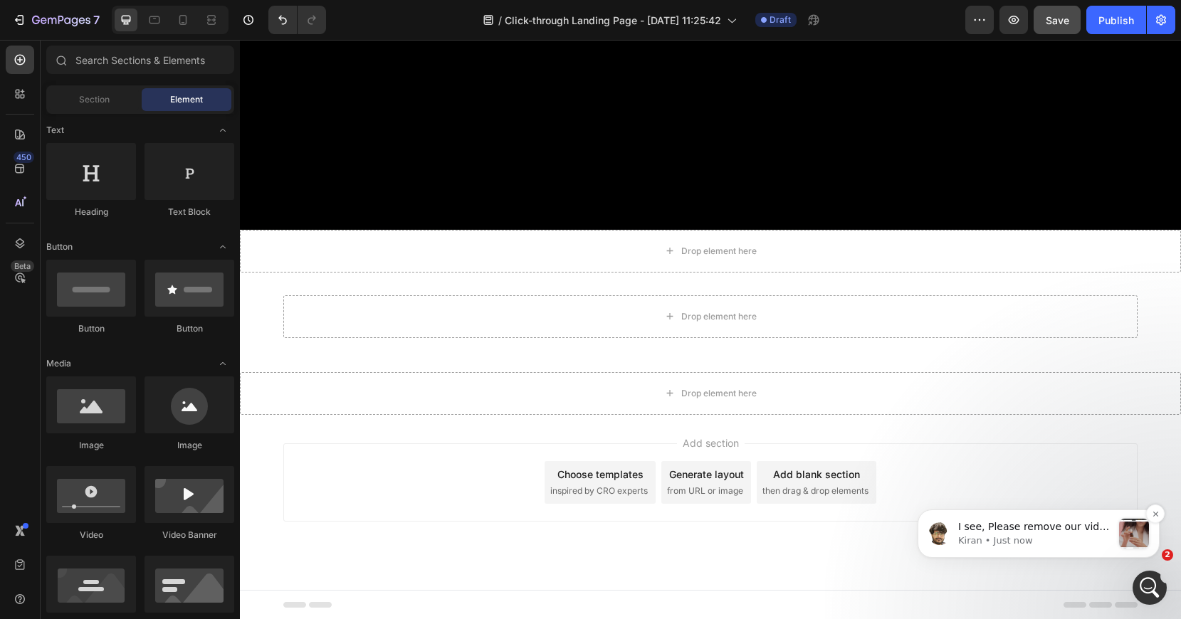
click at [1074, 530] on span "I see, Please remove our video by clicking the 'X' icon here and you can add yo…" at bounding box center [1034, 562] width 153 height 82
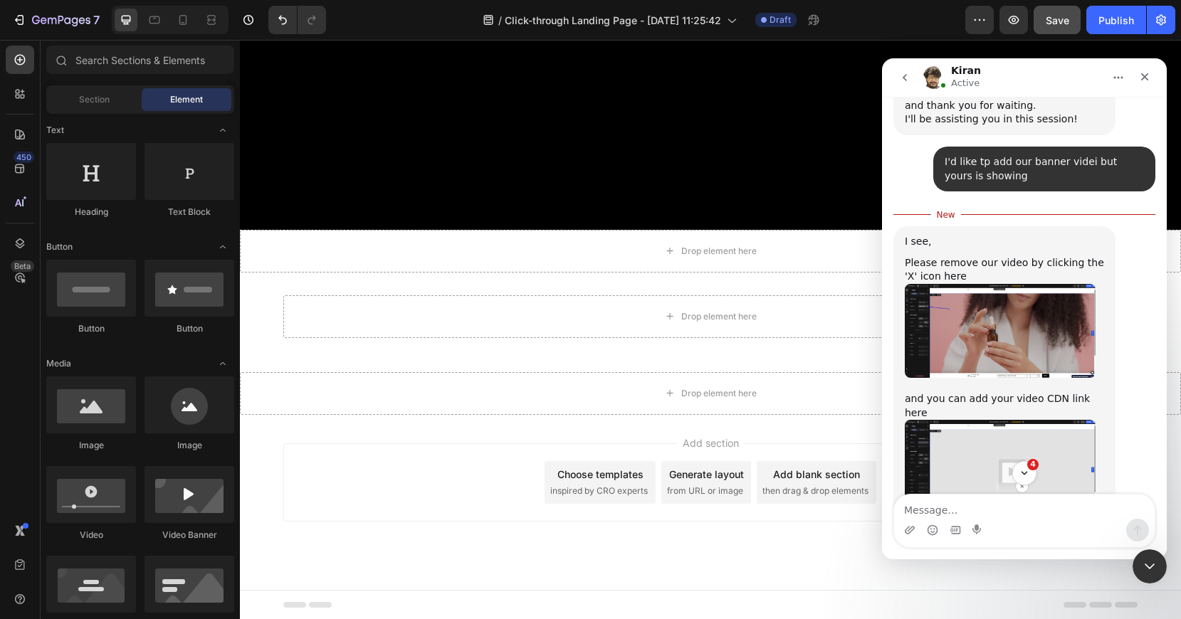
scroll to position [460, 0]
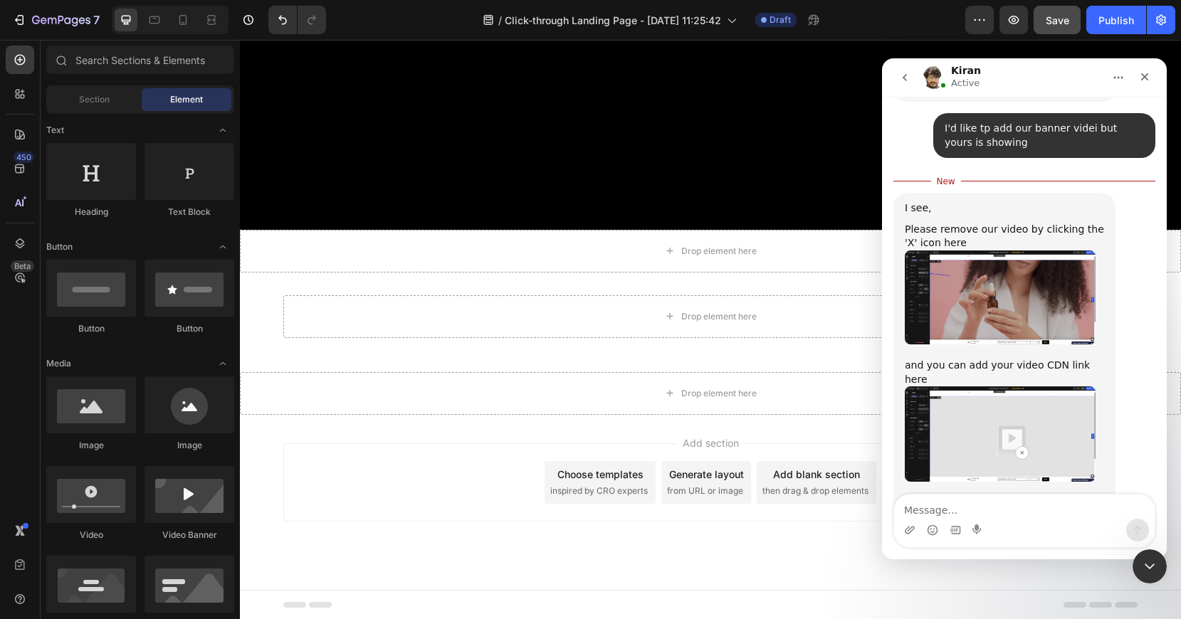
click at [1037, 251] on img "Kiran says…" at bounding box center [1000, 298] width 191 height 94
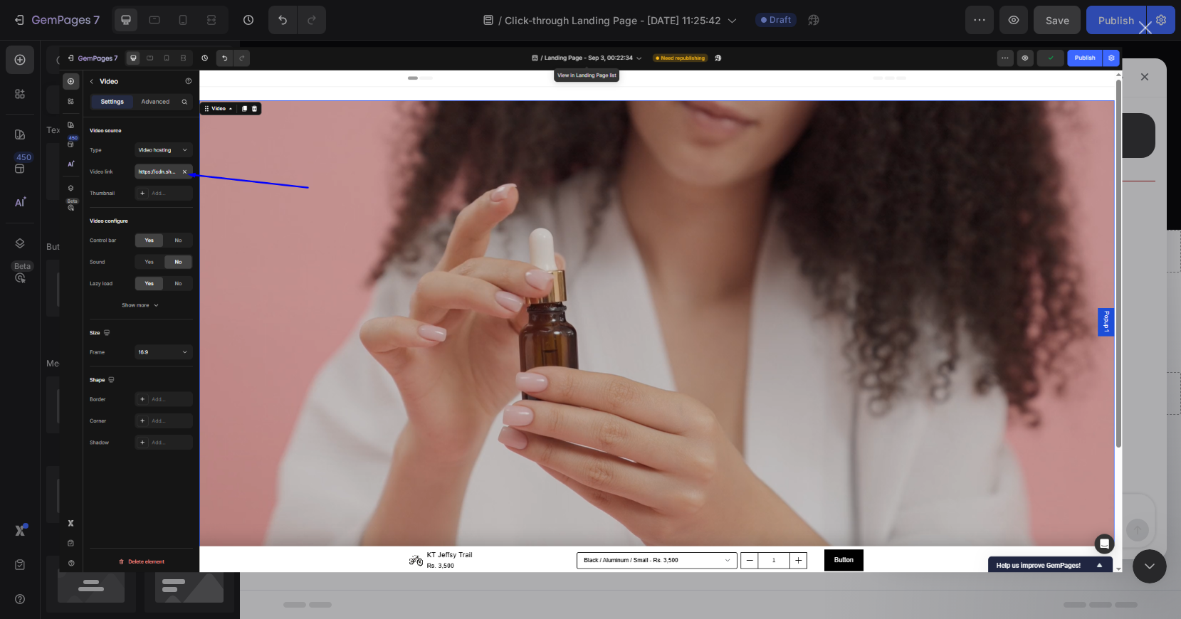
click at [1150, 124] on div "Intercom messenger" at bounding box center [590, 309] width 1181 height 619
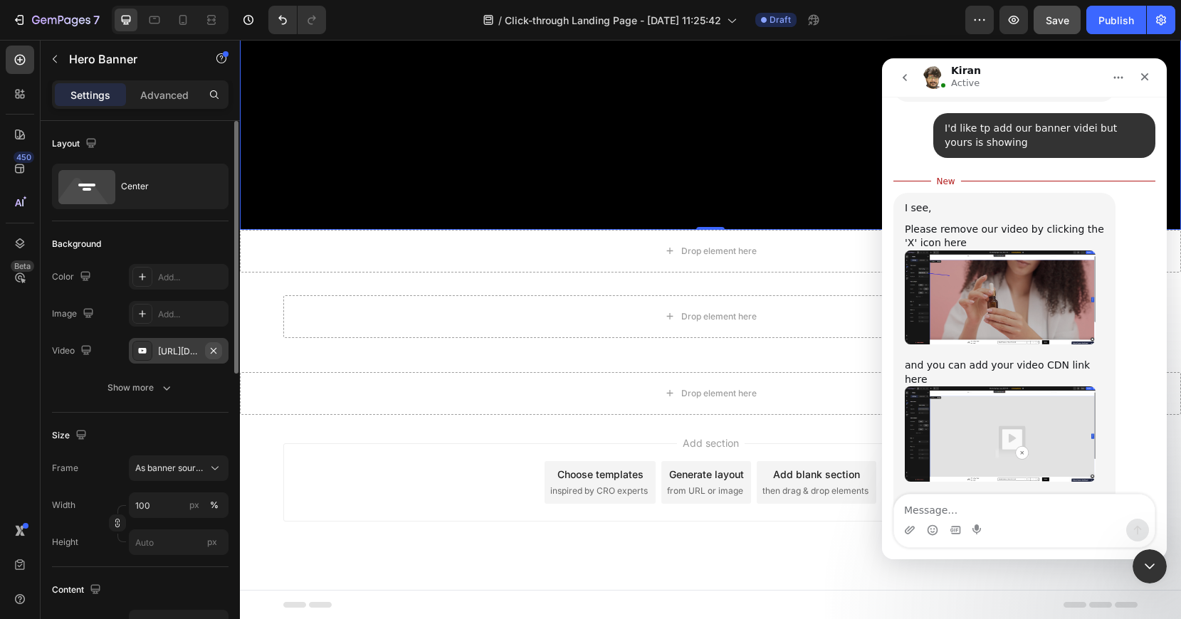
click at [219, 352] on button "button" at bounding box center [213, 350] width 17 height 17
type input "Auto"
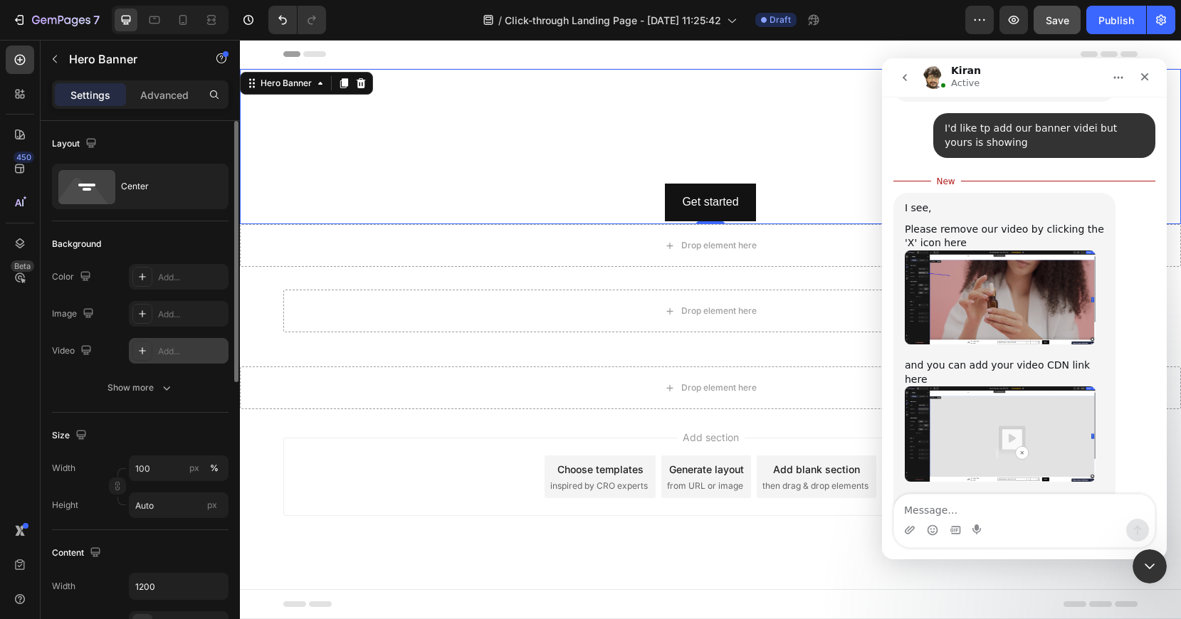
click at [187, 351] on div "Add..." at bounding box center [191, 351] width 67 height 13
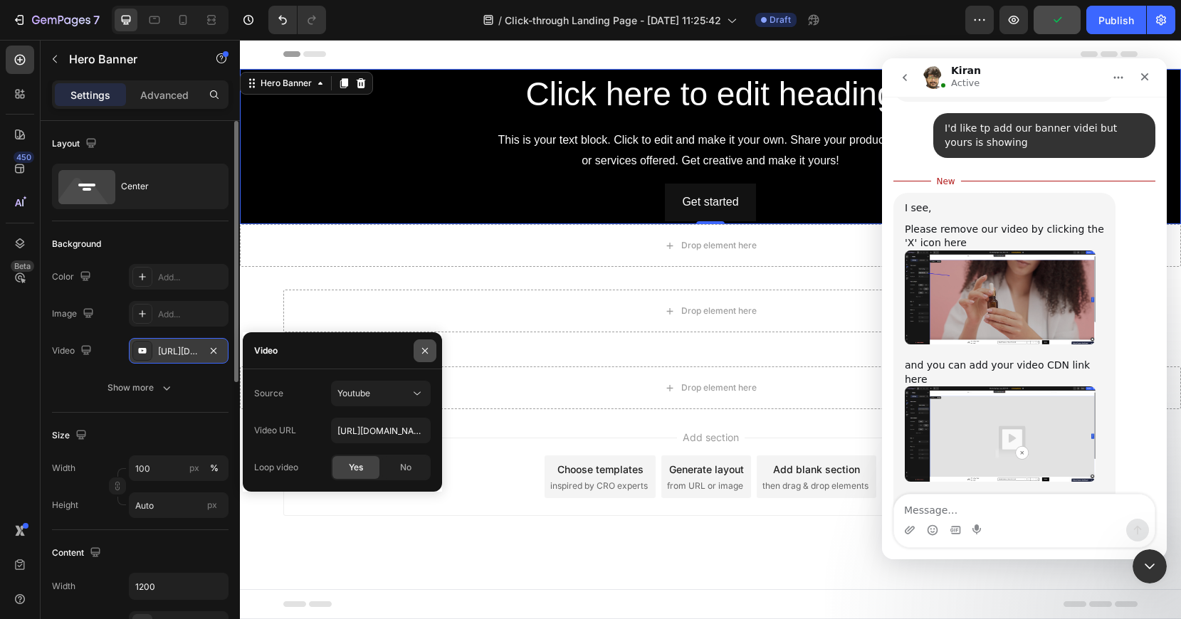
click at [423, 352] on icon "button" at bounding box center [425, 350] width 6 height 6
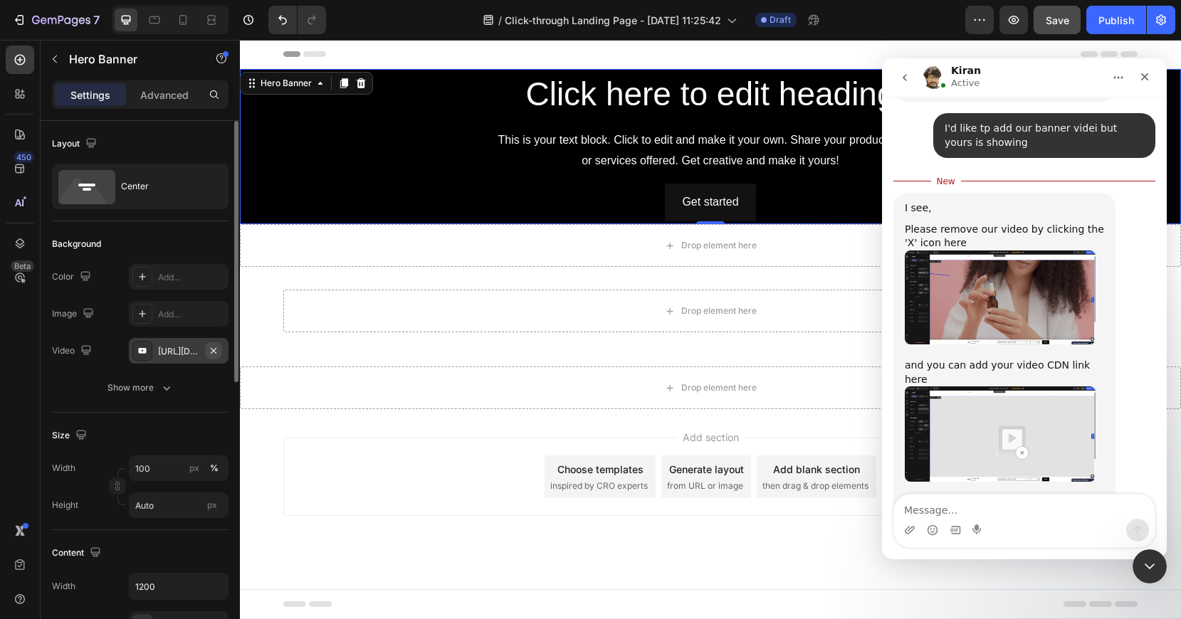
click at [218, 350] on icon "button" at bounding box center [213, 350] width 11 height 11
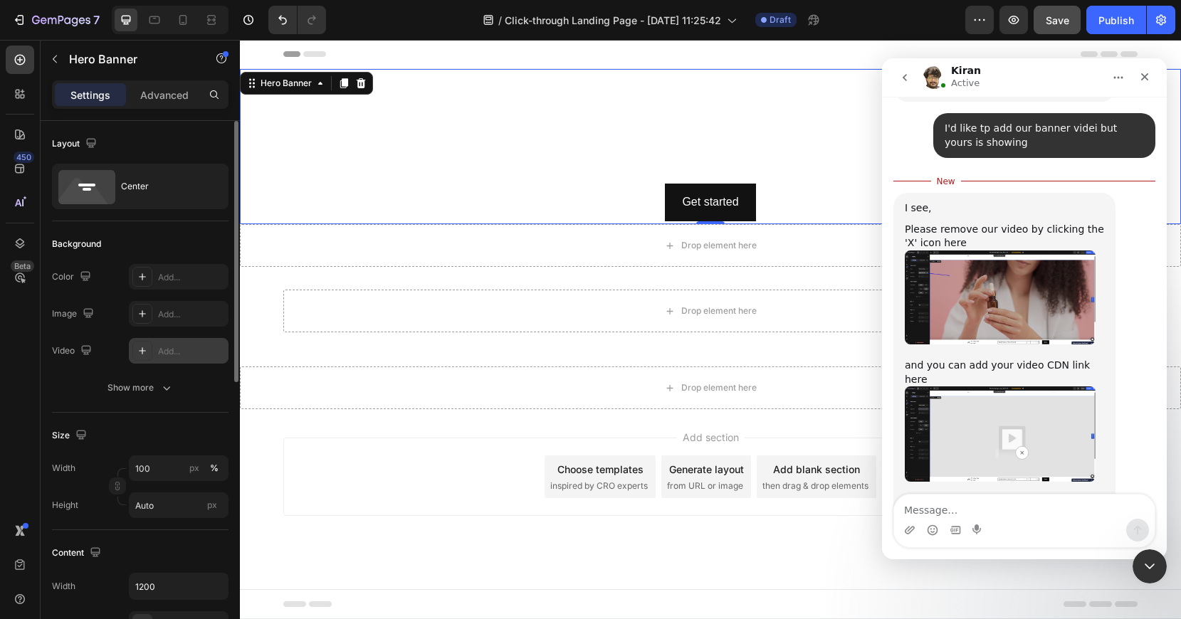
click at [147, 353] on icon at bounding box center [142, 350] width 11 height 11
type input "[URL][DOMAIN_NAME]"
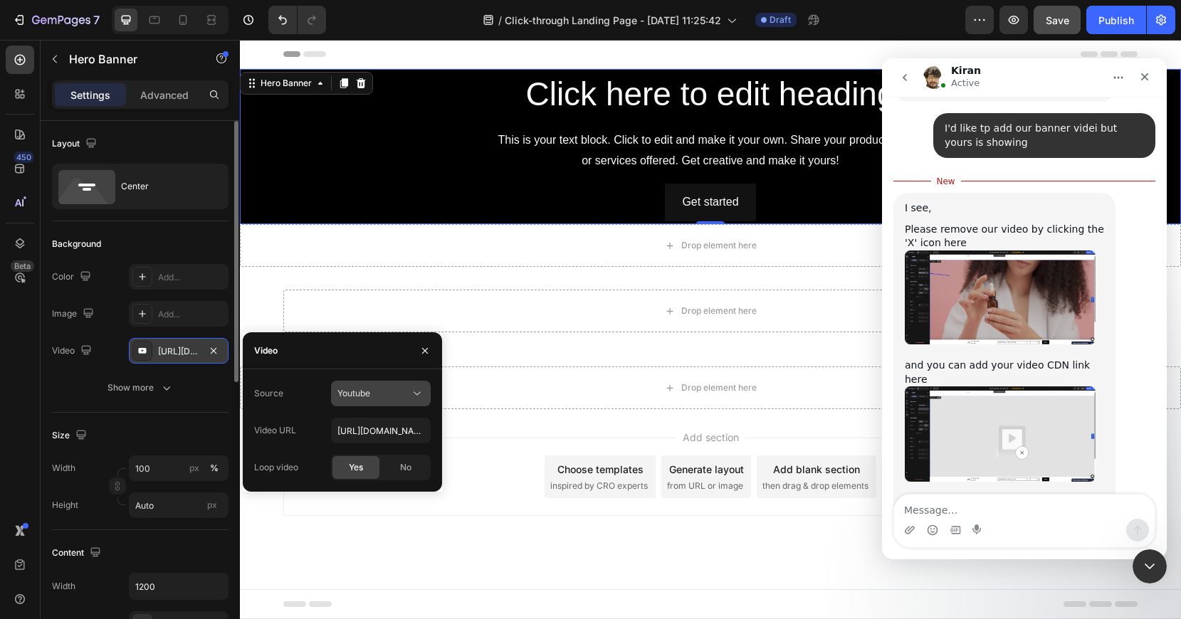
click at [416, 389] on icon at bounding box center [417, 394] width 14 height 14
click at [415, 394] on icon at bounding box center [417, 394] width 14 height 14
click at [421, 350] on icon "button" at bounding box center [424, 350] width 11 height 11
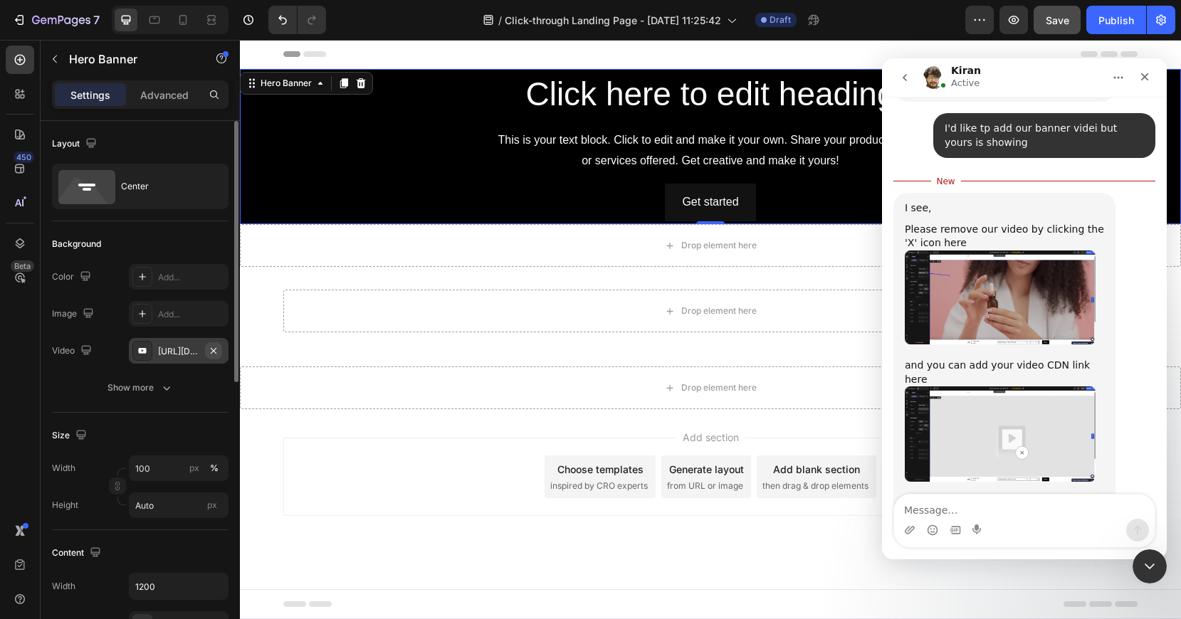
click at [210, 350] on icon "button" at bounding box center [213, 350] width 11 height 11
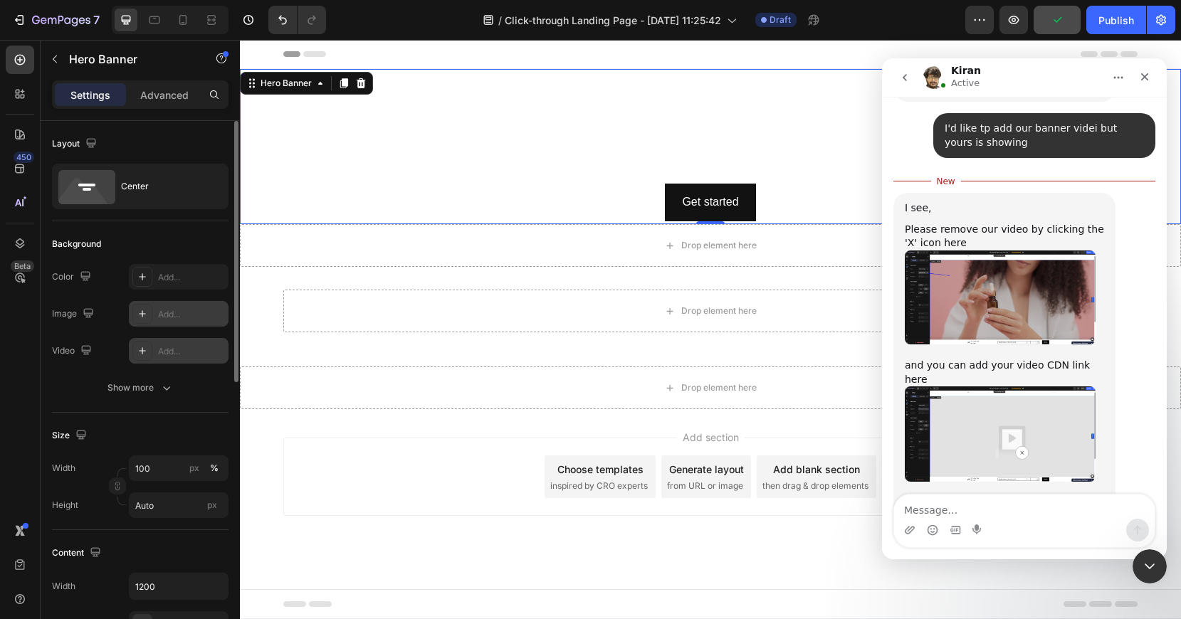
click at [142, 317] on icon at bounding box center [142, 313] width 7 height 7
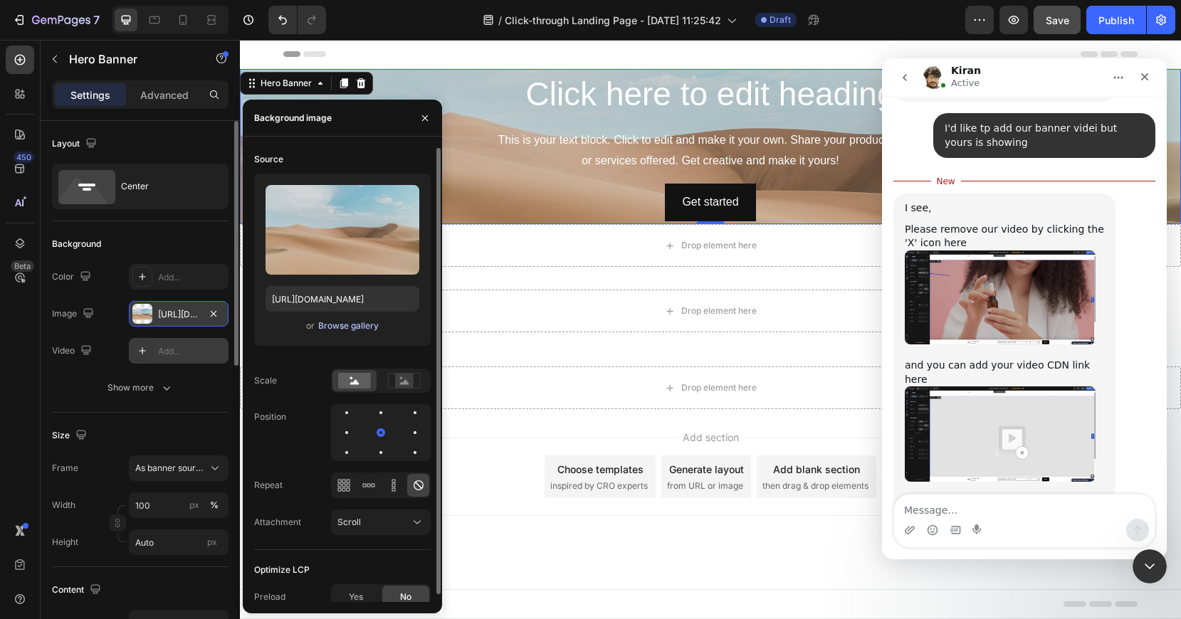
click at [343, 329] on div "Browse gallery" at bounding box center [348, 326] width 61 height 13
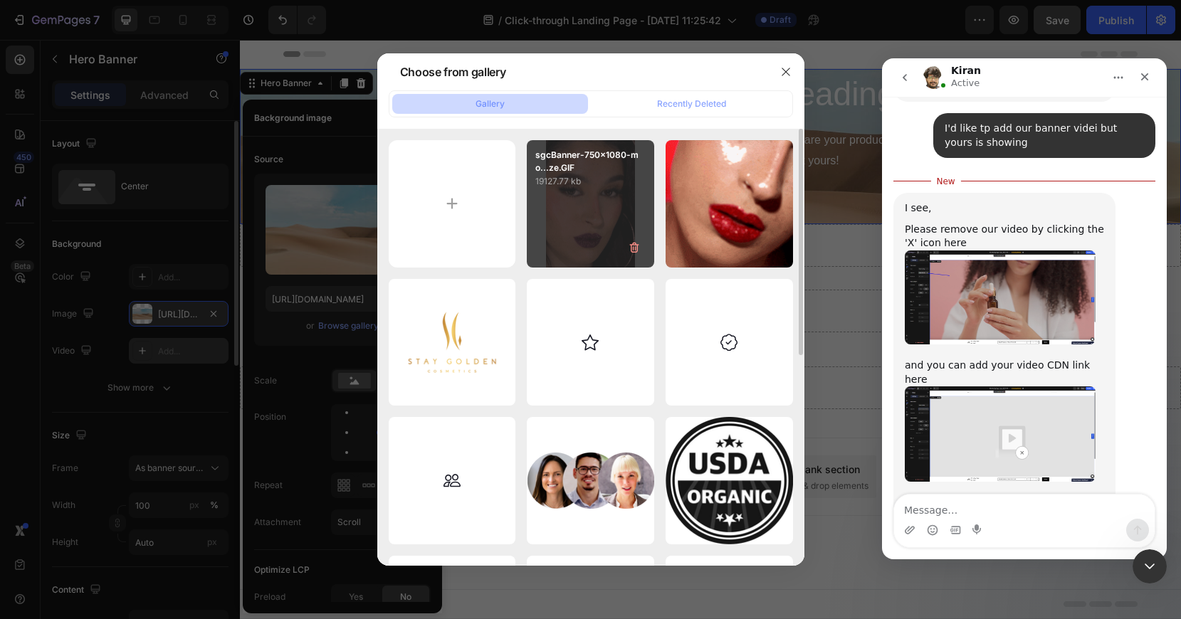
click at [629, 192] on div "sgcBanner-750x1080-mo...ze.GIF 19127.77 kb" at bounding box center [590, 203] width 127 height 127
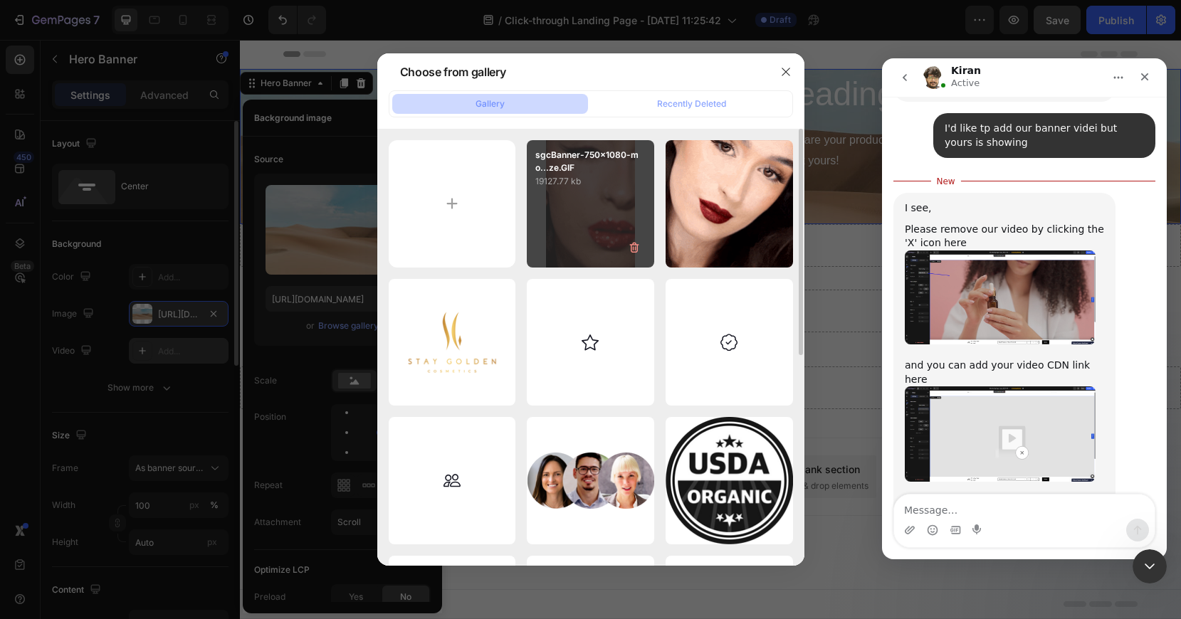
type input "[URL][DOMAIN_NAME]"
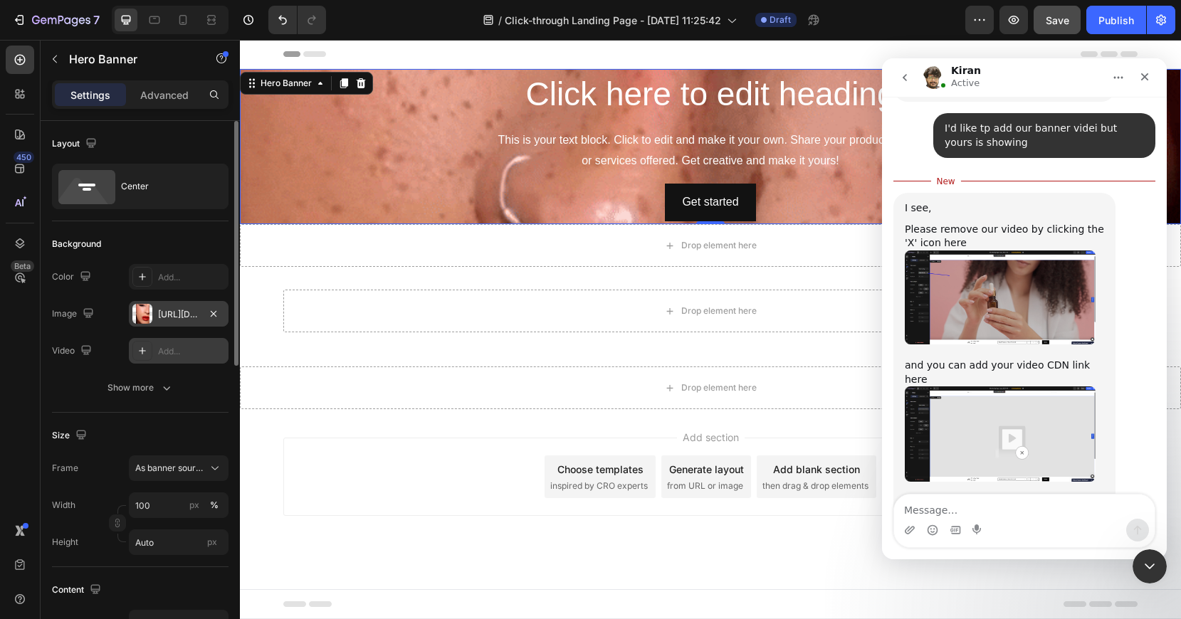
click at [189, 251] on div "Background" at bounding box center [140, 244] width 177 height 23
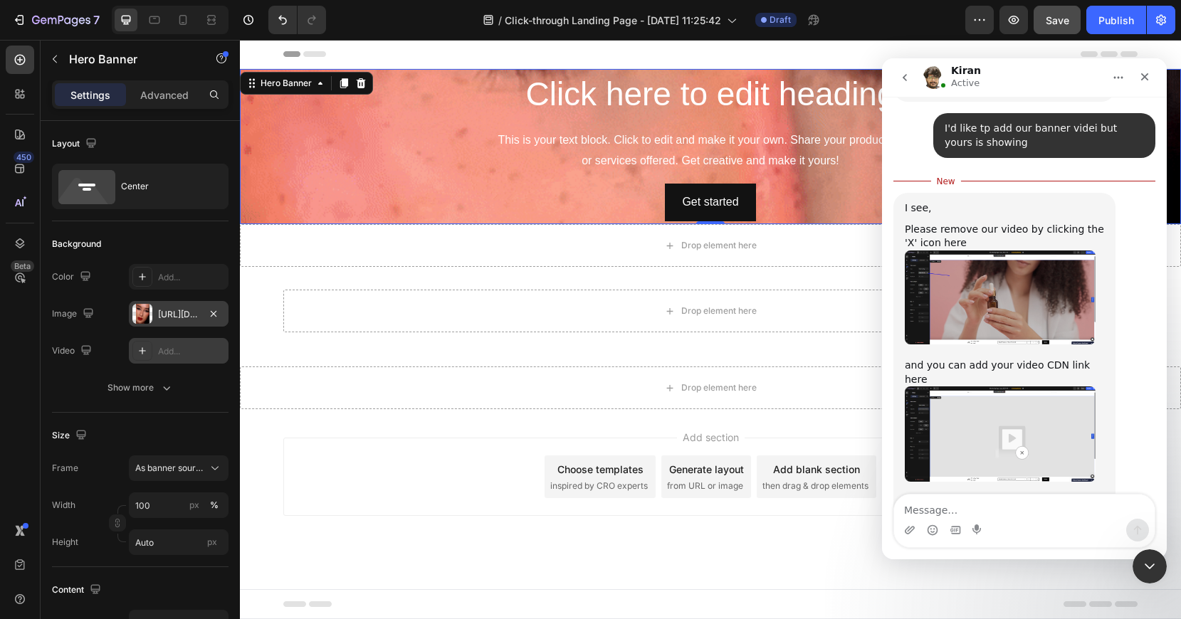
click at [168, 316] on div "[URL][DOMAIN_NAME]" at bounding box center [178, 314] width 41 height 13
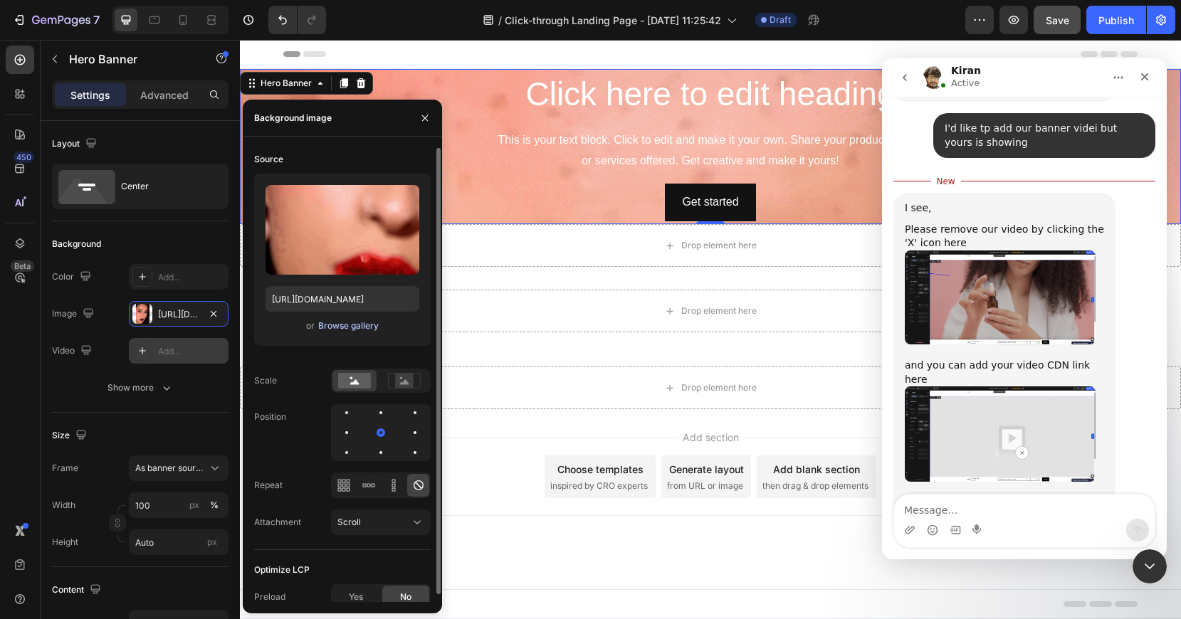
click at [356, 325] on div "Browse gallery" at bounding box center [348, 326] width 61 height 13
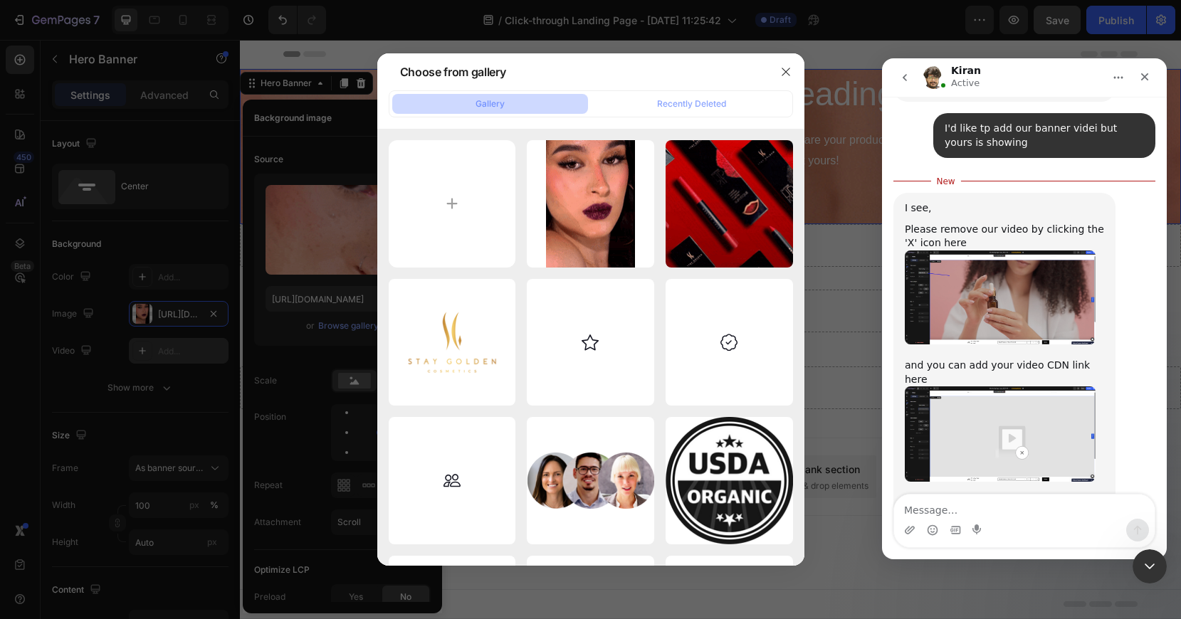
click at [517, 103] on button "Gallery" at bounding box center [490, 104] width 196 height 20
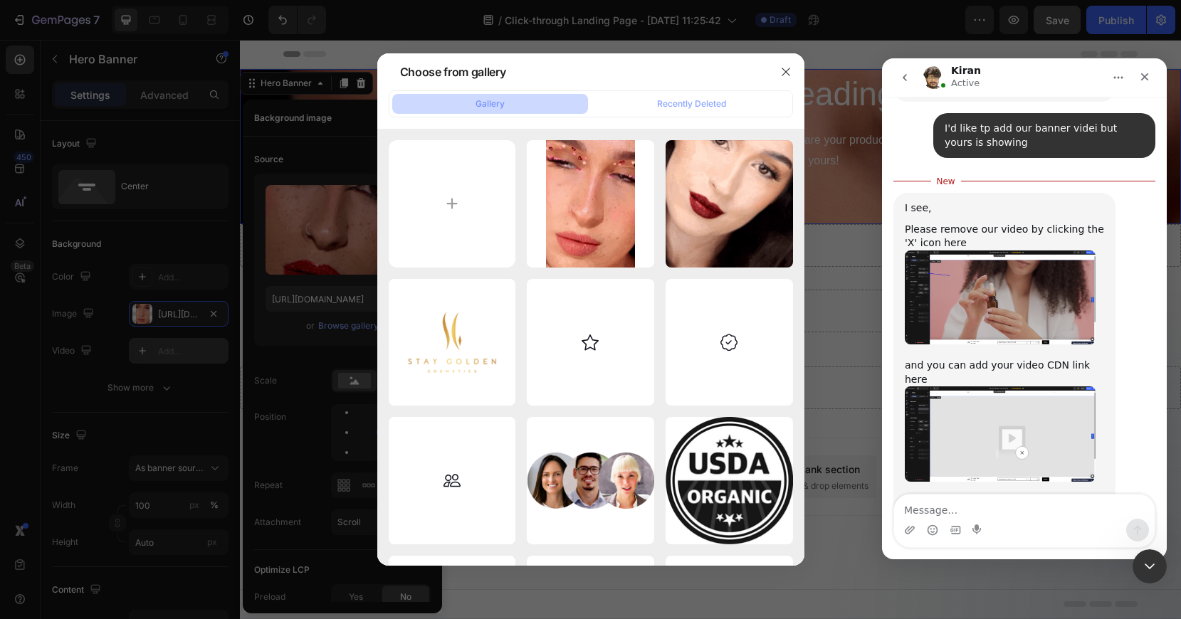
click at [511, 103] on button "Gallery" at bounding box center [490, 104] width 196 height 20
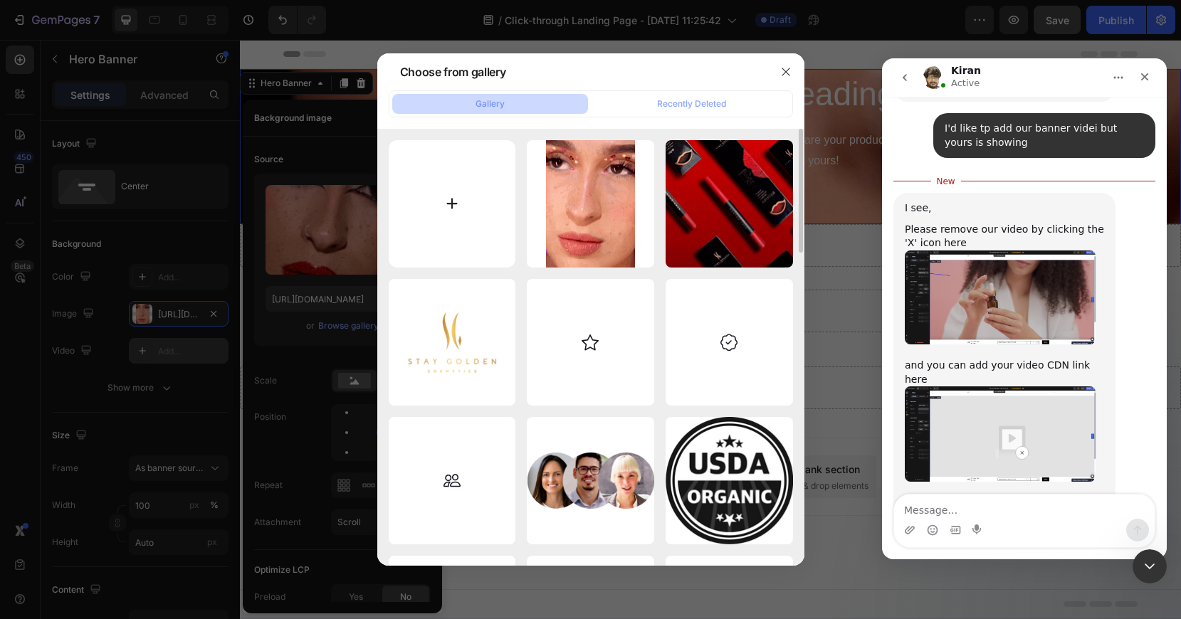
click at [461, 200] on input "file" at bounding box center [452, 203] width 127 height 127
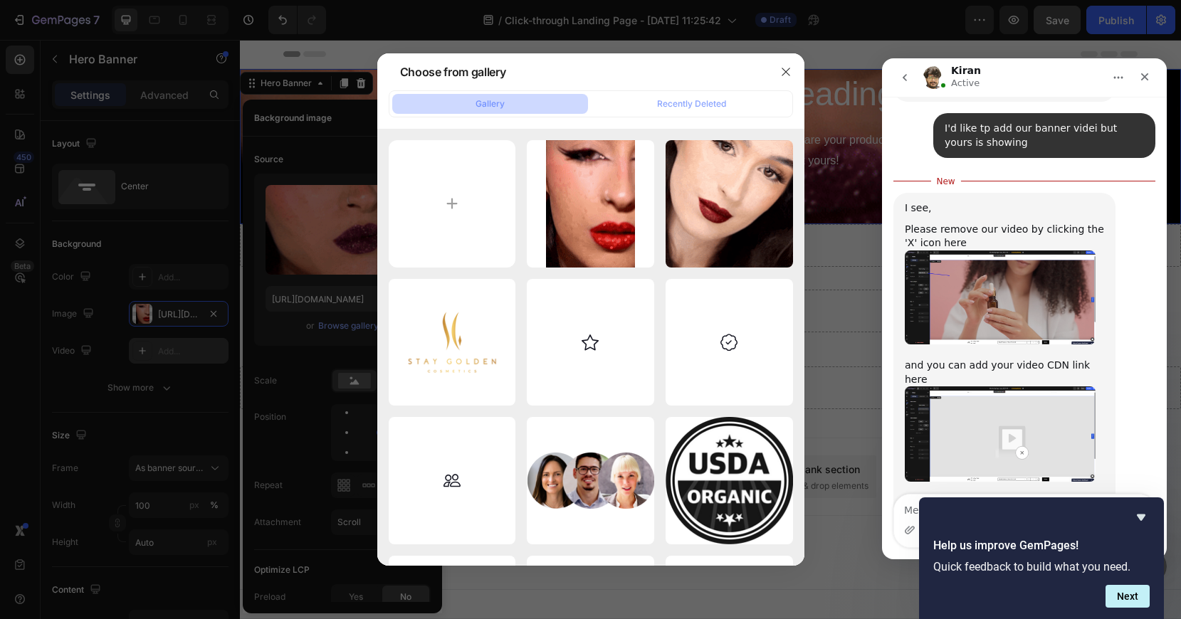
type input "C:\fakepath\GALACTICA.gif"
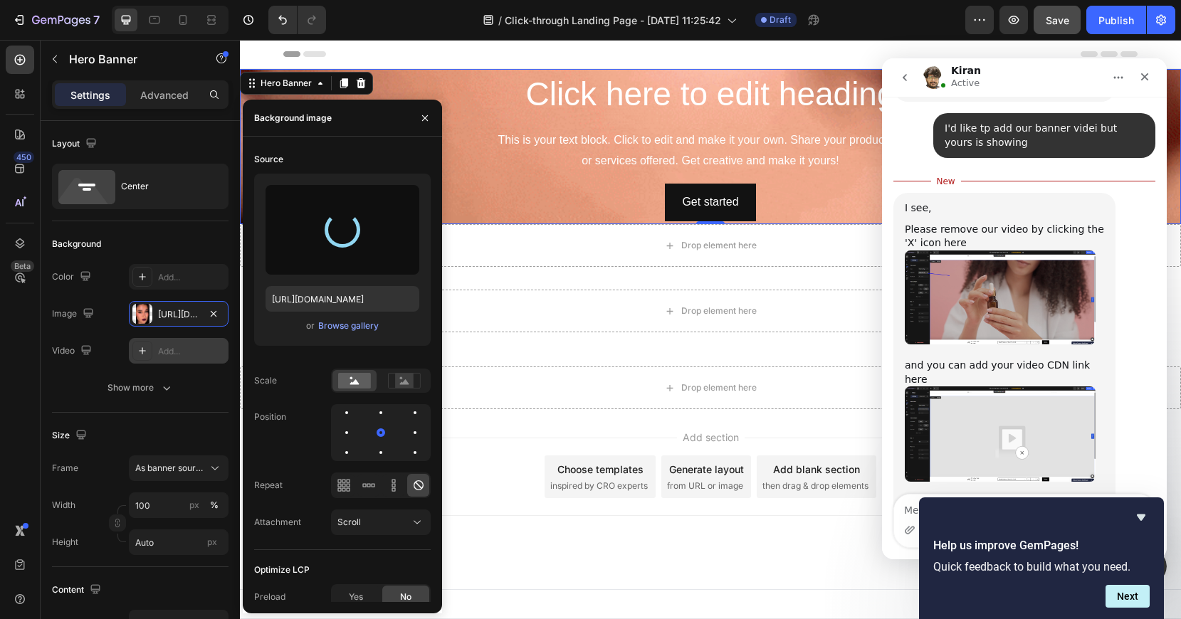
type input "[URL][DOMAIN_NAME]"
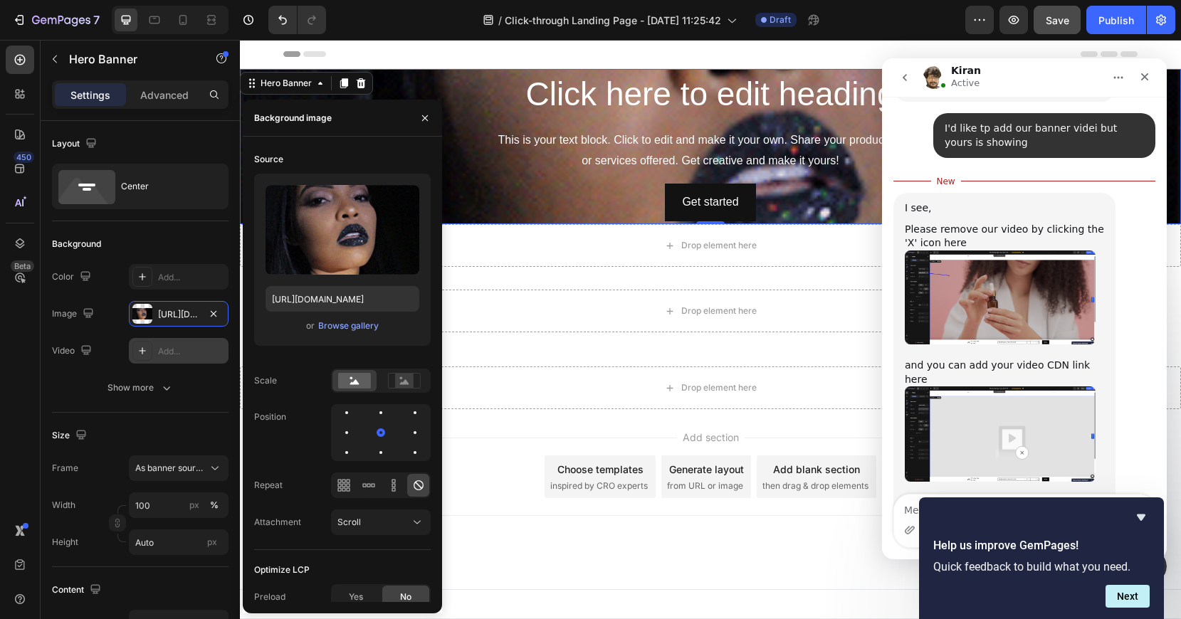
click at [1144, 449] on div "I see, Please remove our video by clicking the 'X' icon here and you can add yo…" at bounding box center [1024, 378] width 262 height 371
click at [345, 486] on icon at bounding box center [344, 485] width 4 height 4
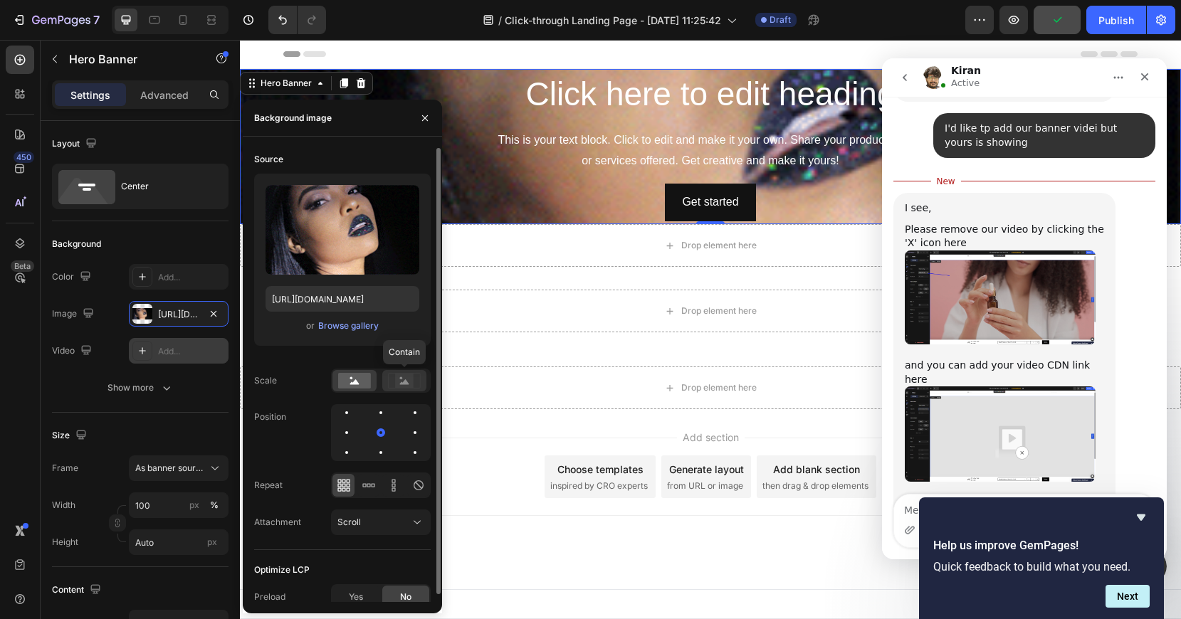
click at [406, 379] on icon at bounding box center [404, 381] width 9 height 5
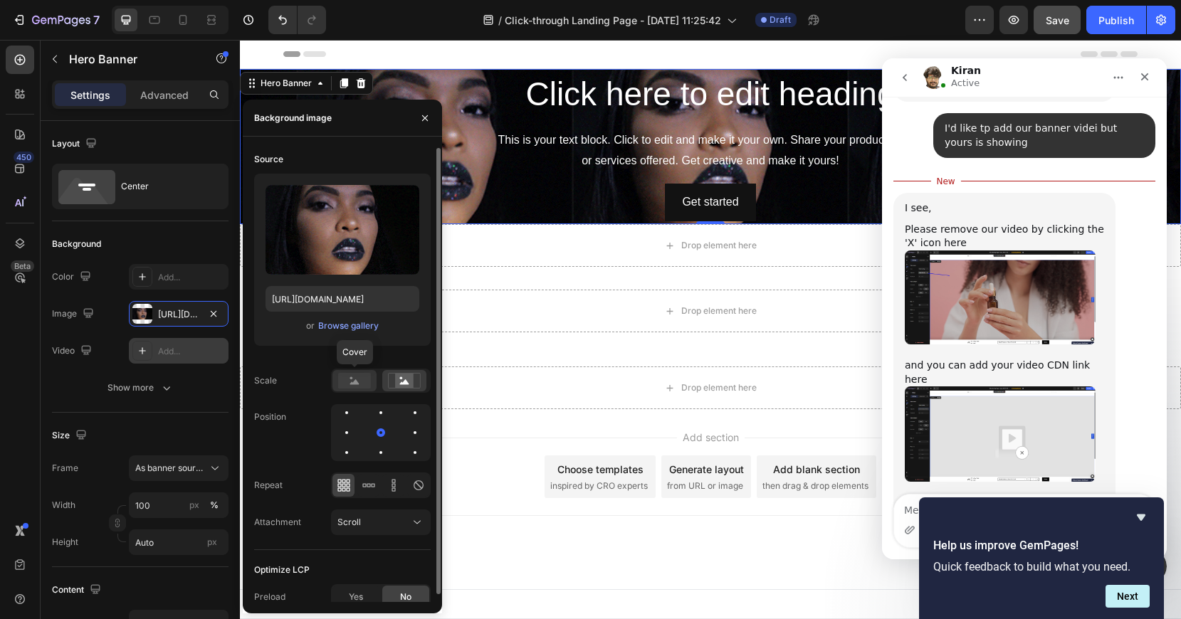
click at [356, 380] on icon at bounding box center [354, 381] width 9 height 5
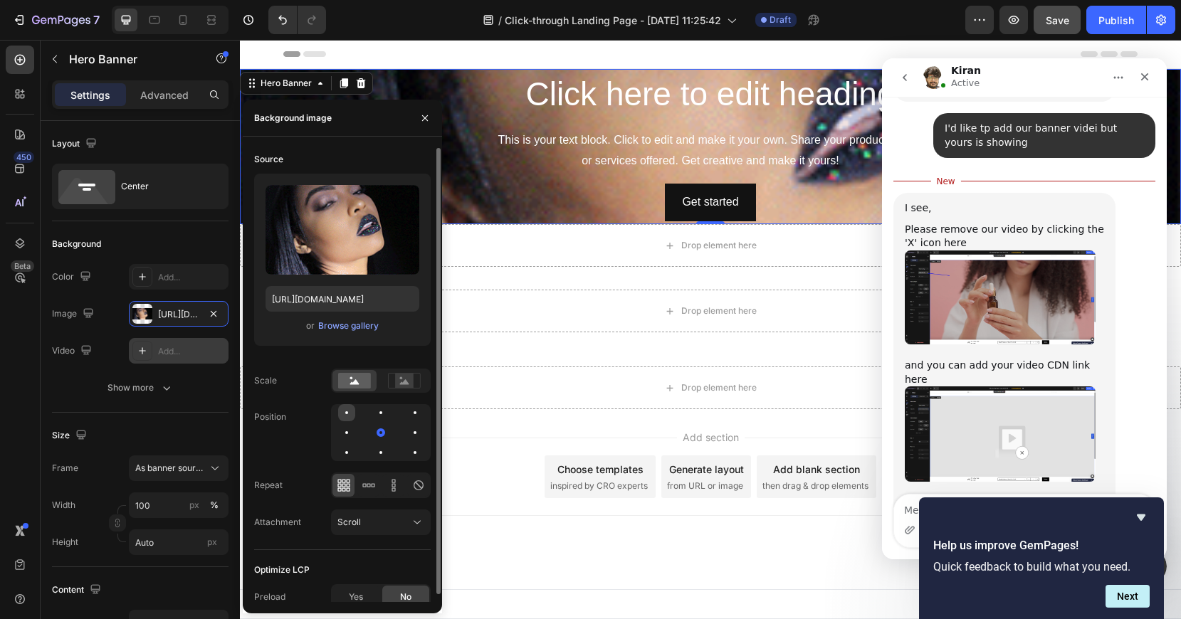
click at [351, 413] on div at bounding box center [346, 412] width 17 height 17
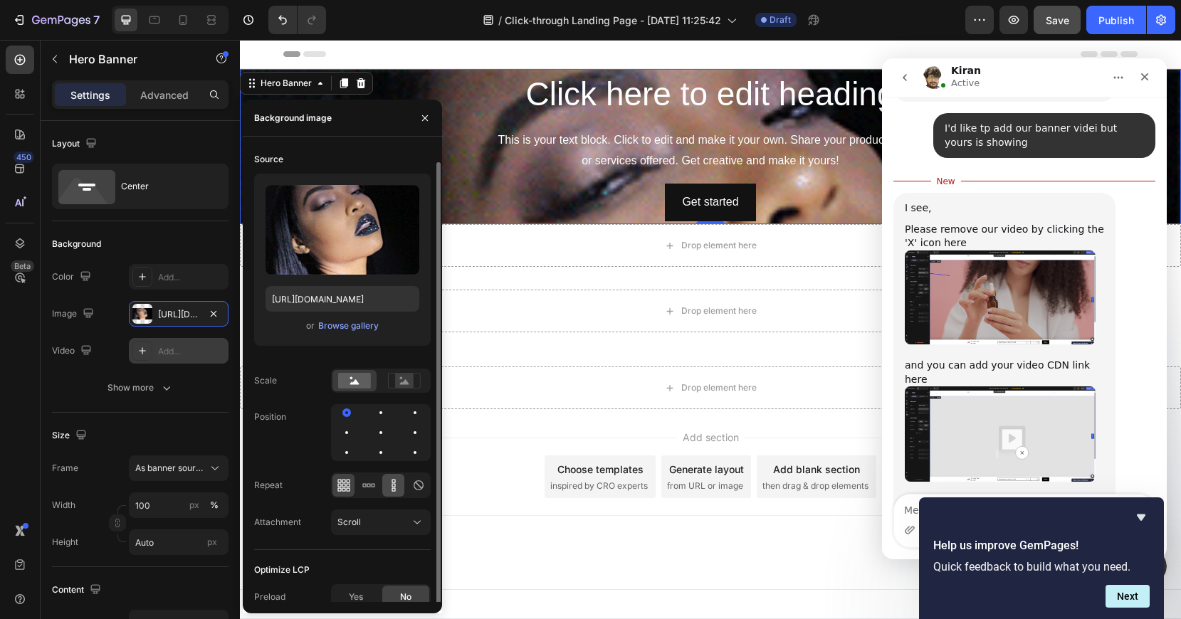
scroll to position [8, 0]
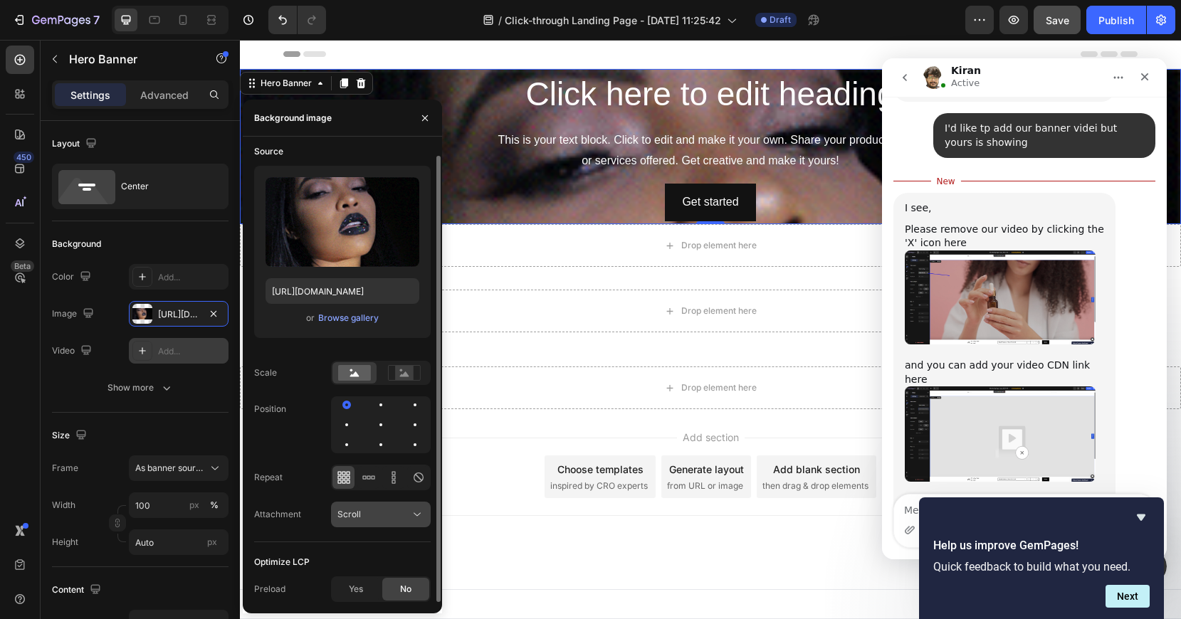
click at [413, 514] on icon at bounding box center [417, 515] width 14 height 14
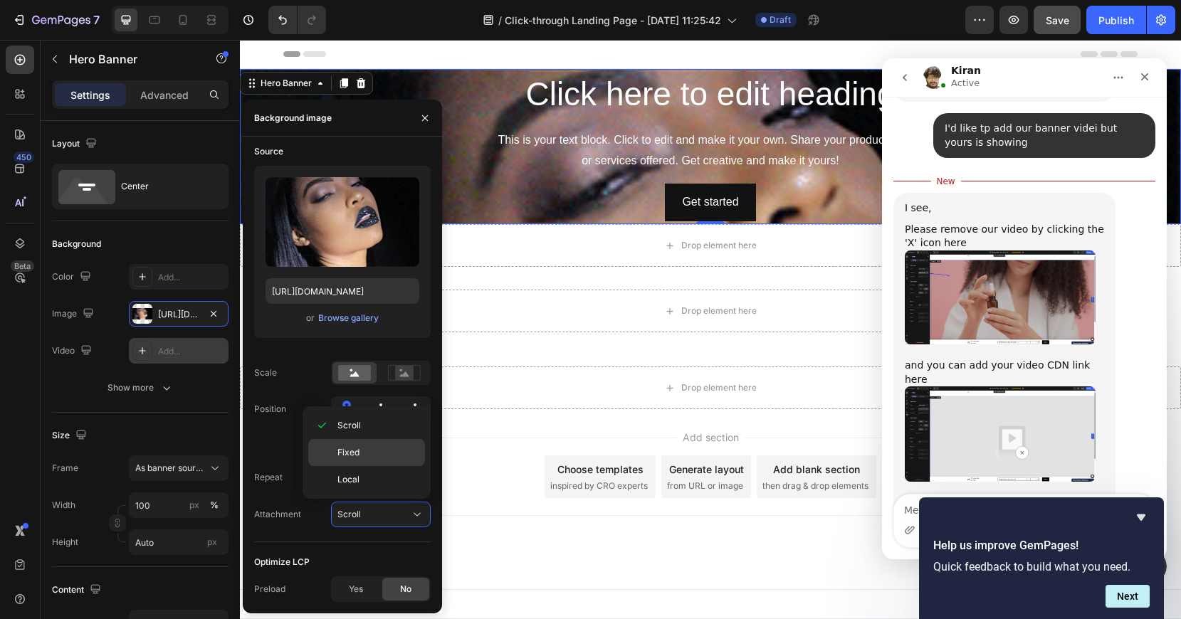
click at [361, 453] on p "Fixed" at bounding box center [377, 452] width 81 height 13
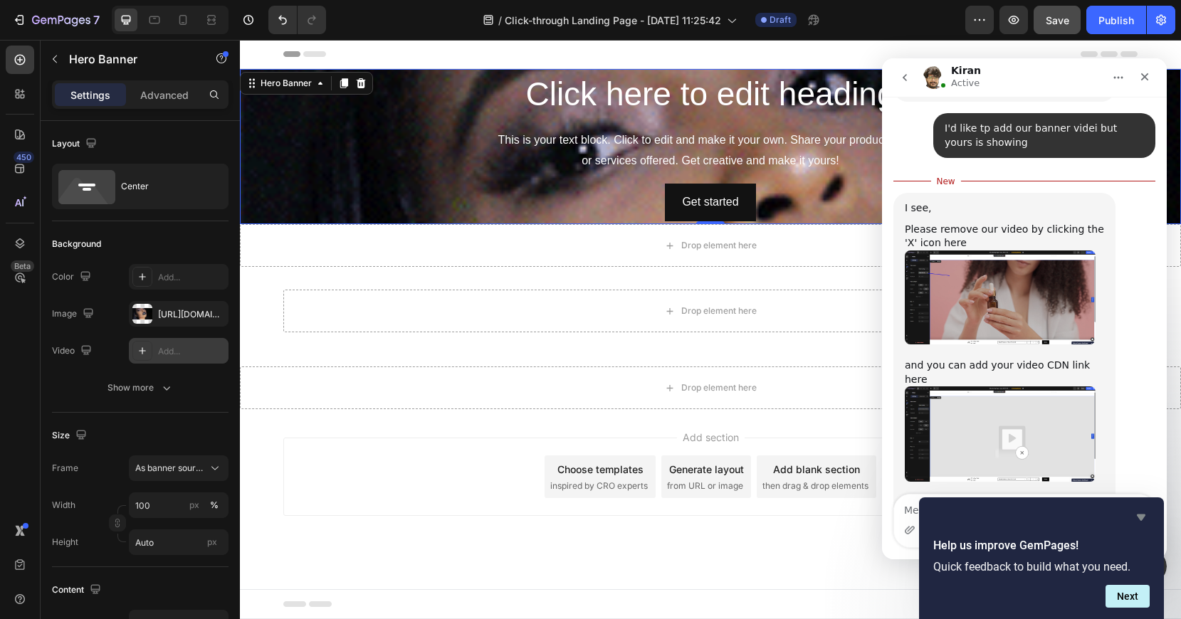
click at [1142, 518] on icon "Hide survey" at bounding box center [1141, 518] width 9 height 6
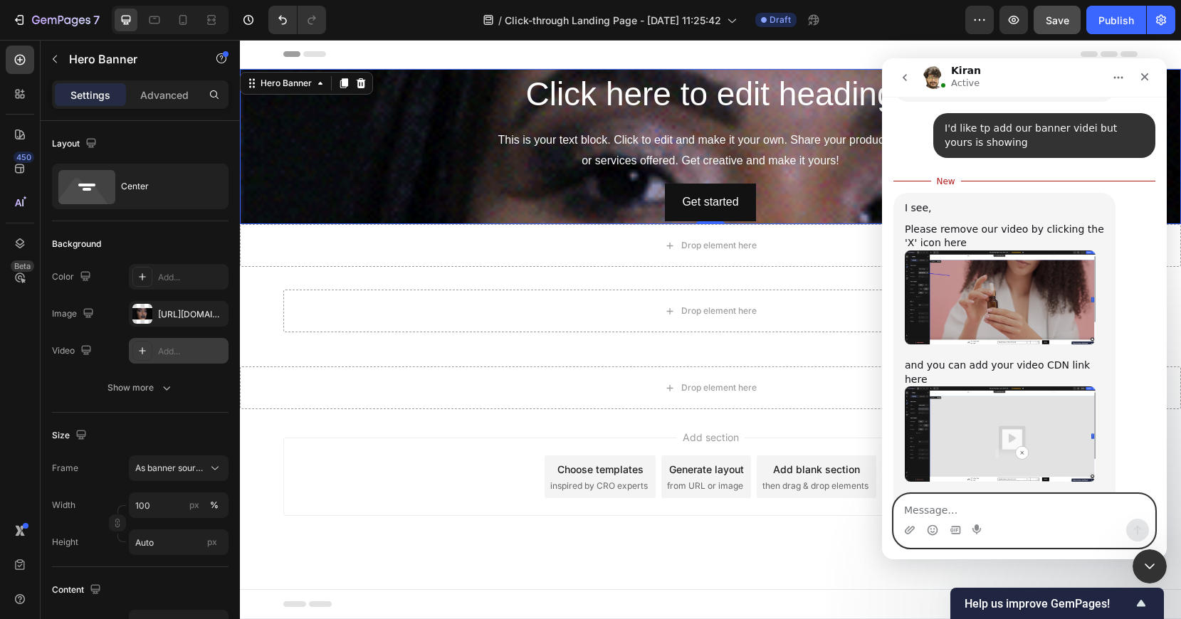
click at [942, 512] on textarea "Message…" at bounding box center [1024, 507] width 261 height 24
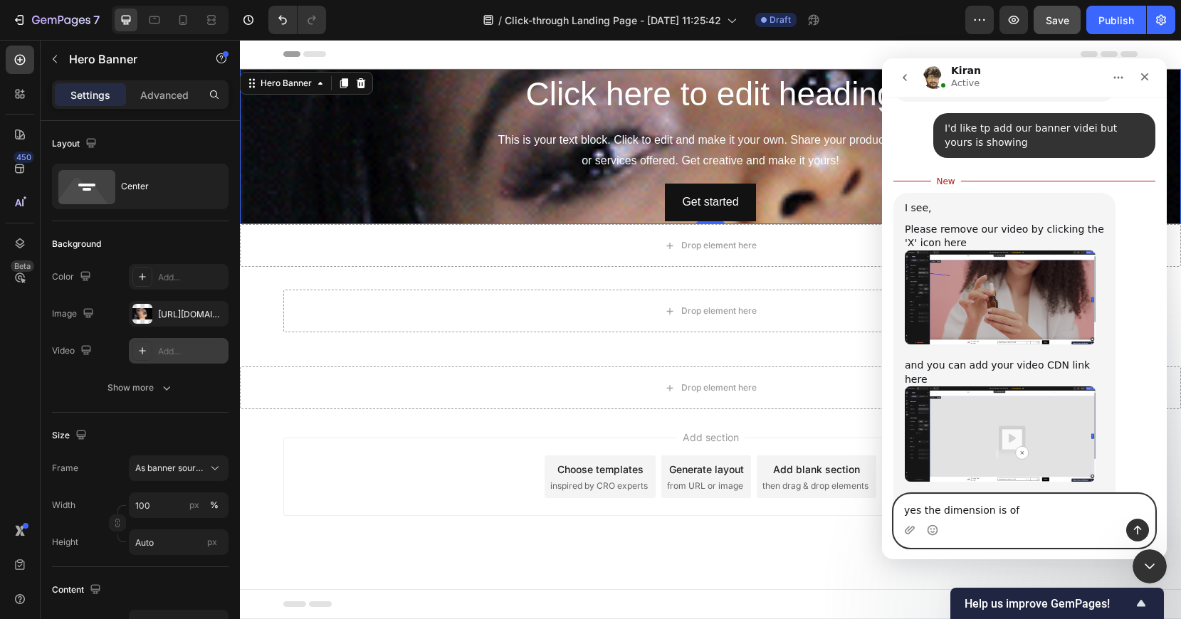
type textarea "yes the dimension is off"
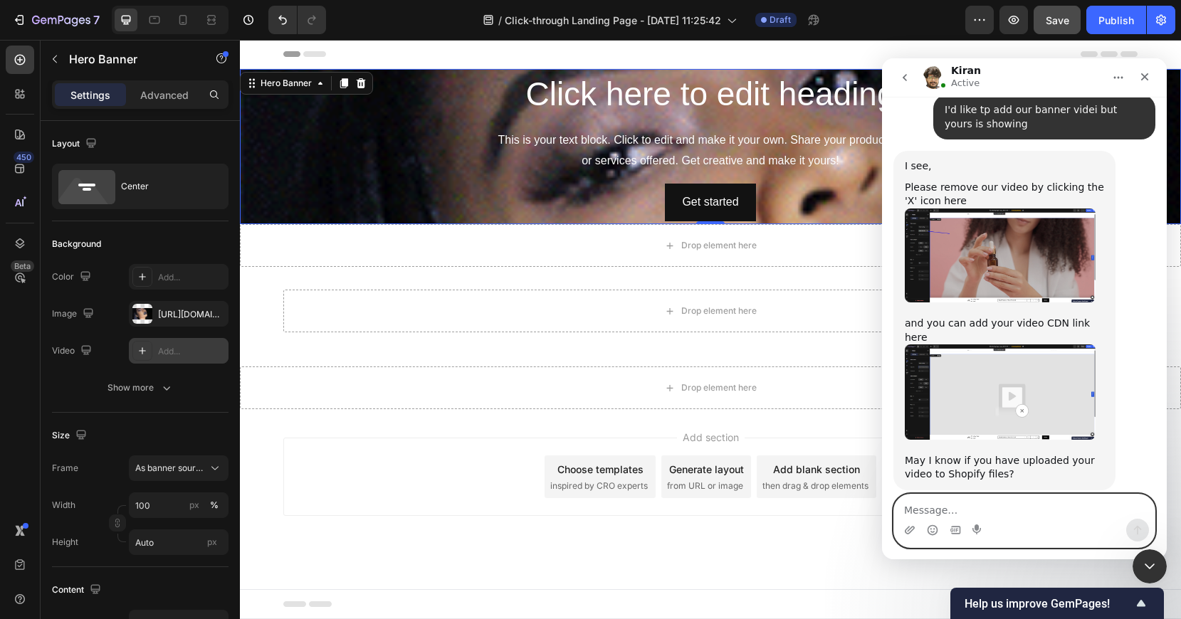
scroll to position [479, 0]
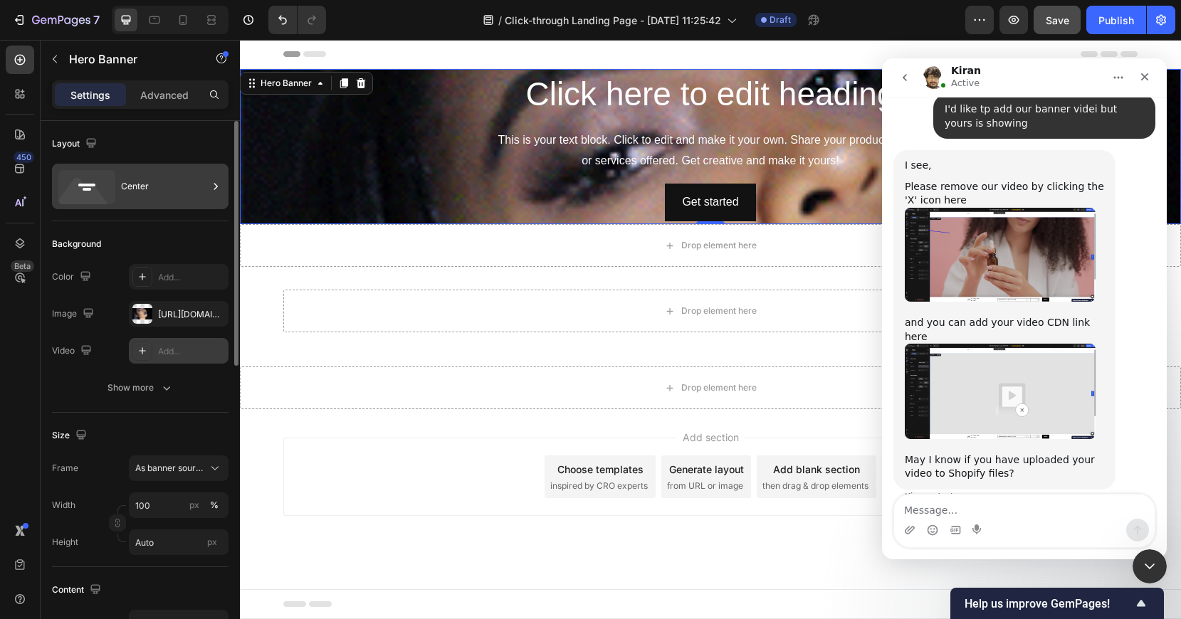
click at [152, 197] on div "Center" at bounding box center [164, 186] width 87 height 33
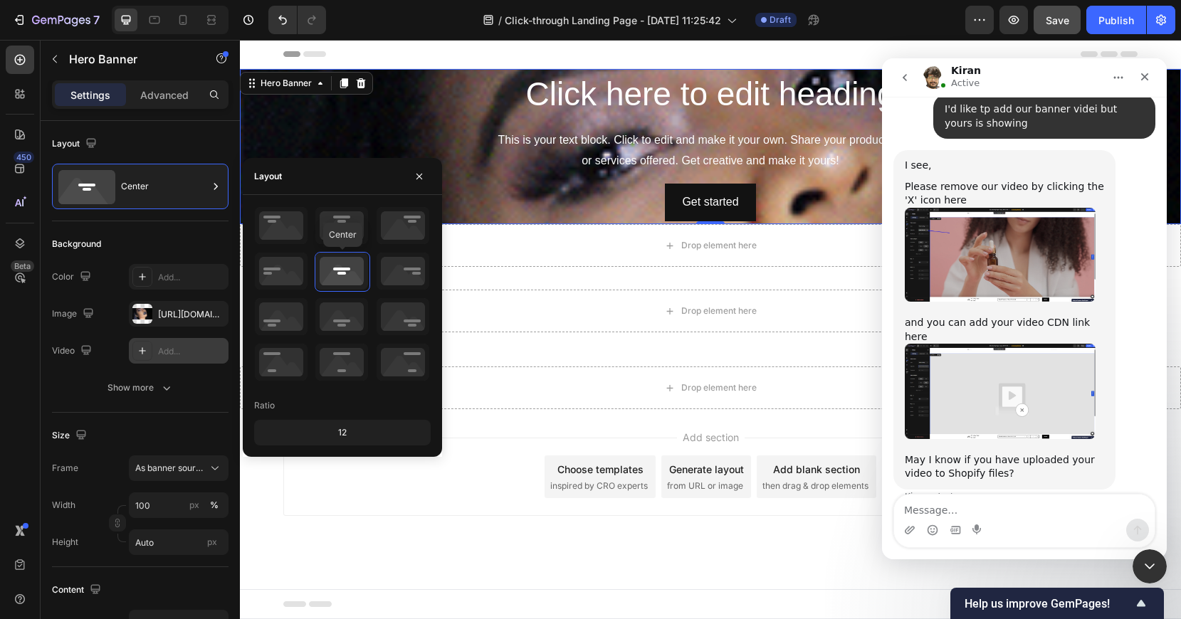
click at [342, 280] on icon at bounding box center [341, 271] width 53 height 37
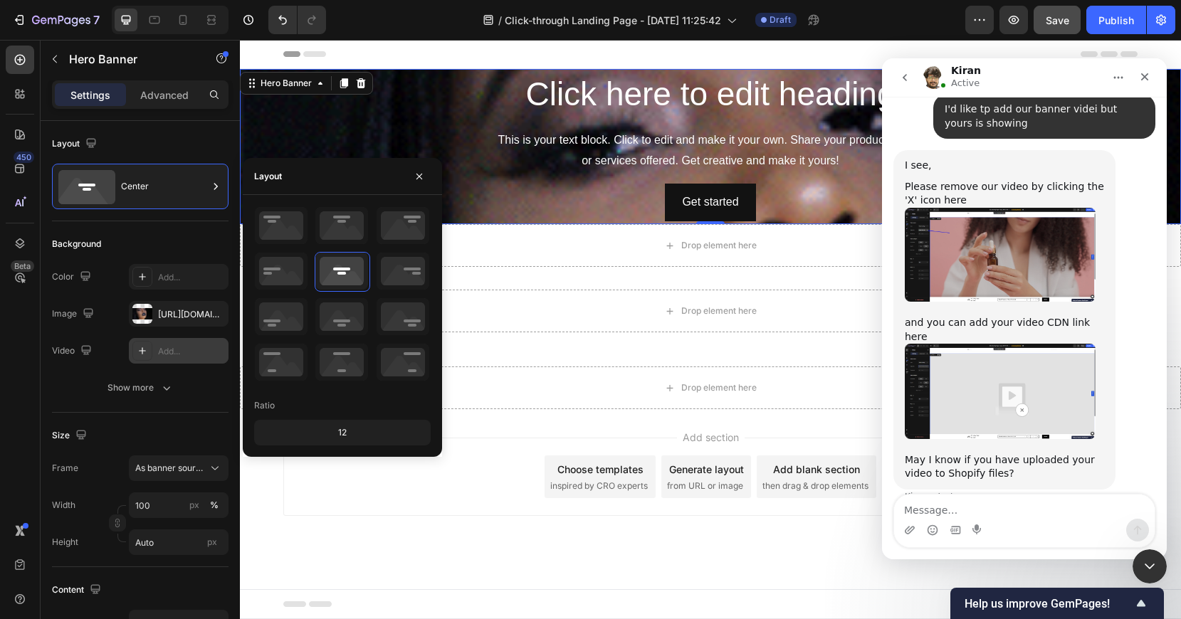
click at [329, 434] on div "12" at bounding box center [342, 433] width 171 height 20
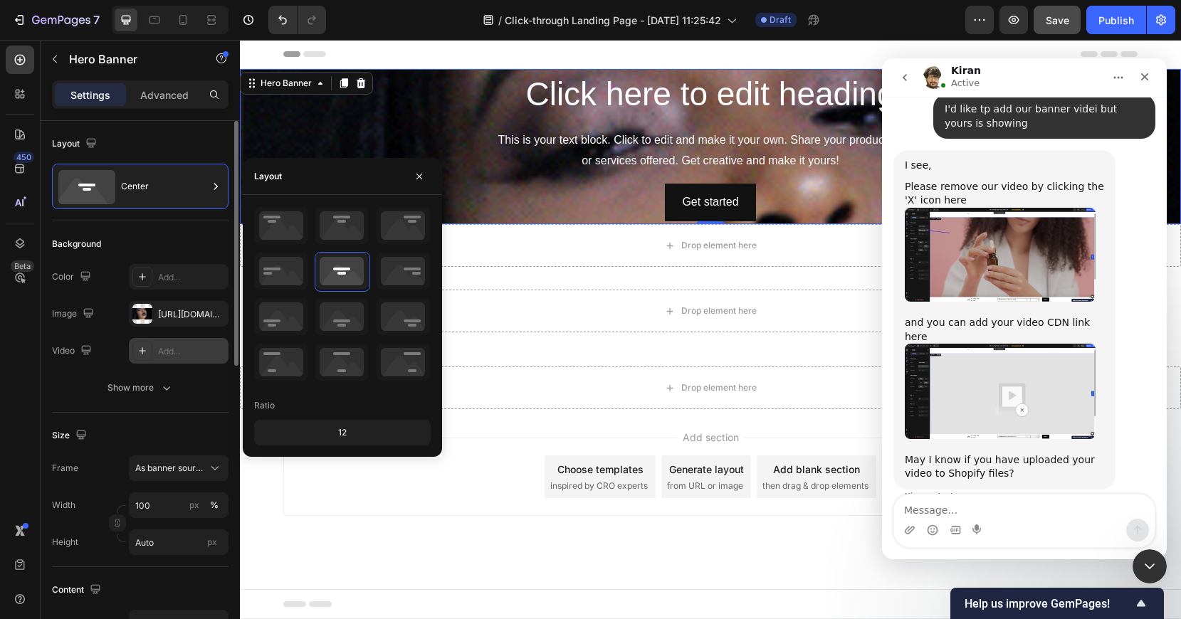
click at [80, 372] on div "The changes might be hidden by the video. Color Add... Image [URL][DOMAIN_NAME]…" at bounding box center [140, 332] width 177 height 137
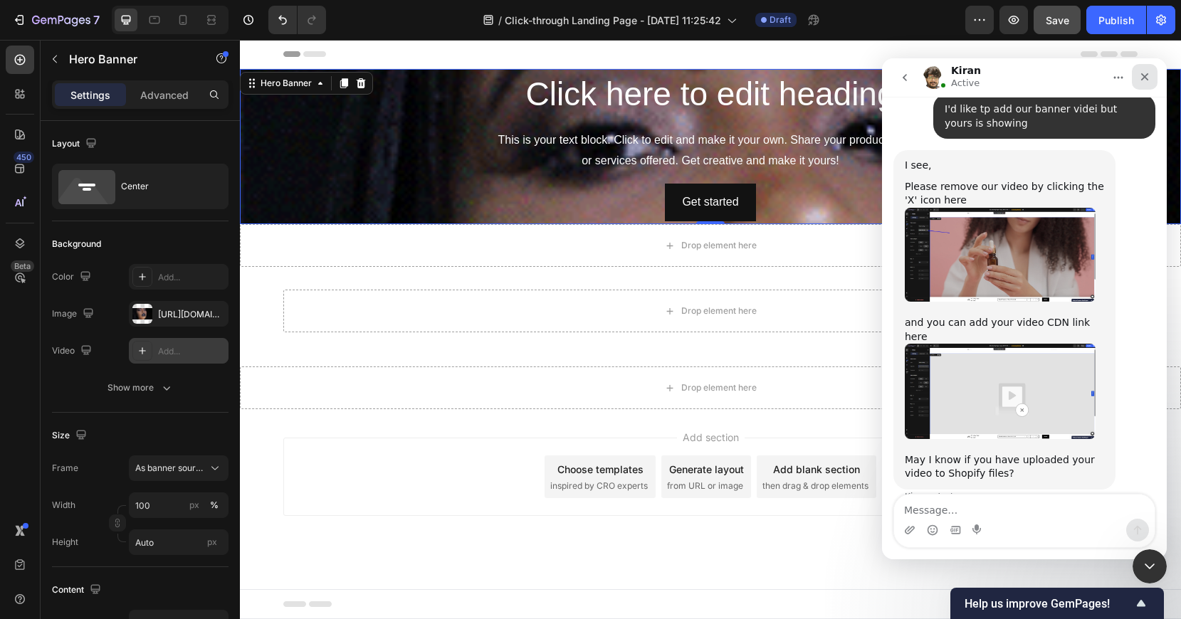
click at [1147, 76] on icon "Close" at bounding box center [1144, 76] width 11 height 11
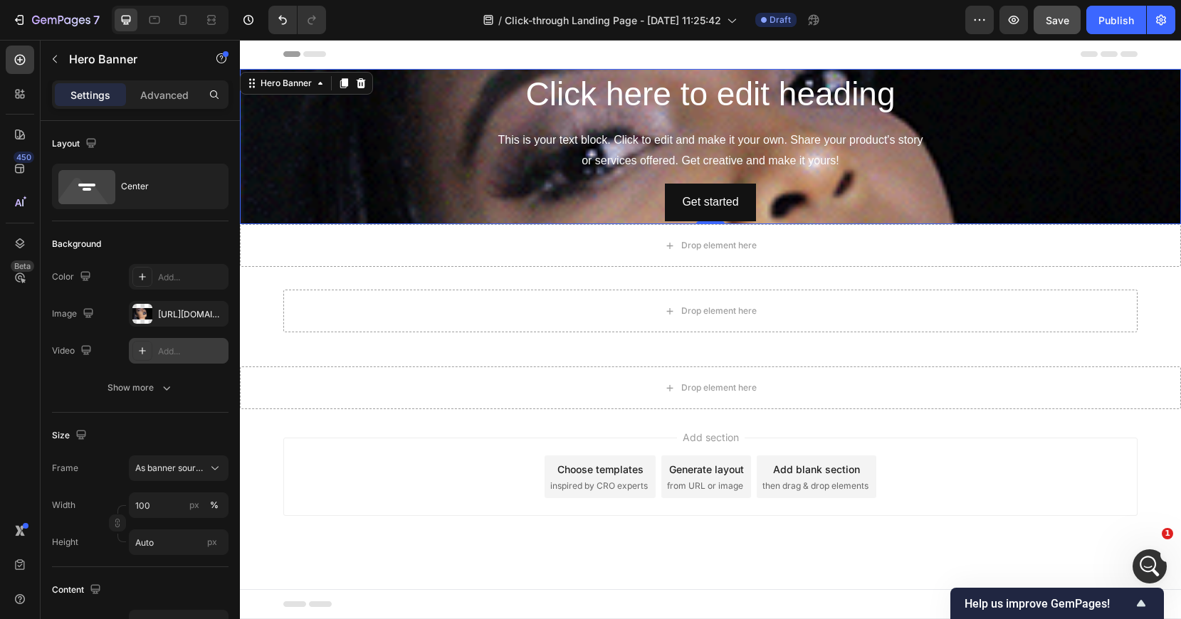
click at [473, 111] on h2 "Click here to edit heading" at bounding box center [711, 95] width 832 height 46
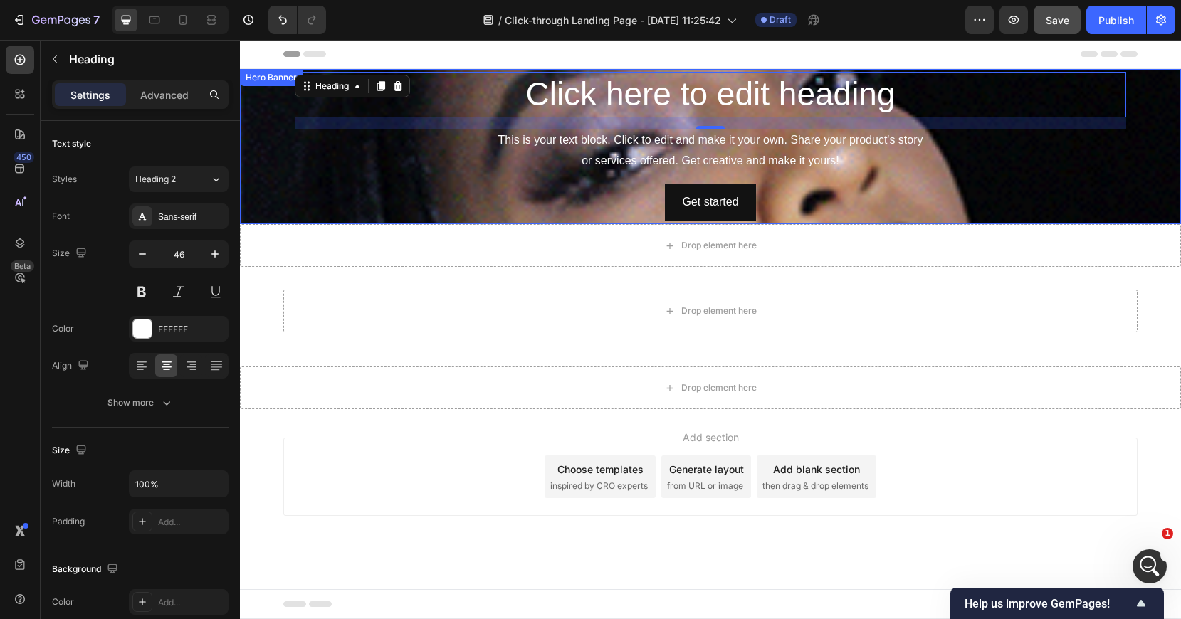
click at [373, 171] on div "This is your text block. Click to edit and make it your own. Share your product…" at bounding box center [711, 151] width 832 height 44
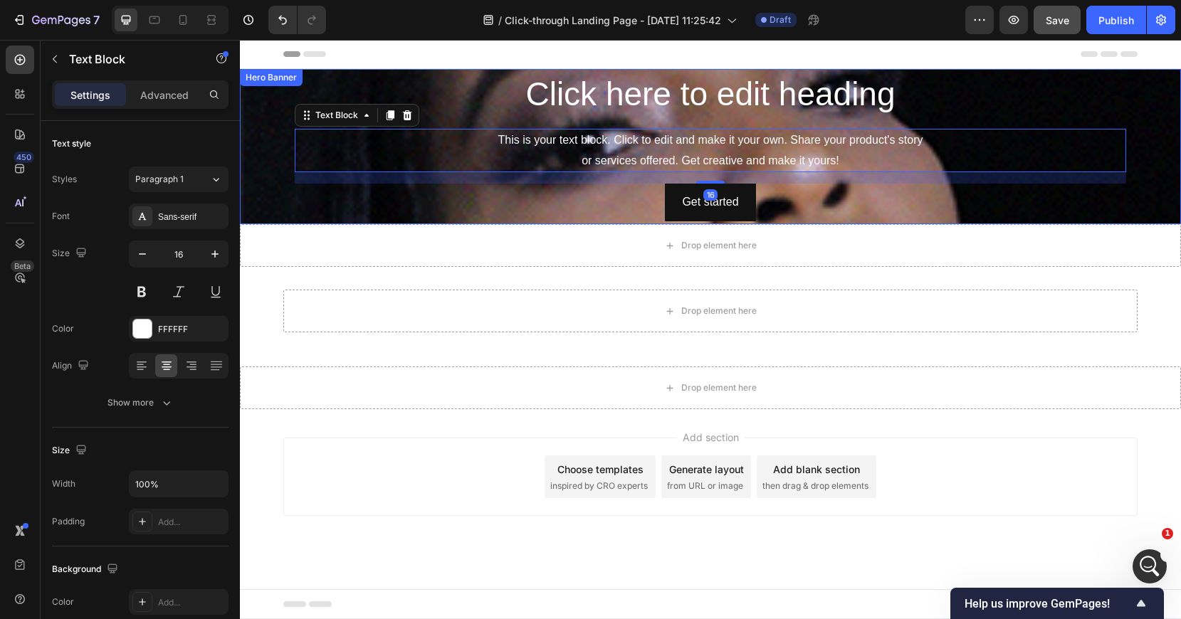
click at [281, 174] on div "Background Image" at bounding box center [710, 329] width 941 height 579
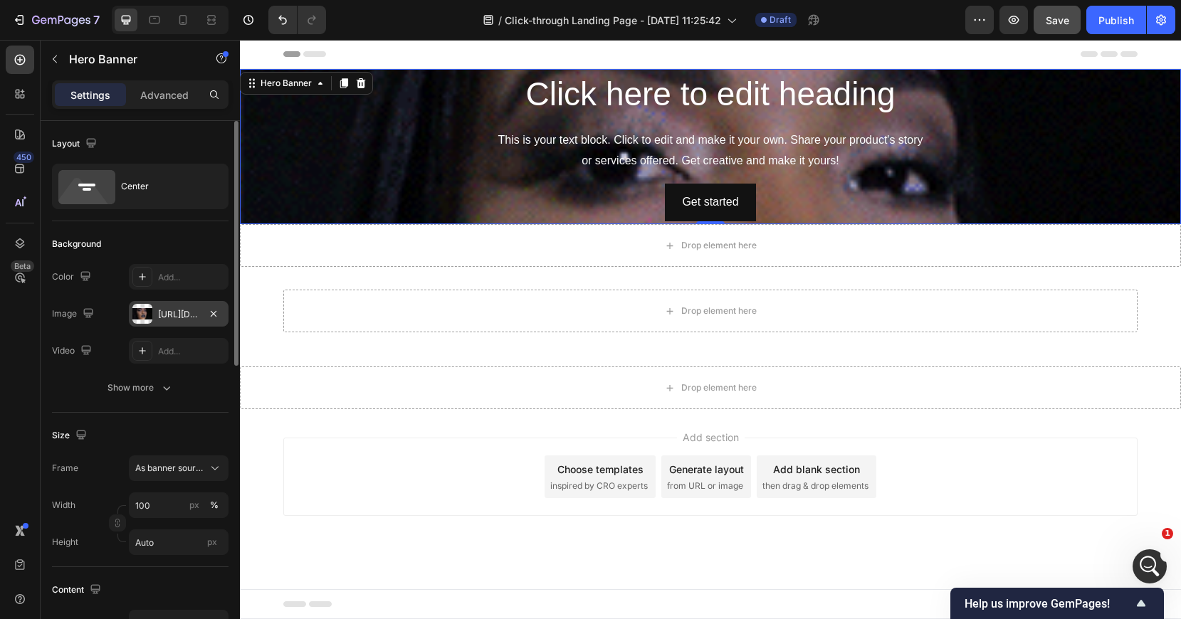
click at [187, 318] on div "[URL][DOMAIN_NAME]" at bounding box center [178, 314] width 41 height 13
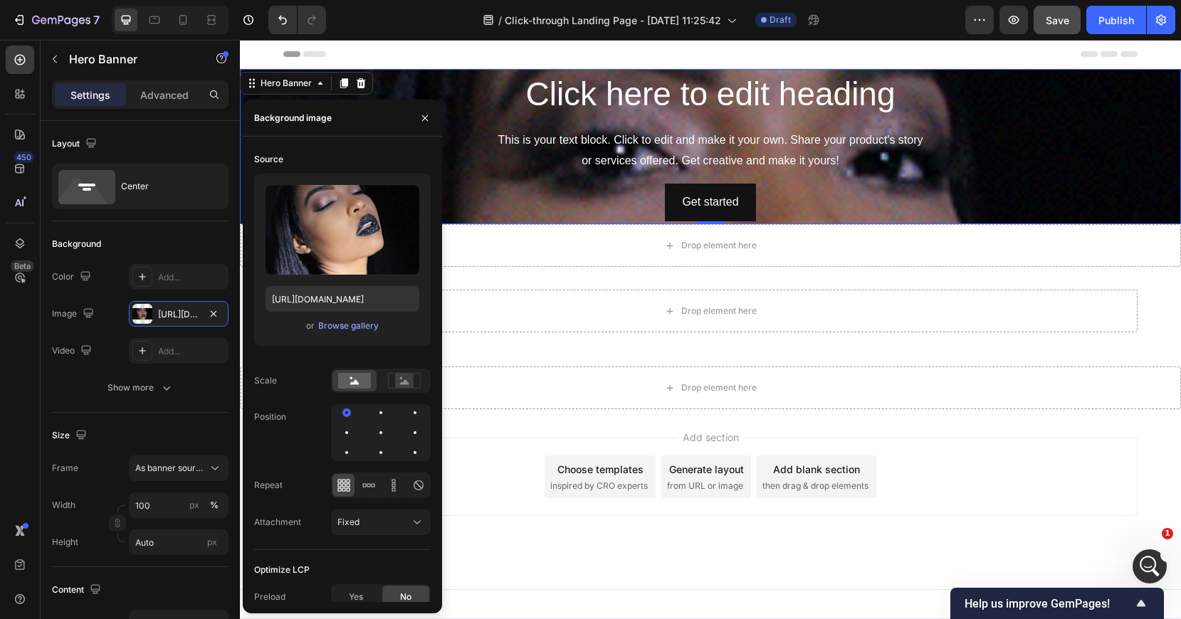
click at [517, 471] on div "Add section Choose templates inspired by CRO experts Generate layout from URL o…" at bounding box center [710, 477] width 854 height 78
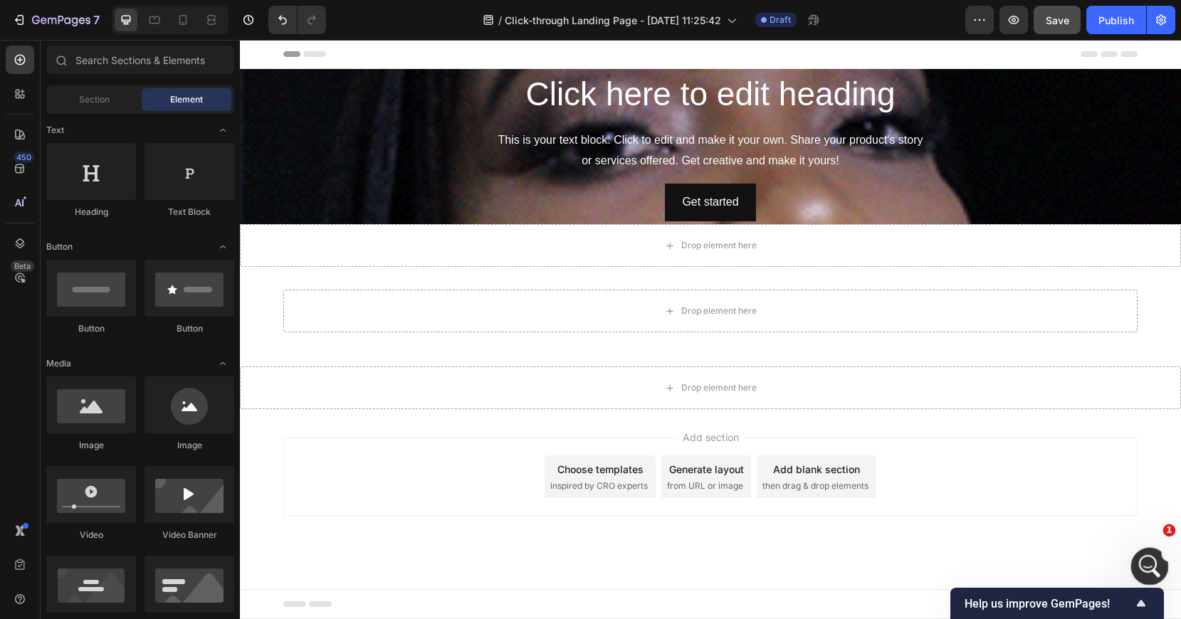
click at [1149, 574] on icon "Open Intercom Messenger" at bounding box center [1147, 564] width 23 height 23
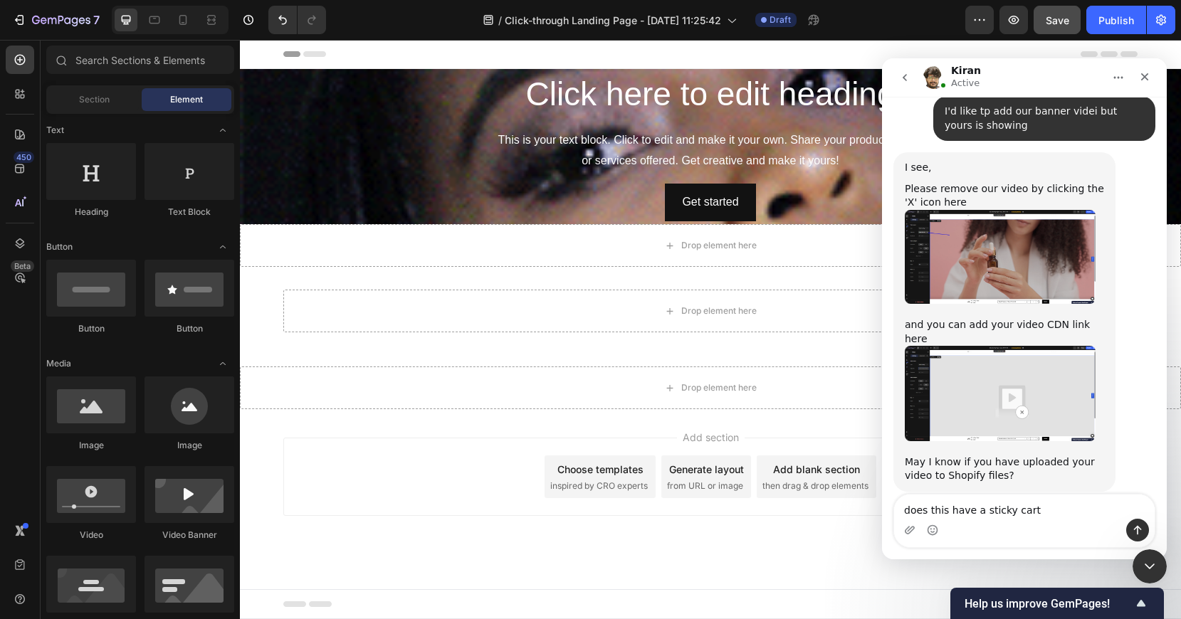
type textarea "does this have a sticky cart?"
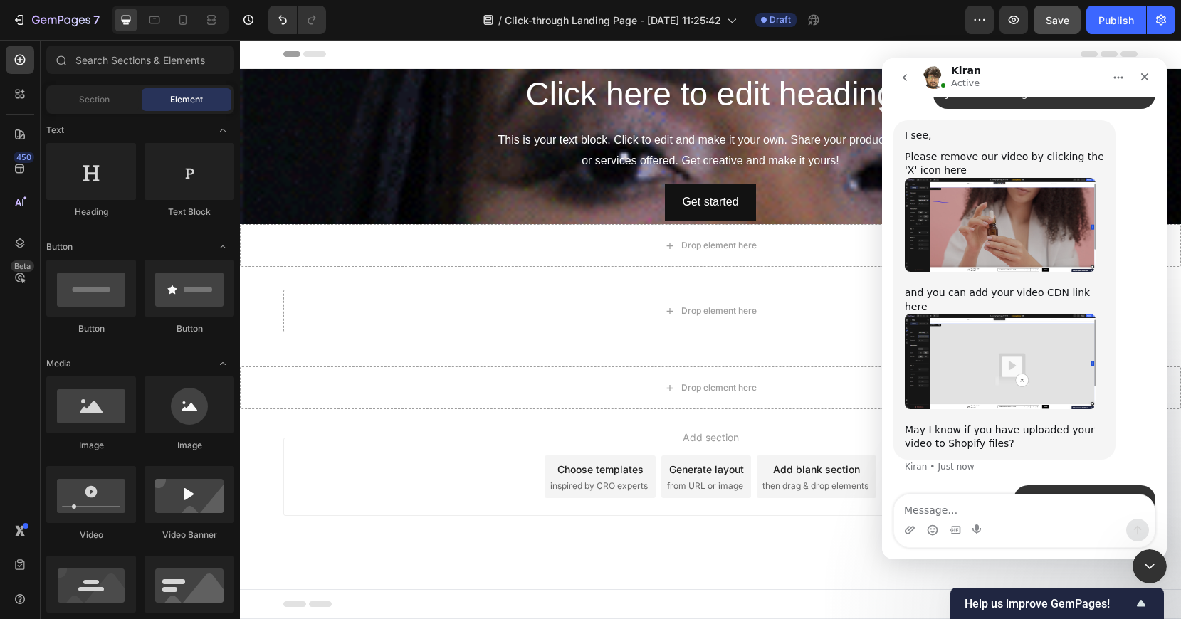
scroll to position [511, 0]
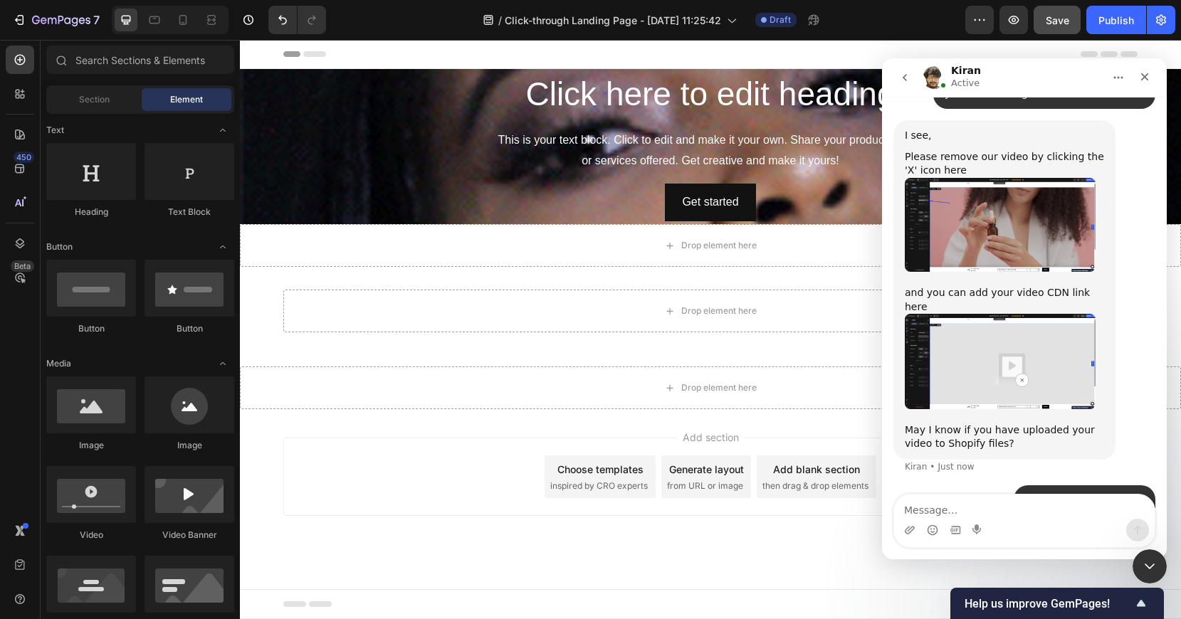
click at [463, 545] on div "Add section Choose templates inspired by CRO experts Generate layout from URL o…" at bounding box center [710, 496] width 941 height 175
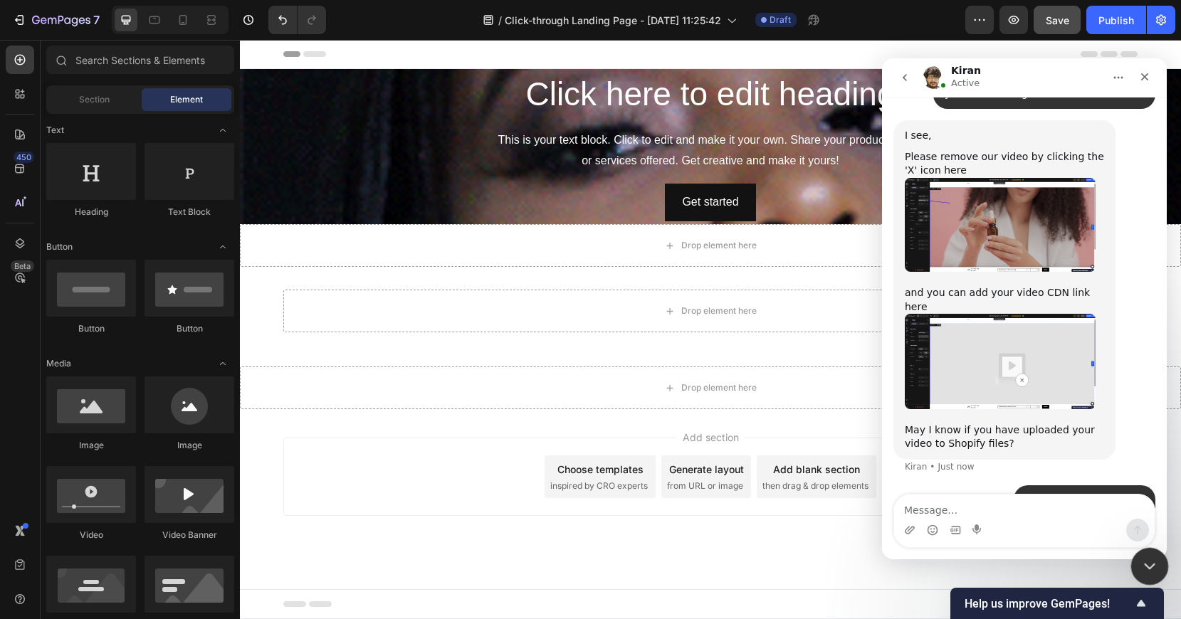
click at [1155, 557] on icon "Close Intercom Messenger" at bounding box center [1147, 564] width 17 height 17
